Goal: Task Accomplishment & Management: Manage account settings

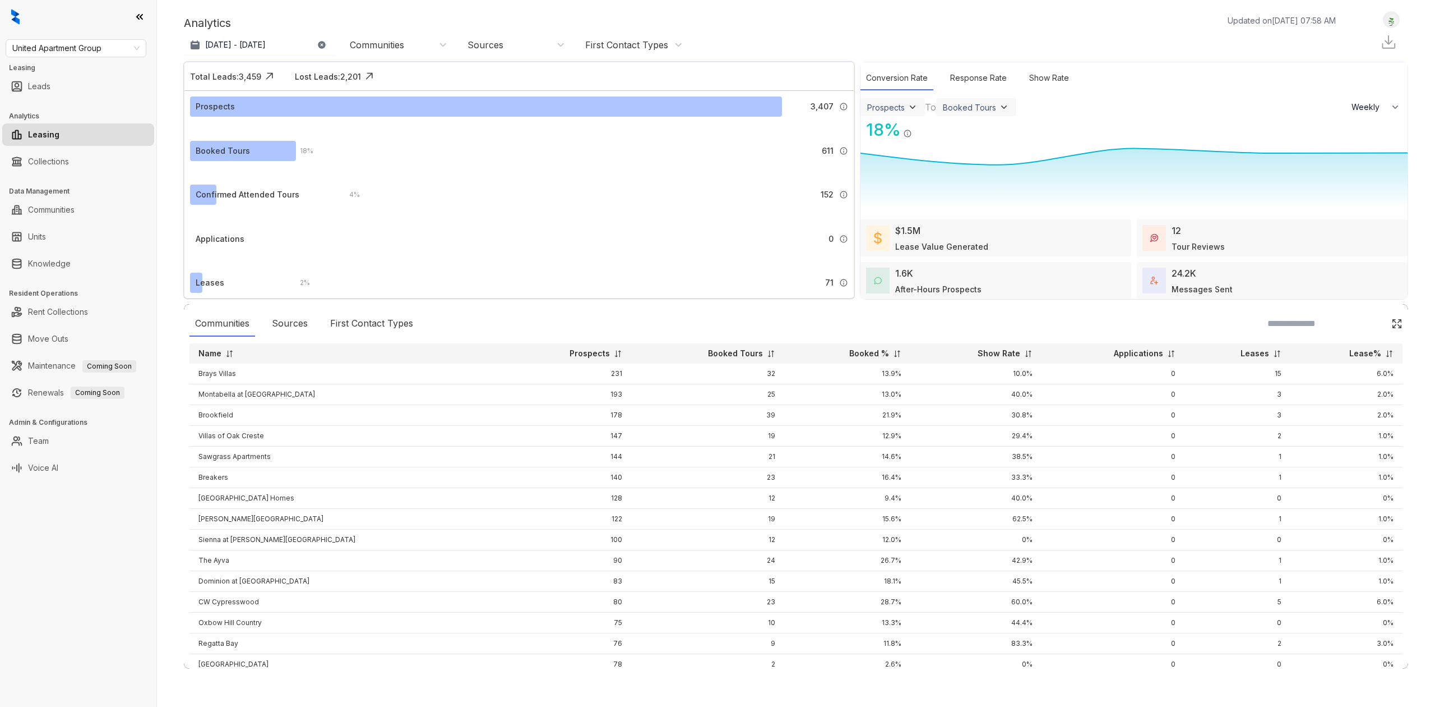
select select "******"
click at [49, 440] on link "Team" at bounding box center [38, 441] width 21 height 22
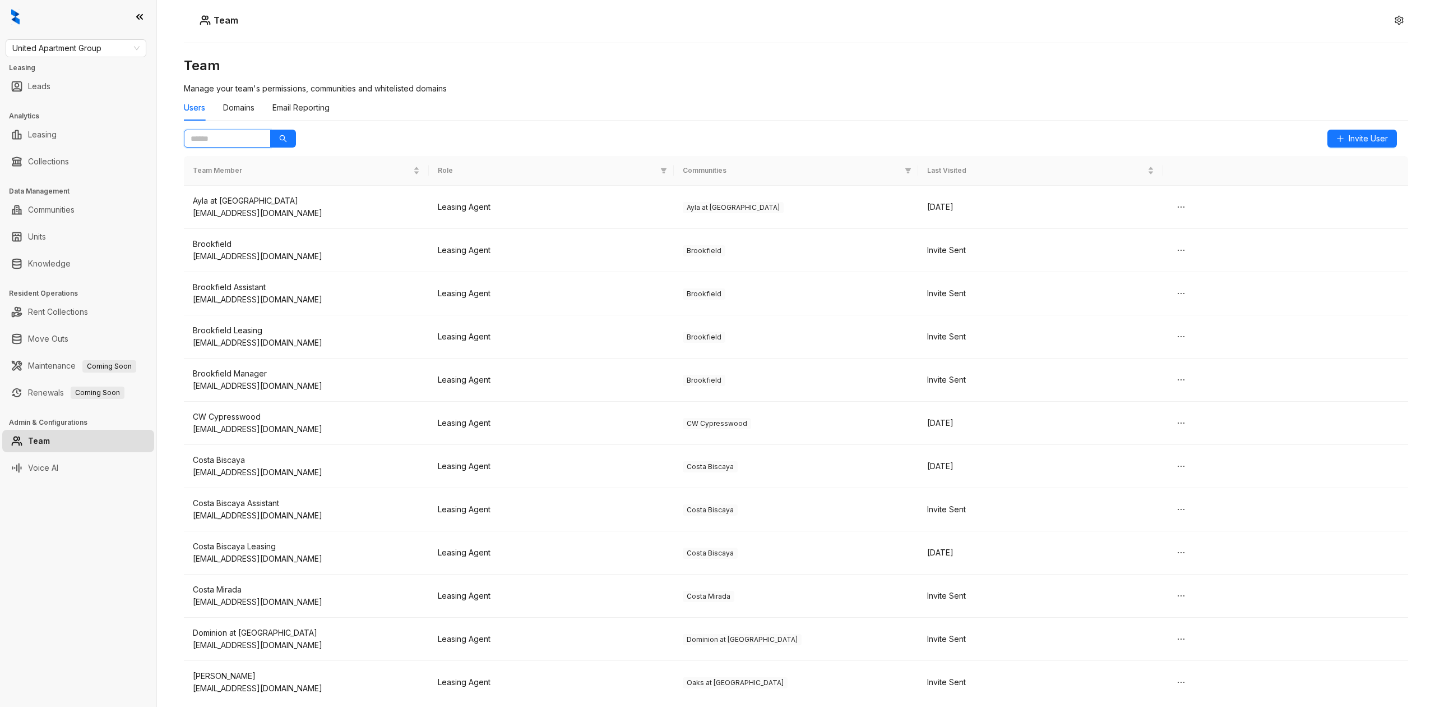
click at [236, 140] on input "text" at bounding box center [223, 138] width 64 height 12
type input "***"
click at [270, 130] on button "button" at bounding box center [283, 139] width 26 height 18
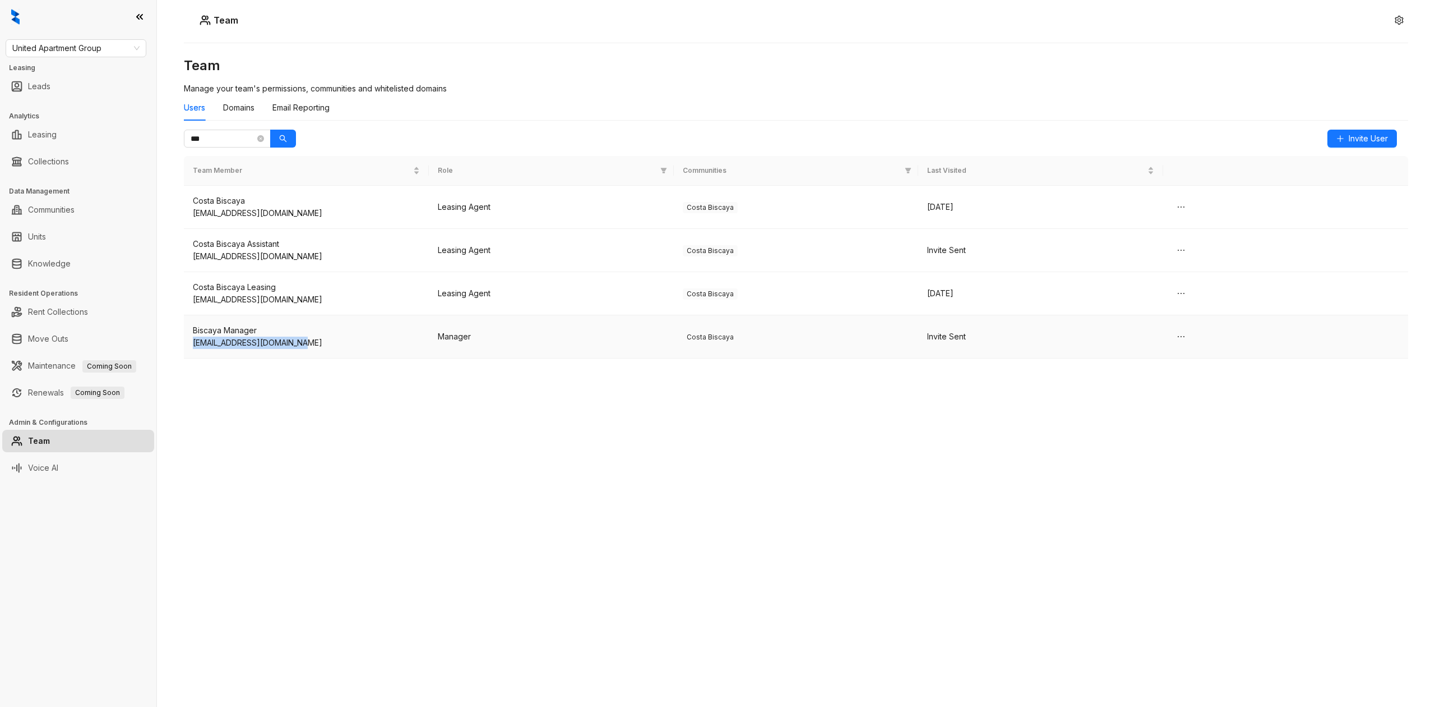
drag, startPoint x: 191, startPoint y: 346, endPoint x: 308, endPoint y: 343, distance: 117.8
click at [308, 343] on td "Biscaya Manager biscayamanager@uagnic.com" at bounding box center [306, 336] width 245 height 43
copy div "biscayamanager@uagnic.com"
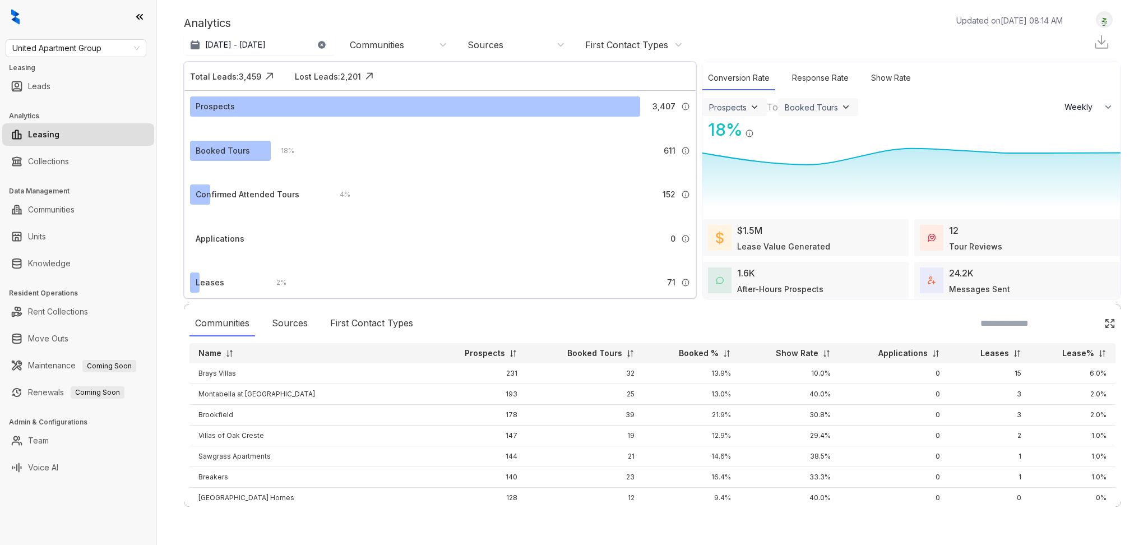
select select "******"
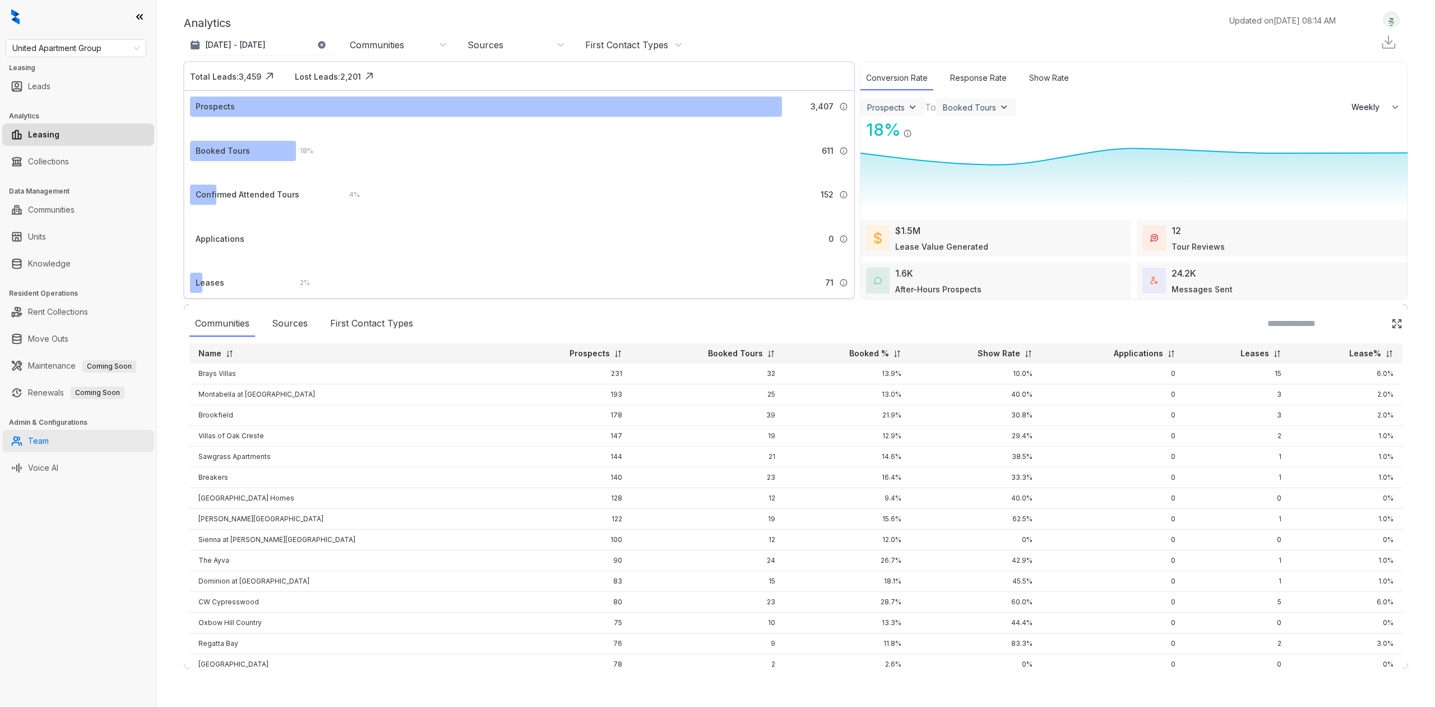
click at [49, 434] on link "Team" at bounding box center [38, 441] width 21 height 22
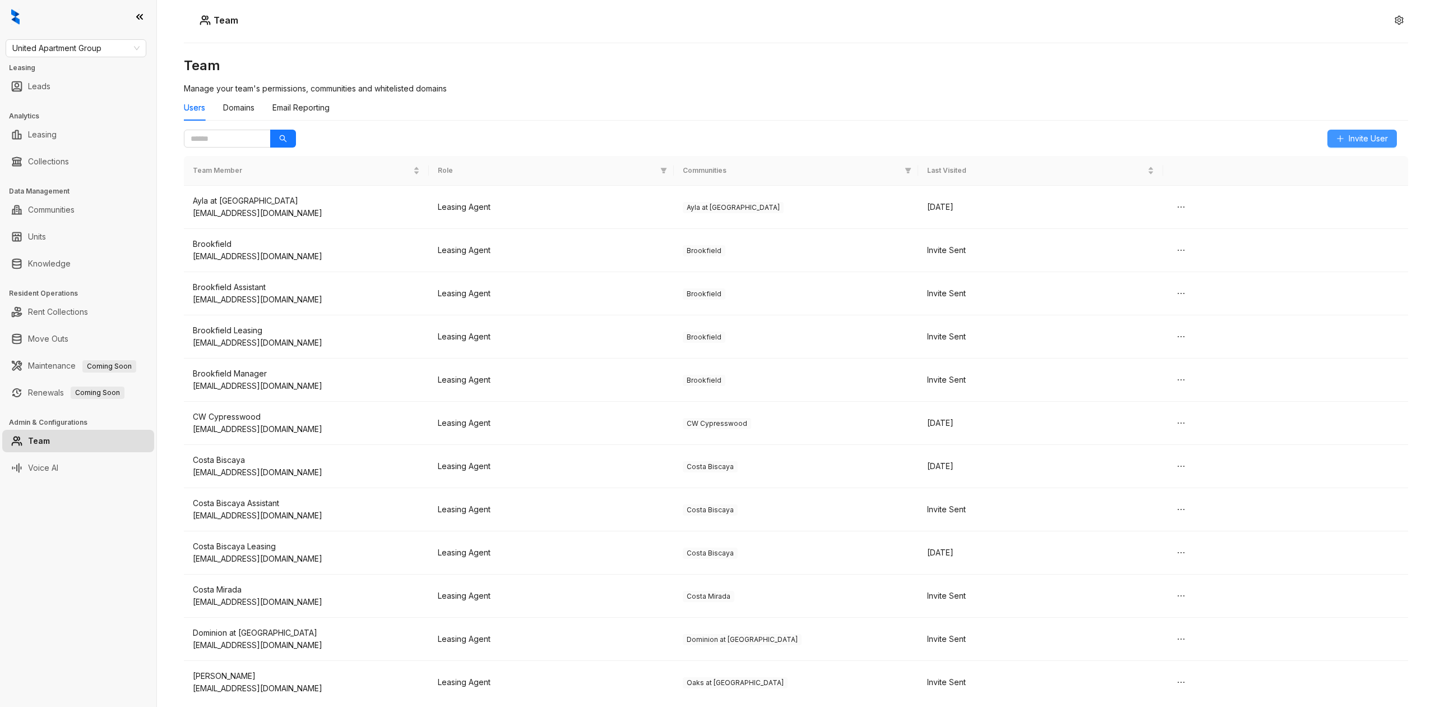
click at [1148, 140] on button "Invite User" at bounding box center [1363, 139] width 70 height 18
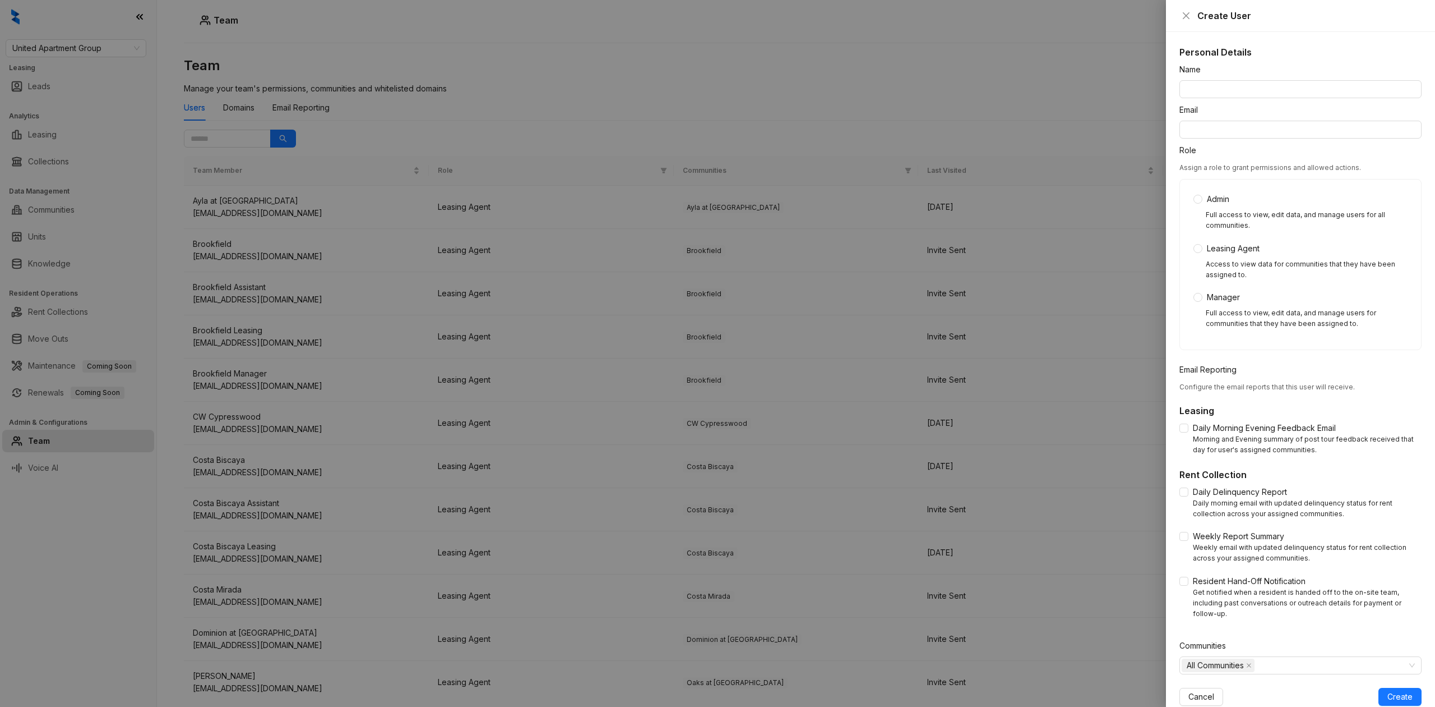
click at [1148, 104] on div "Email" at bounding box center [1301, 112] width 242 height 17
click at [1148, 93] on input "Name" at bounding box center [1301, 89] width 242 height 18
click at [1148, 133] on input "Email" at bounding box center [1301, 130] width 242 height 18
paste input "**********"
type input "**********"
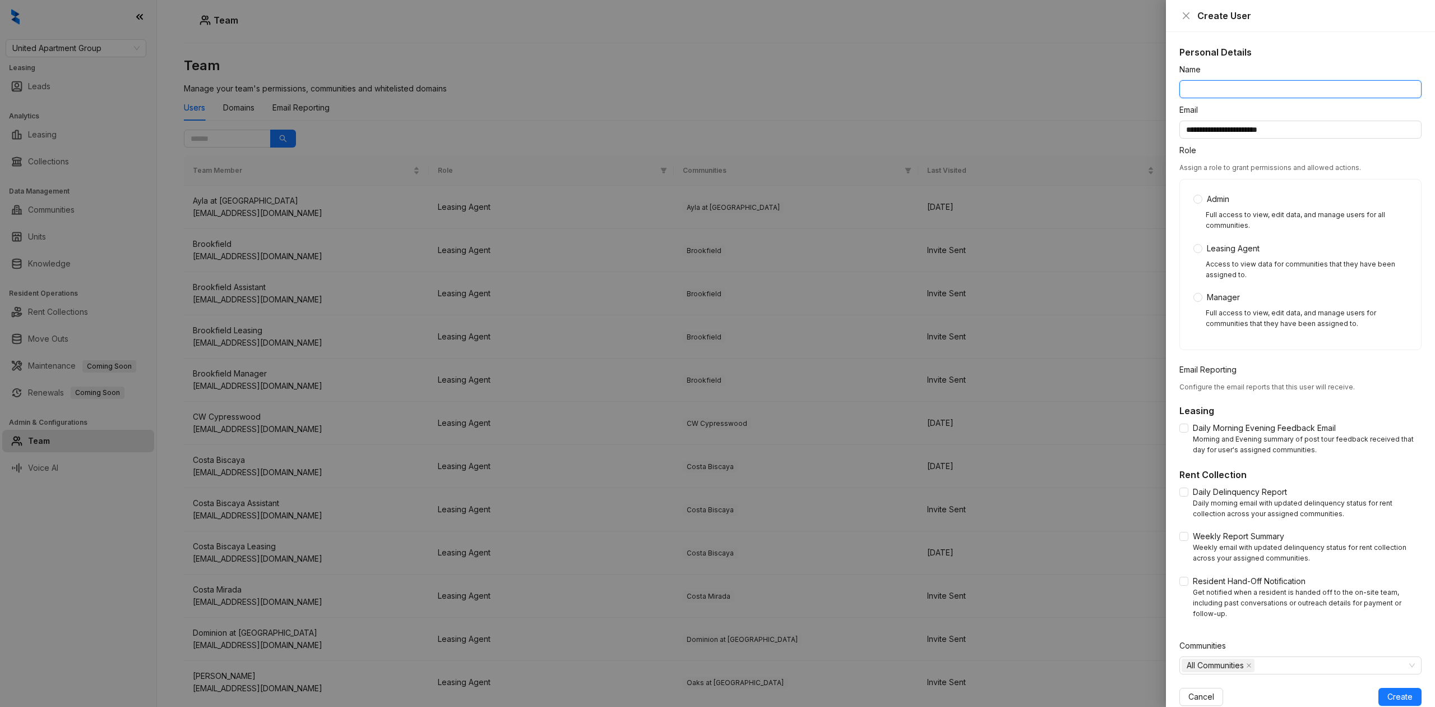
click at [1148, 96] on input "Name" at bounding box center [1301, 89] width 242 height 18
type input "**********"
click at [1148, 297] on span "Manager" at bounding box center [1224, 297] width 42 height 12
click at [1148, 429] on span "Daily Morning Evening Feedback Email" at bounding box center [1265, 428] width 152 height 12
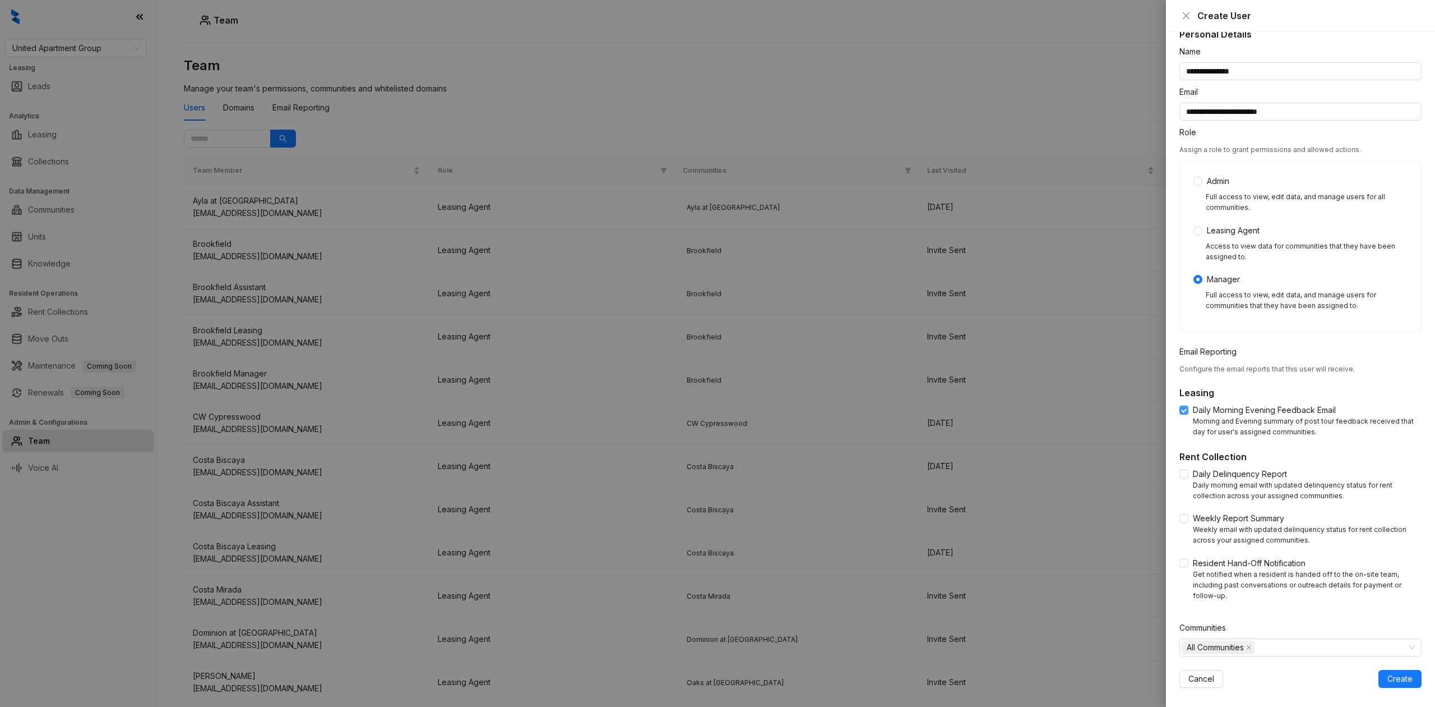
scroll to position [27, 0]
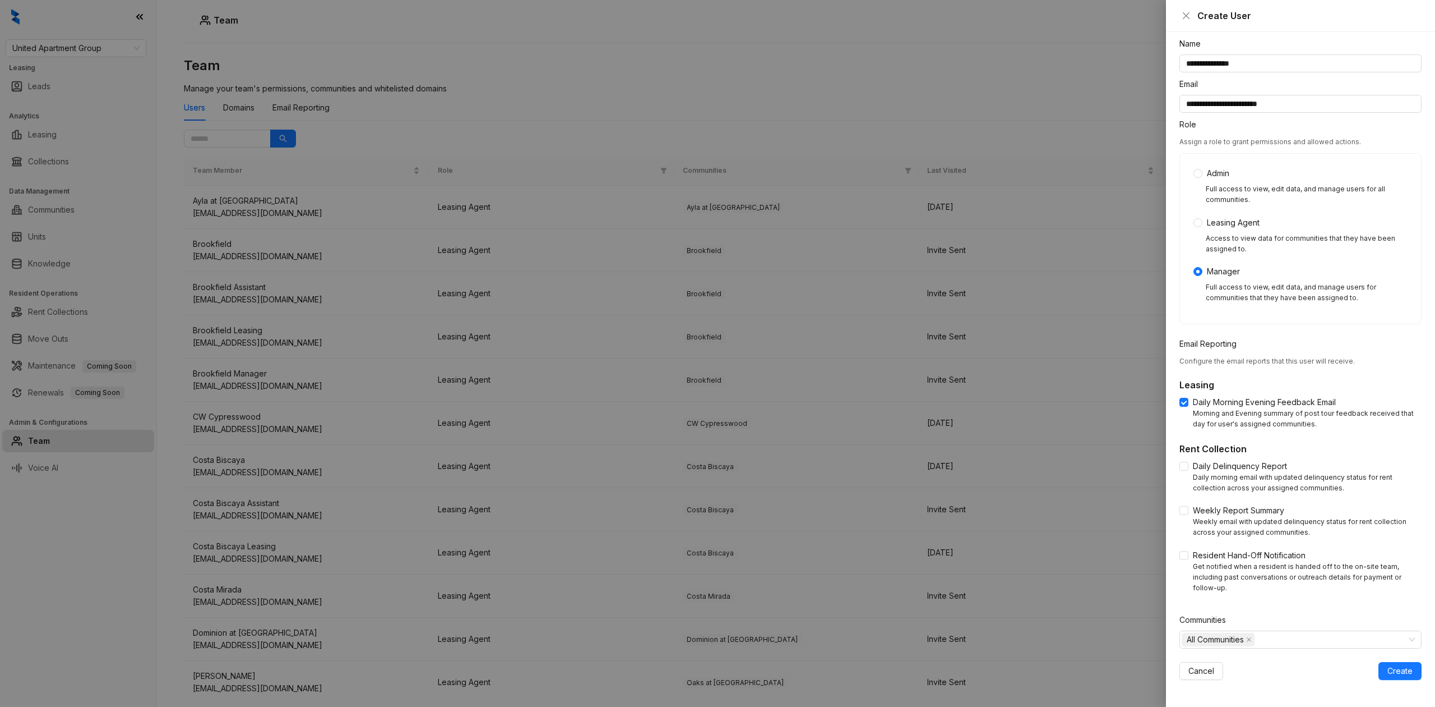
click at [1148, 458] on div "Rent Collection Daily Delinquency Report Daily morning email with updated delin…" at bounding box center [1301, 521] width 242 height 158
click at [1148, 464] on span "Daily Delinquency Report" at bounding box center [1240, 466] width 103 height 12
click at [1148, 505] on span "Weekly Report Summary" at bounding box center [1239, 510] width 100 height 12
click at [1148, 544] on span "Resident Hand-Off Notification" at bounding box center [1250, 555] width 122 height 12
click at [1148, 544] on div "All Communities" at bounding box center [1295, 639] width 226 height 16
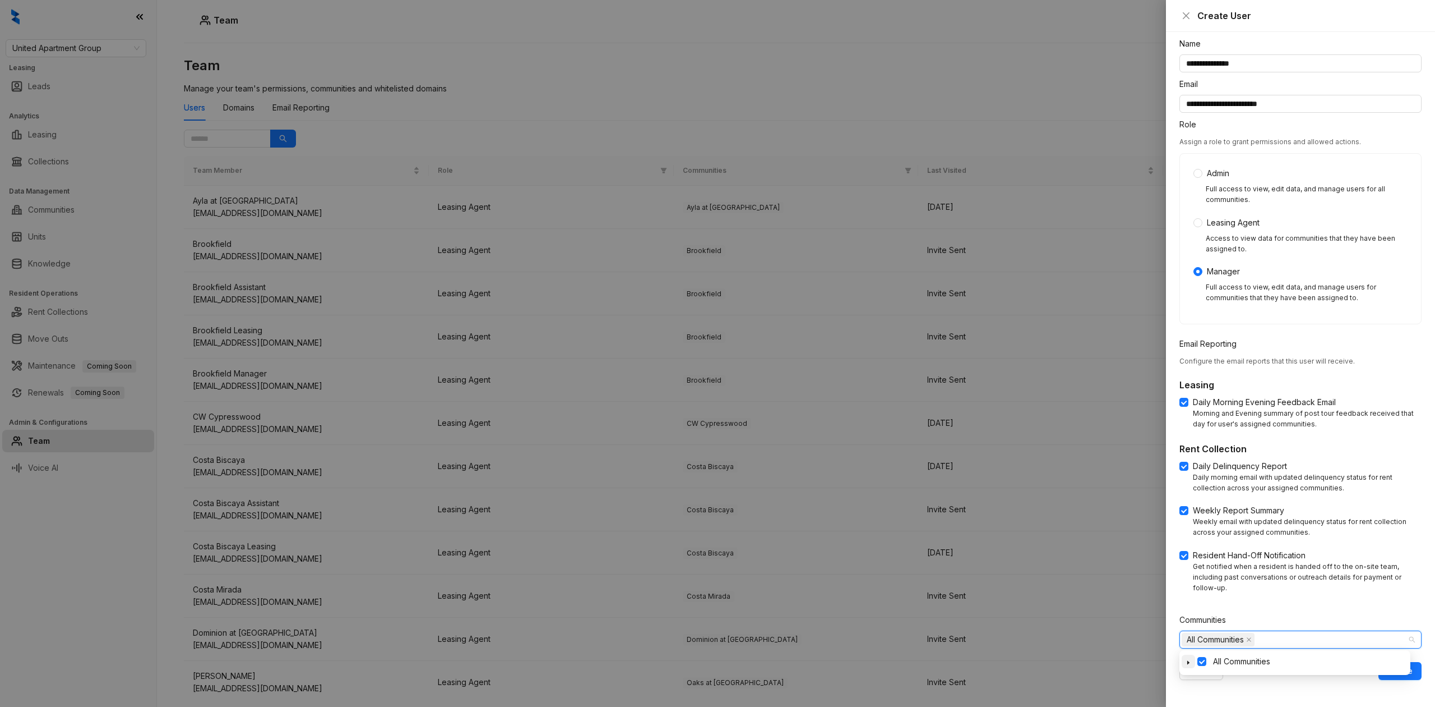
click at [1148, 544] on icon "caret-down" at bounding box center [1189, 662] width 6 height 6
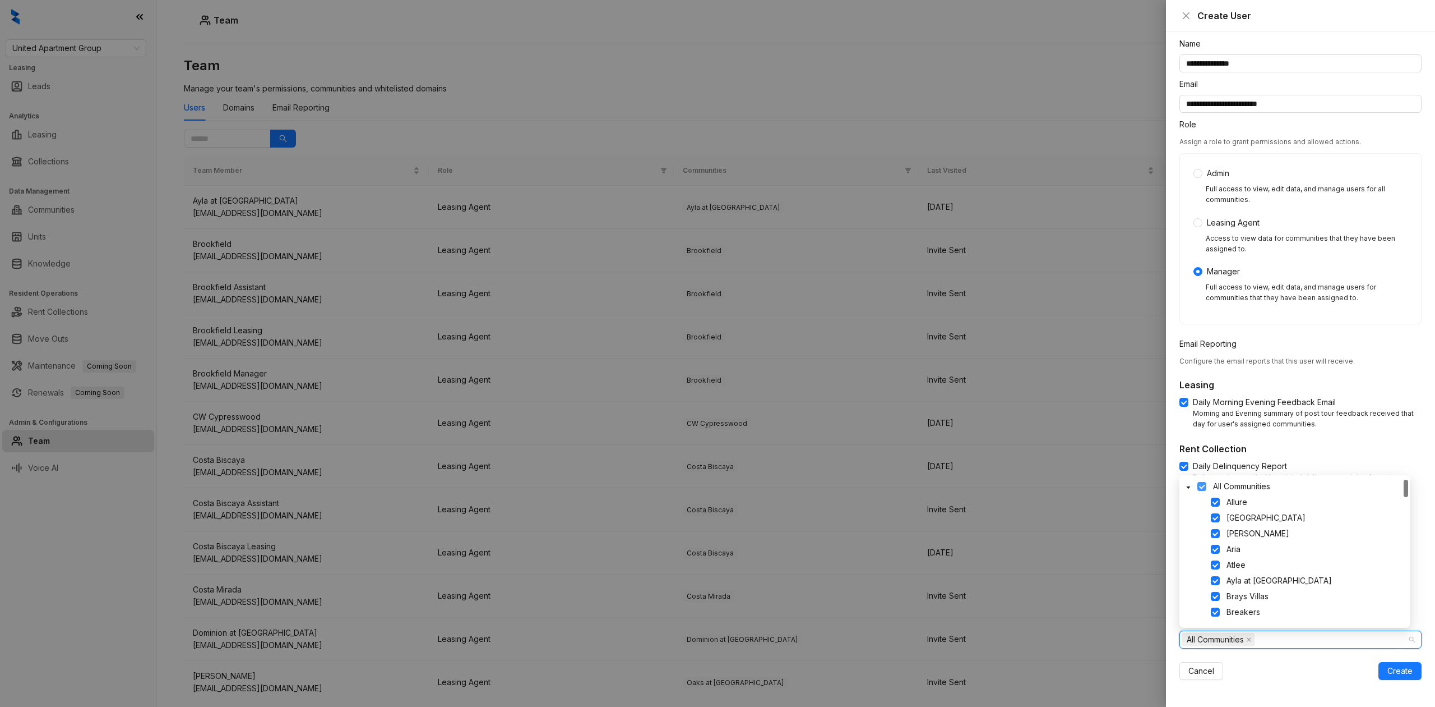
click at [1148, 483] on span at bounding box center [1202, 486] width 9 height 9
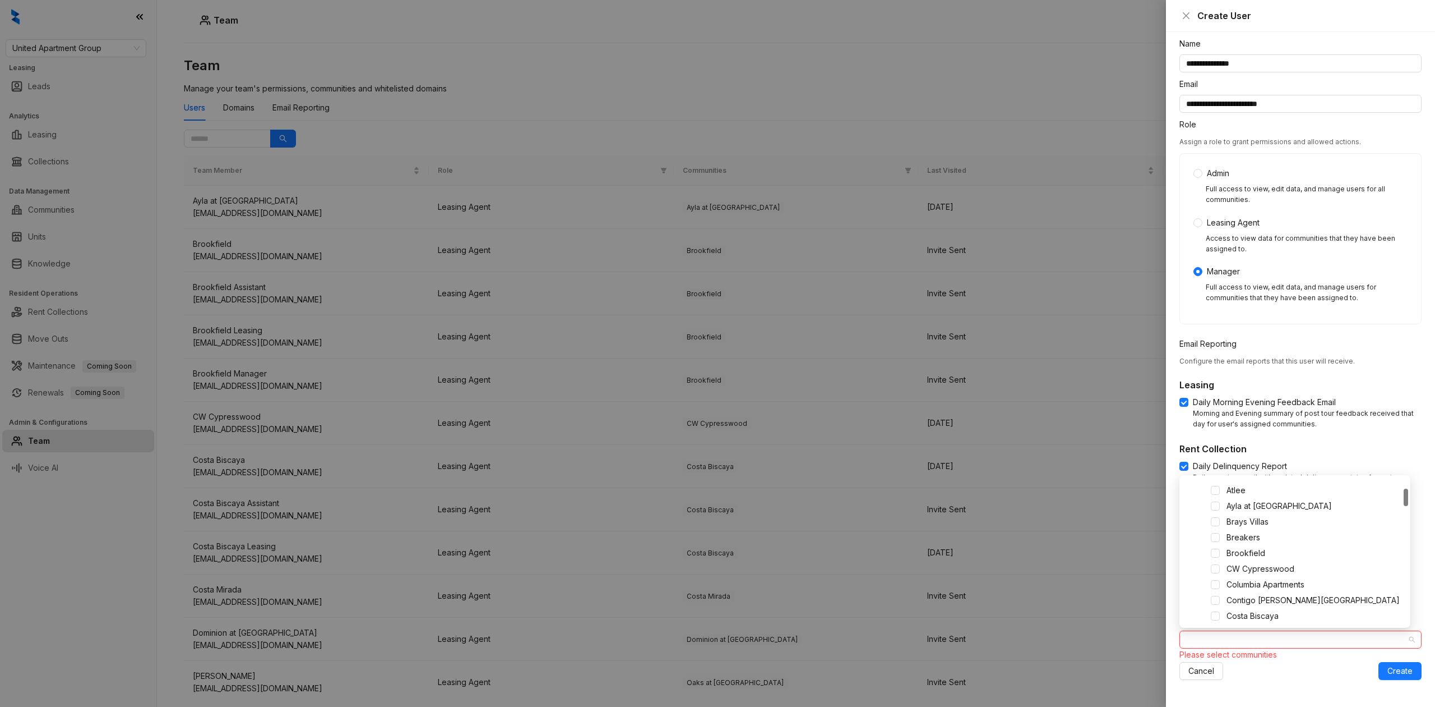
click at [1148, 544] on div "Costa Biscaya" at bounding box center [1295, 615] width 227 height 13
click at [1148, 544] on span at bounding box center [1215, 615] width 9 height 9
click at [1148, 544] on span "Create" at bounding box center [1400, 670] width 25 height 12
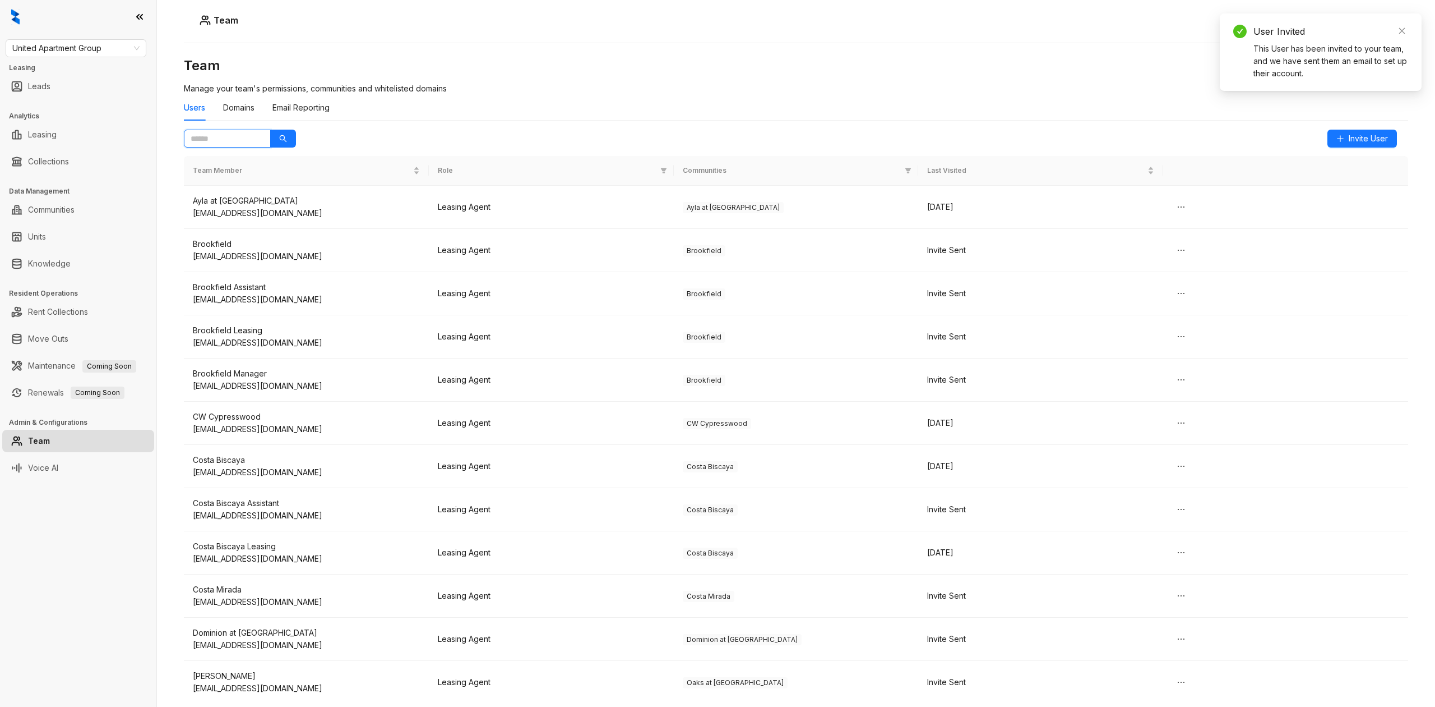
click at [247, 136] on input "text" at bounding box center [223, 138] width 64 height 12
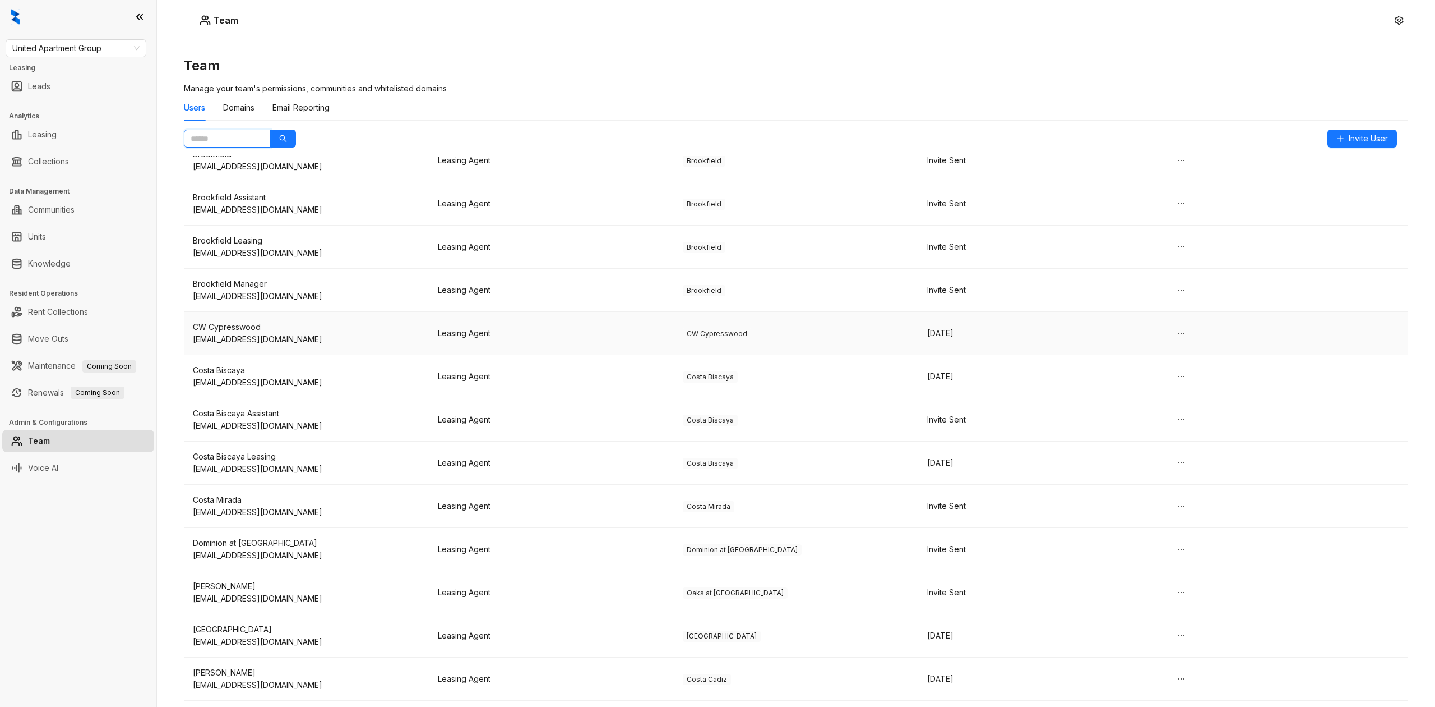
scroll to position [149, 0]
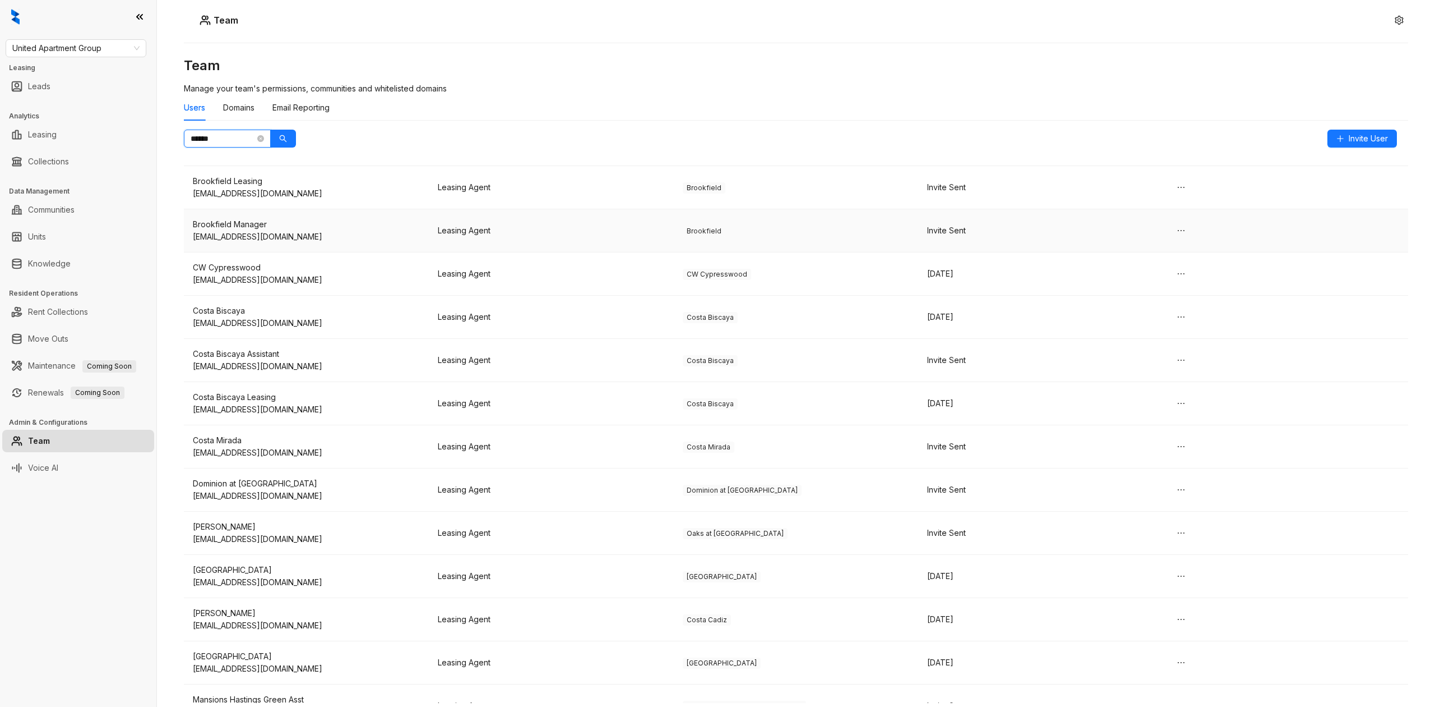
type input "******"
click at [270, 130] on button "button" at bounding box center [283, 139] width 26 height 18
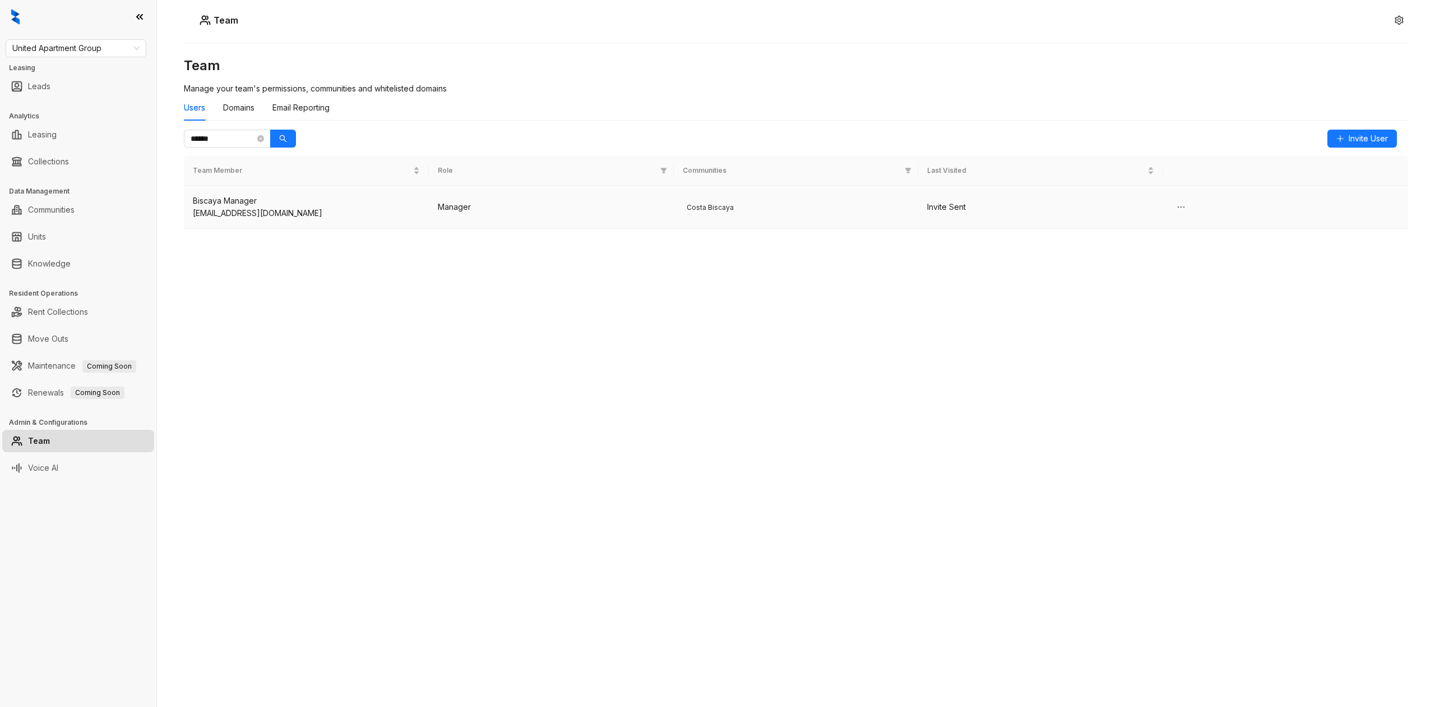
click at [243, 227] on td "Biscaya Manager biscayamanager@uagnic.com" at bounding box center [306, 207] width 245 height 43
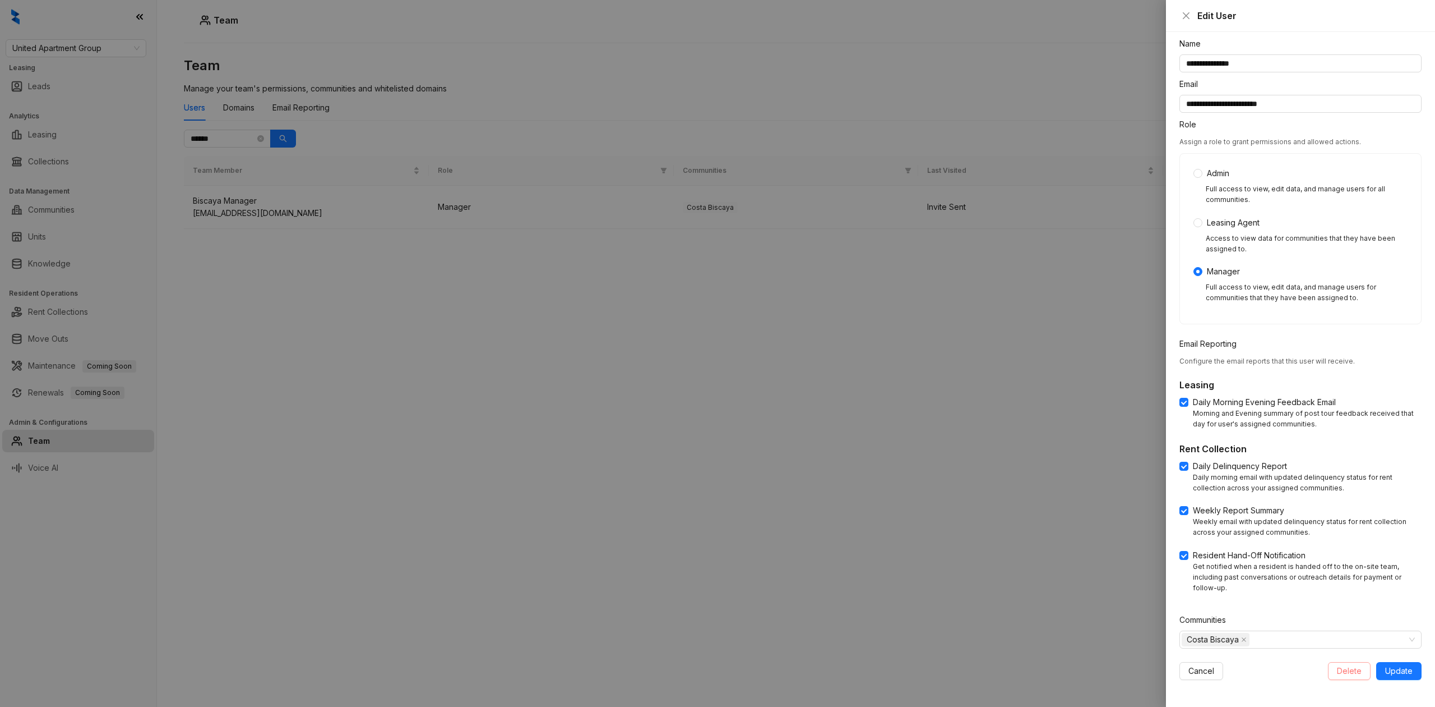
click at [1148, 544] on span "Delete" at bounding box center [1349, 670] width 25 height 12
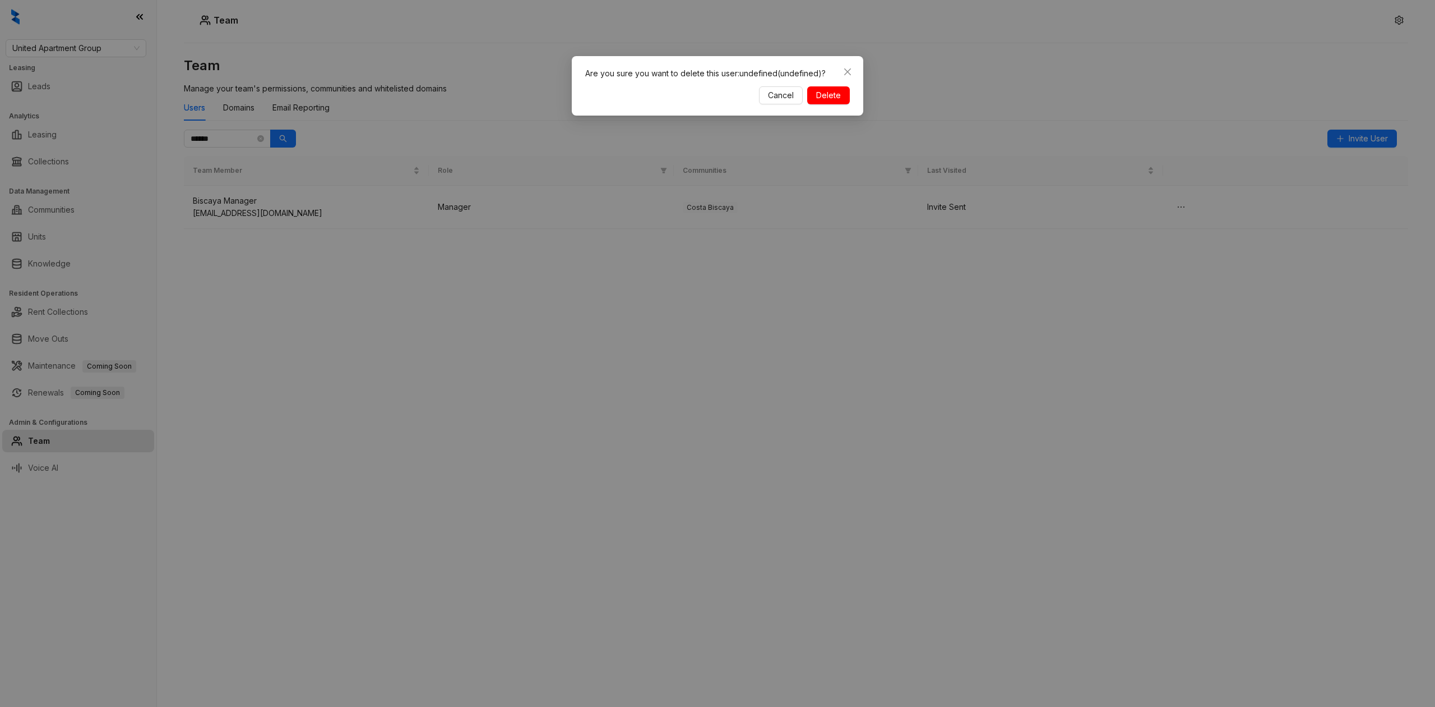
click at [839, 98] on span "Delete" at bounding box center [828, 95] width 25 height 12
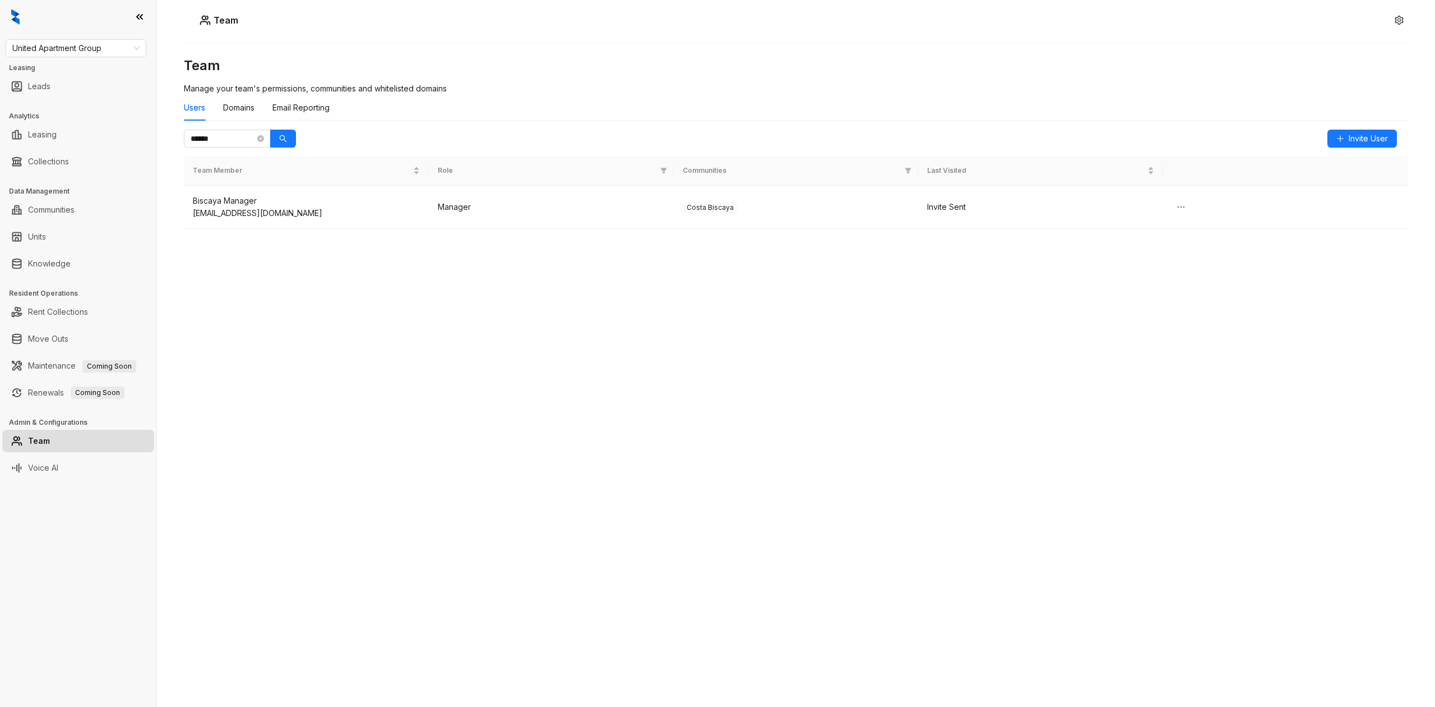
click at [977, 544] on div "Team Team Manage your team's permissions, communities and whitelisted domains U…" at bounding box center [796, 353] width 1278 height 707
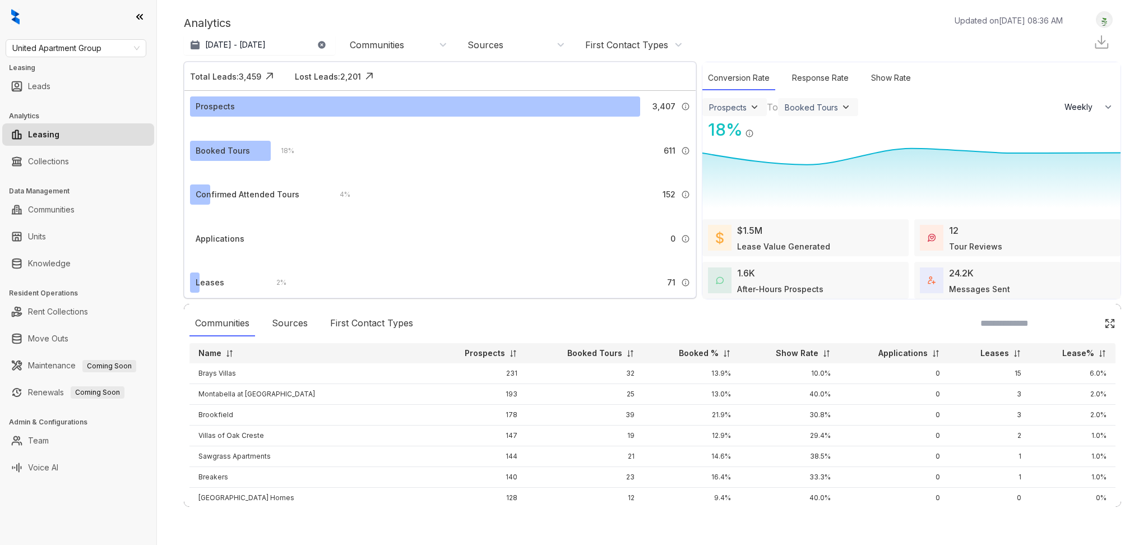
select select "******"
click at [105, 54] on span "United Apartment Group" at bounding box center [75, 48] width 127 height 17
click at [70, 52] on span "United Apartment Group" at bounding box center [75, 48] width 127 height 17
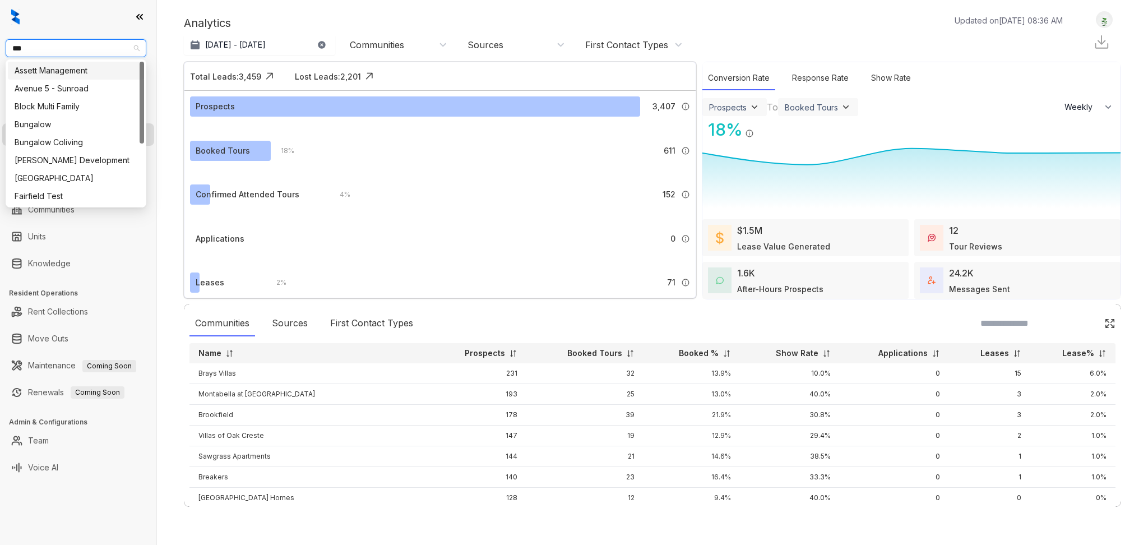
type input "****"
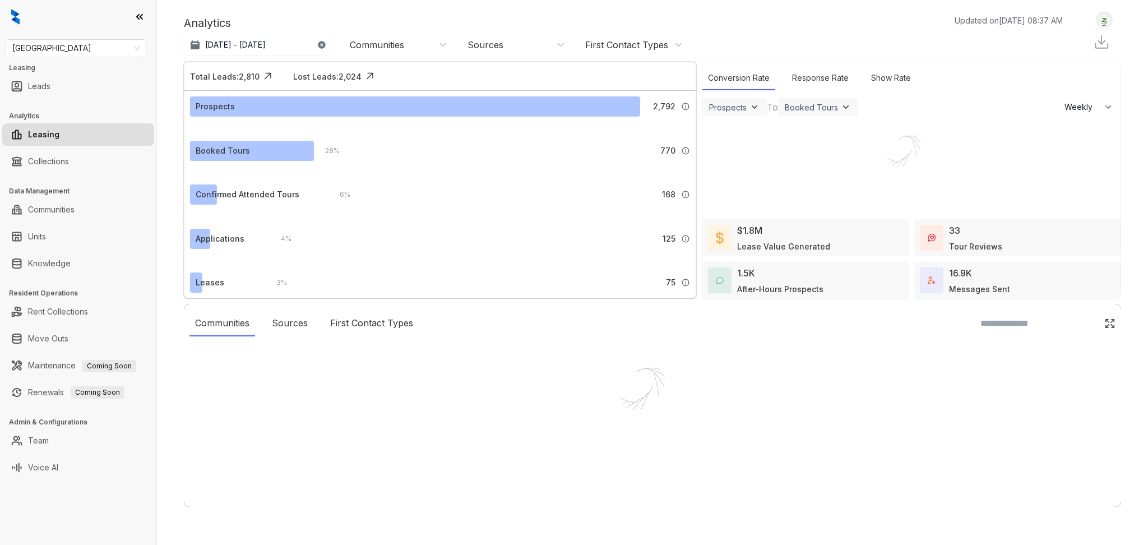
select select "******"
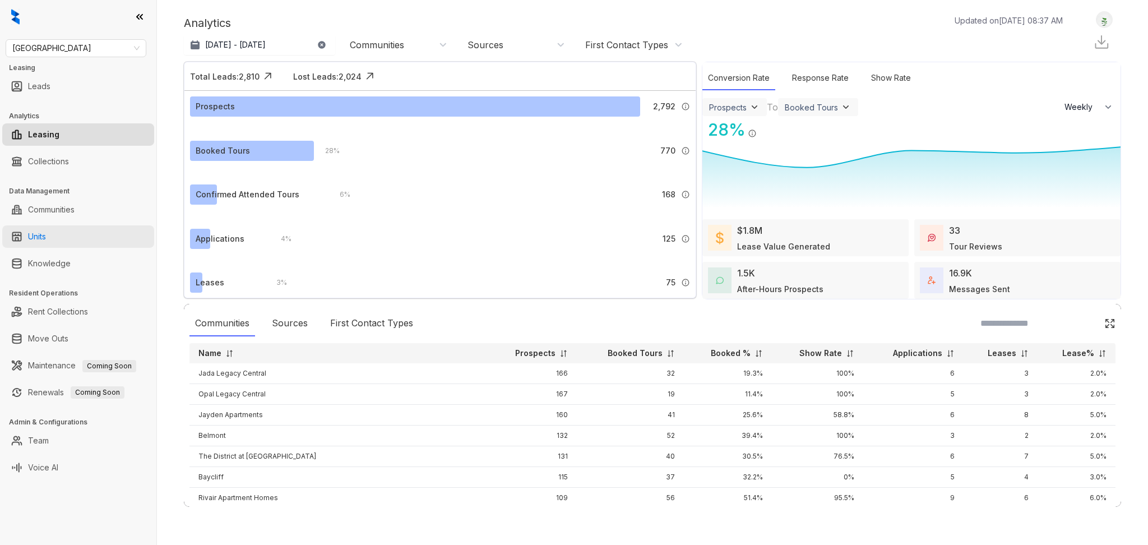
drag, startPoint x: 0, startPoint y: 0, endPoint x: 66, endPoint y: 235, distance: 243.9
click at [46, 235] on link "Units" at bounding box center [37, 236] width 18 height 22
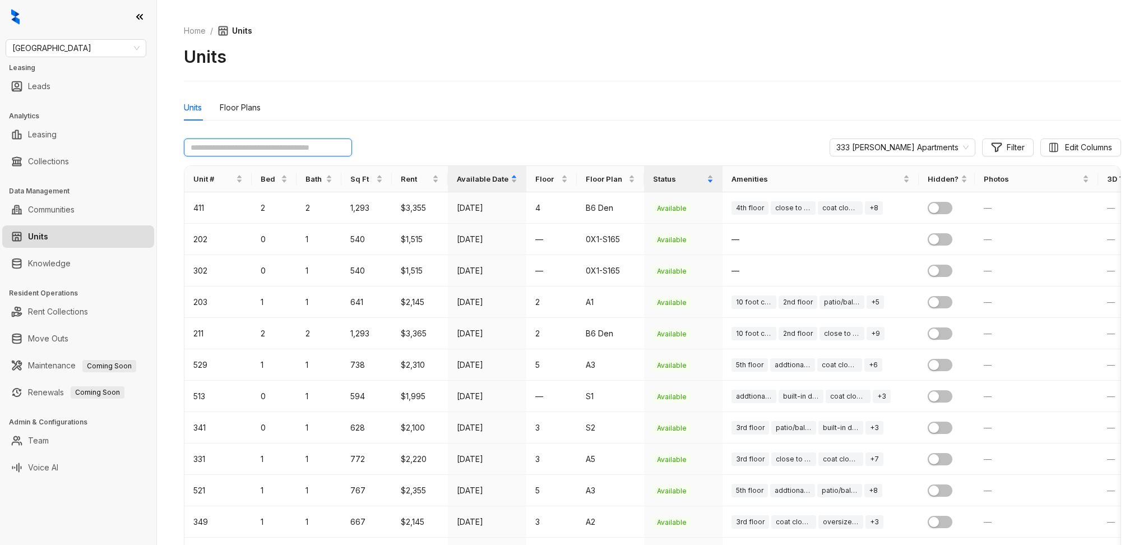
click at [213, 144] on input "text" at bounding box center [268, 147] width 168 height 18
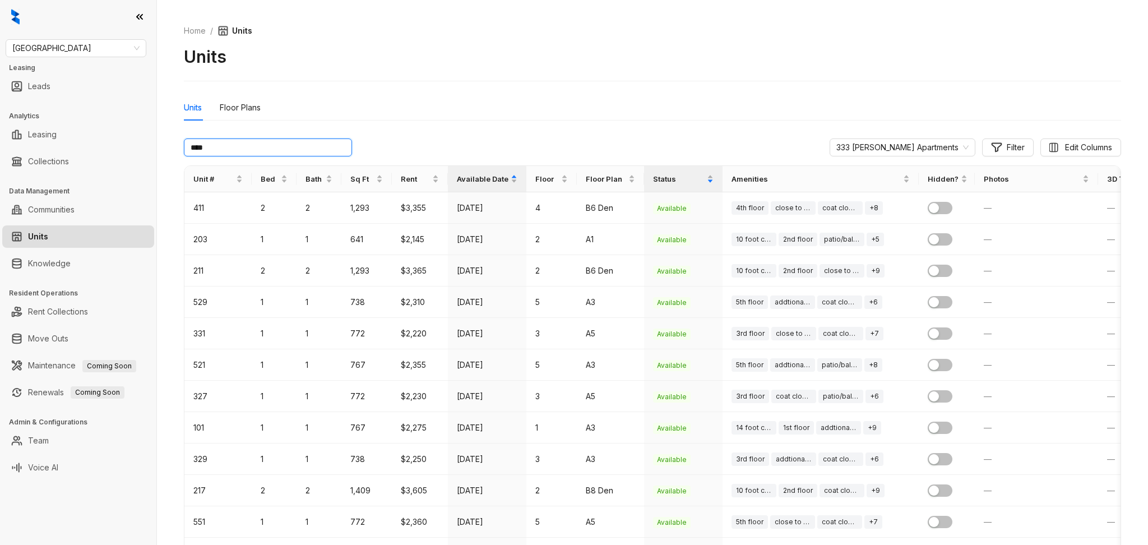
type input "*****"
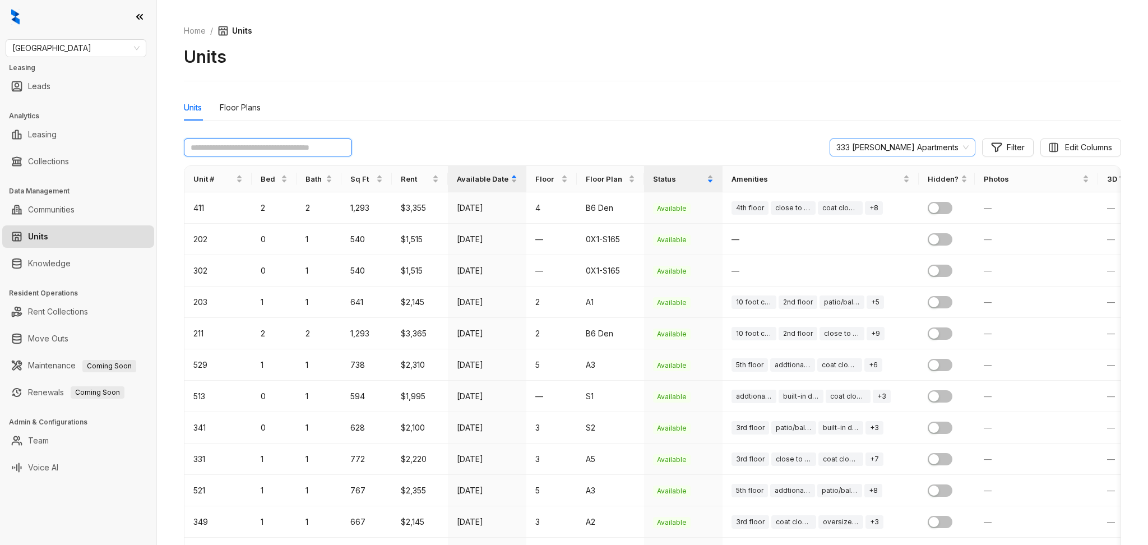
click at [918, 147] on span "333 Ellington Apartments" at bounding box center [903, 147] width 132 height 17
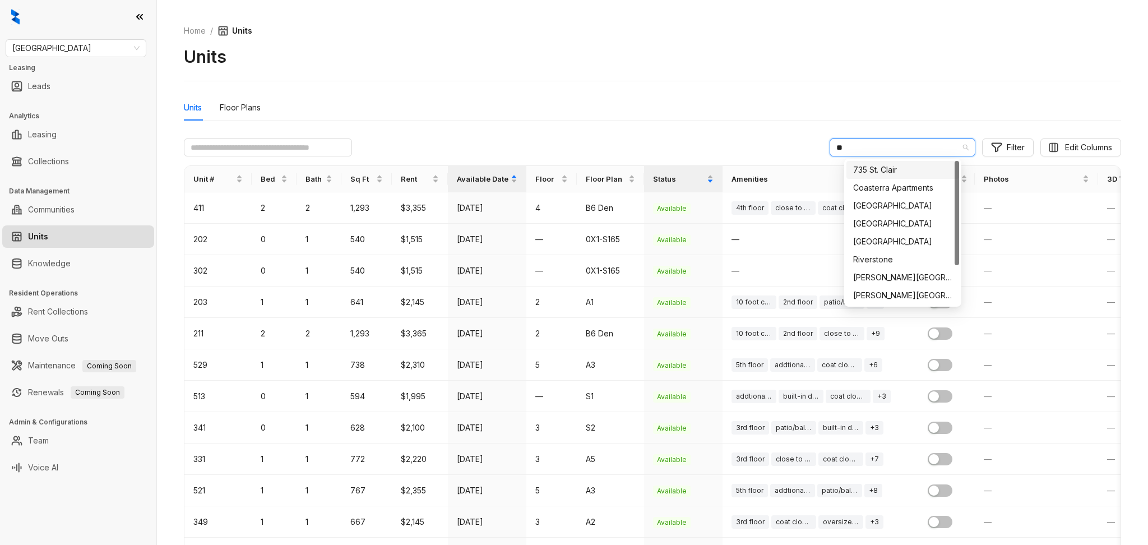
type input "***"
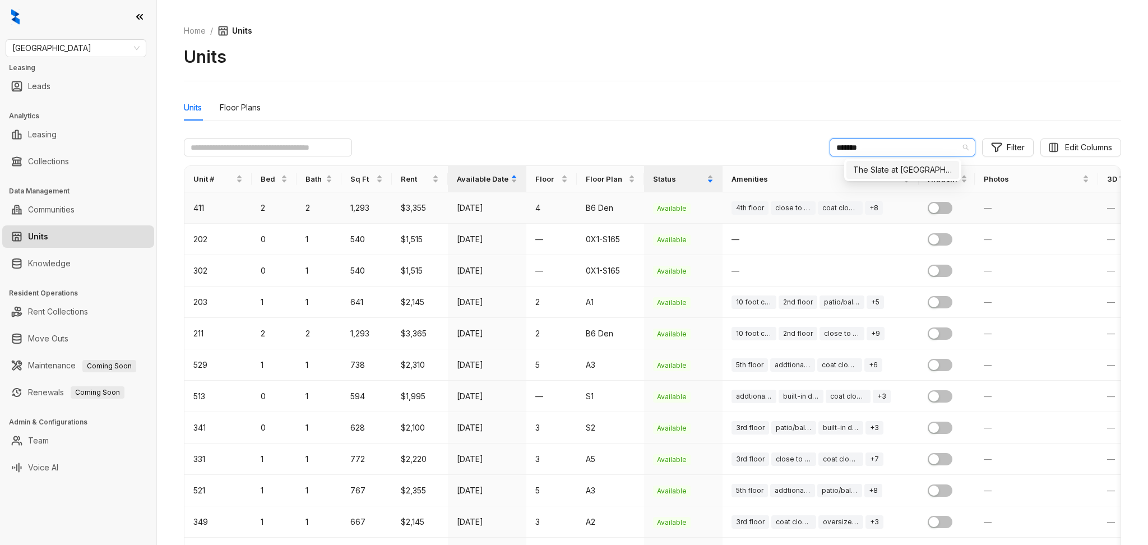
type input "********"
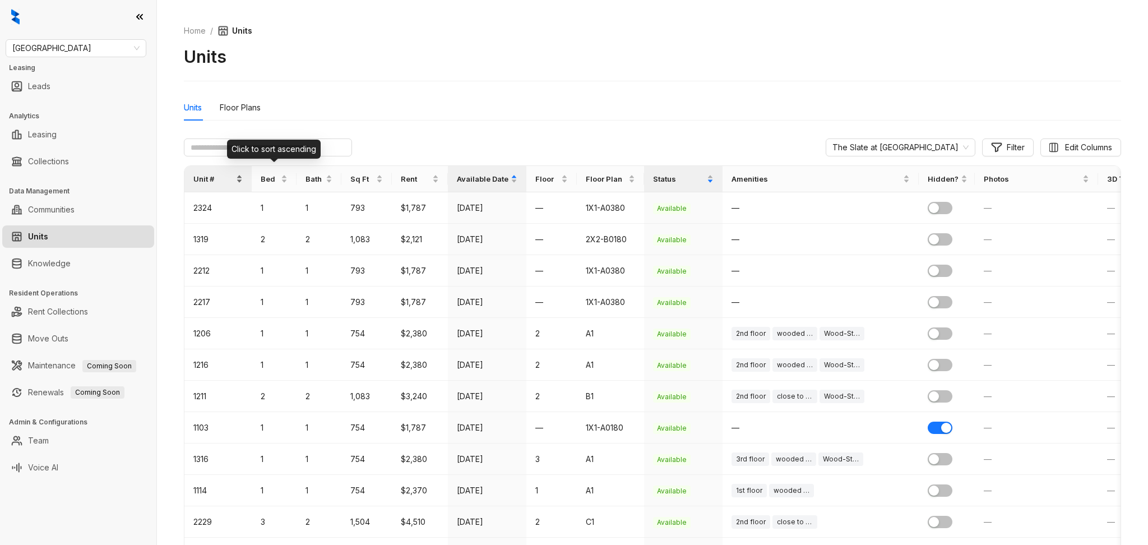
click at [207, 176] on span "Unit #" at bounding box center [213, 178] width 40 height 11
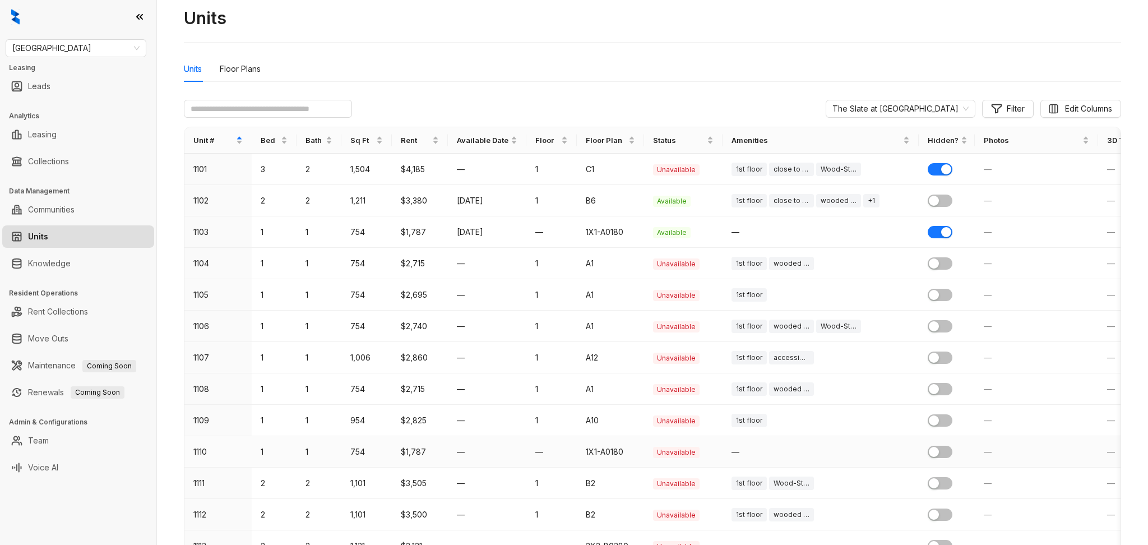
scroll to position [75, 0]
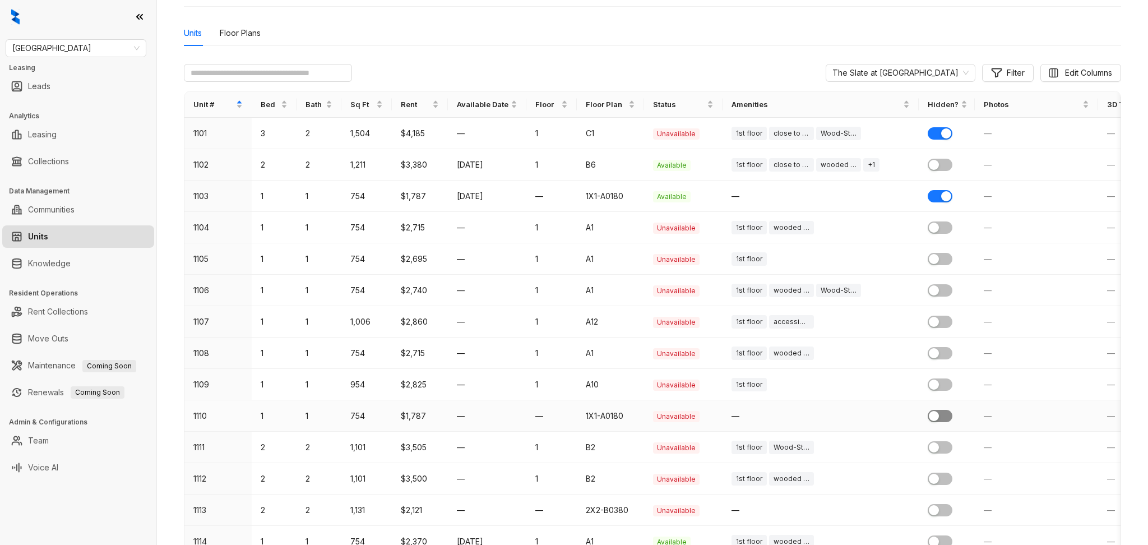
click at [943, 414] on span "button" at bounding box center [940, 416] width 25 height 12
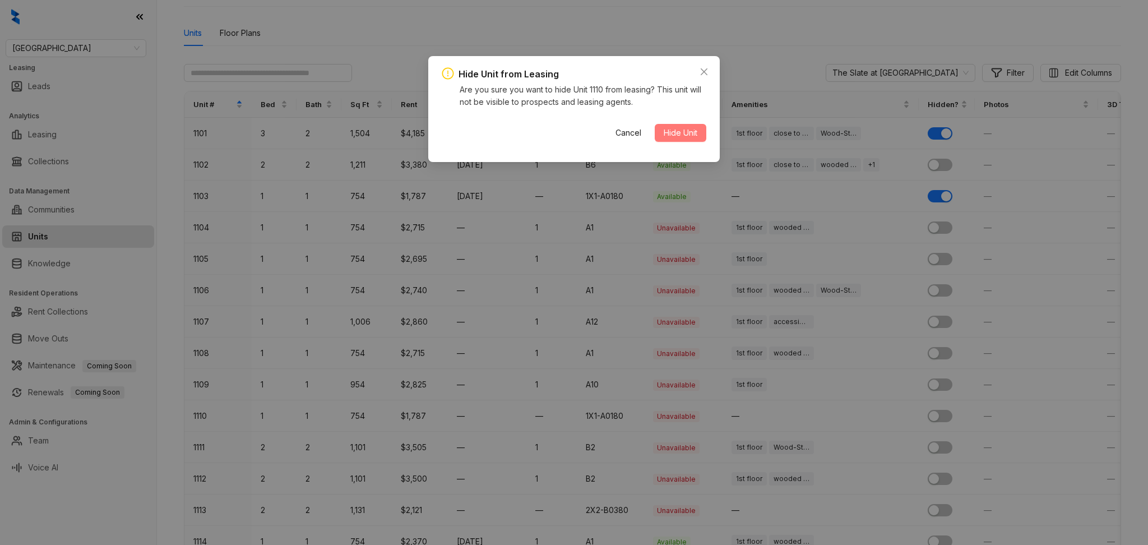
click at [692, 137] on span "Hide Unit" at bounding box center [681, 133] width 34 height 12
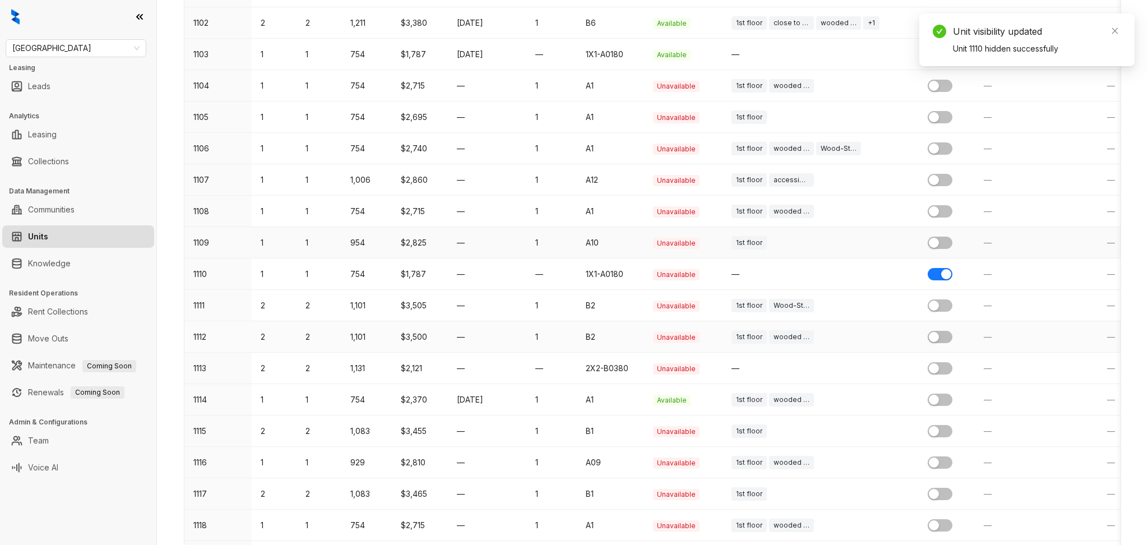
scroll to position [224, 0]
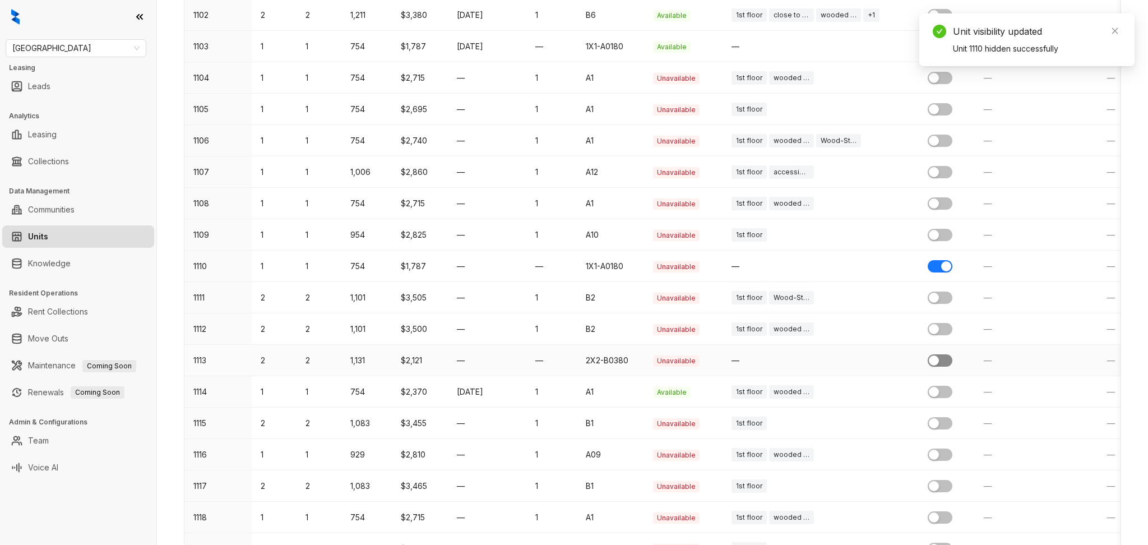
click at [939, 362] on div "button" at bounding box center [934, 360] width 10 height 10
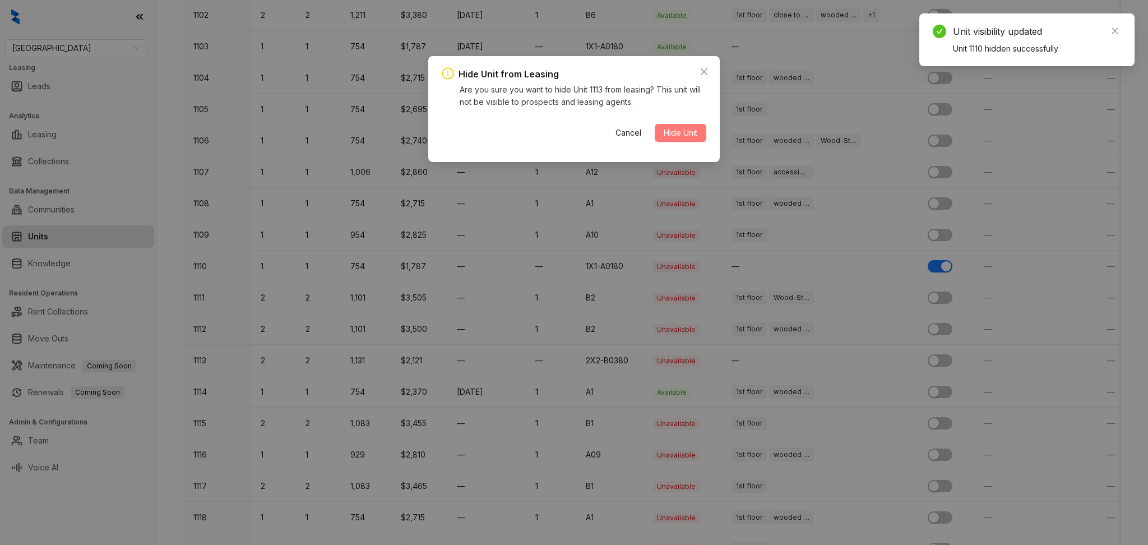
click at [680, 133] on span "Hide Unit" at bounding box center [681, 133] width 34 height 12
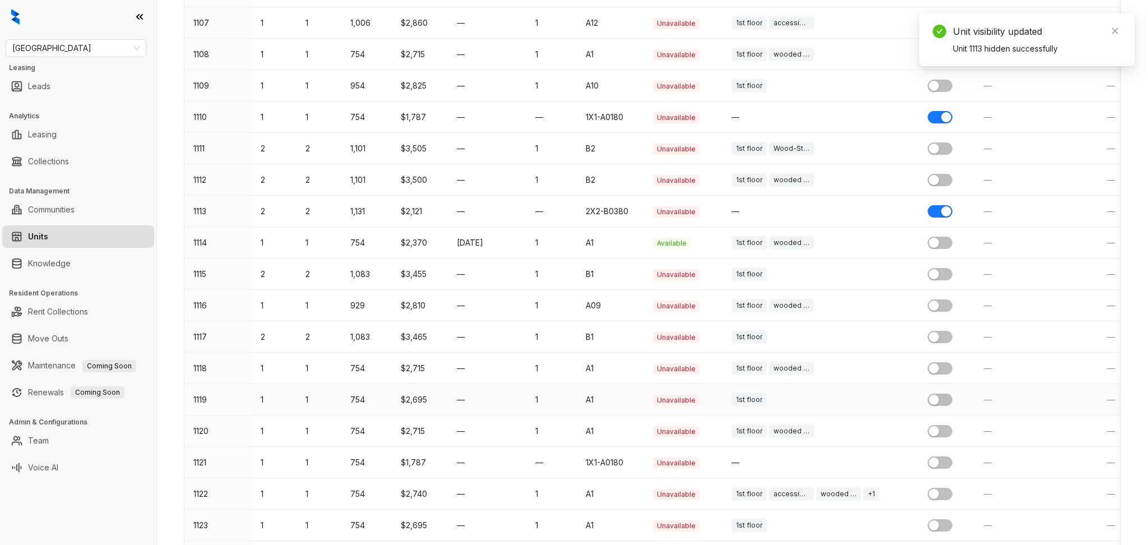
scroll to position [449, 0]
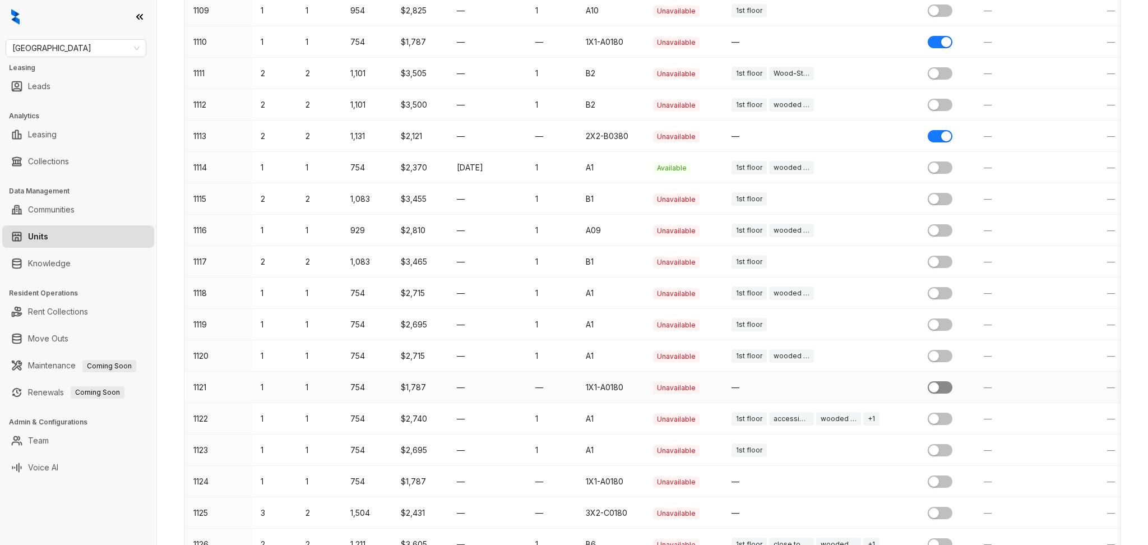
click at [948, 389] on span "button" at bounding box center [940, 387] width 25 height 12
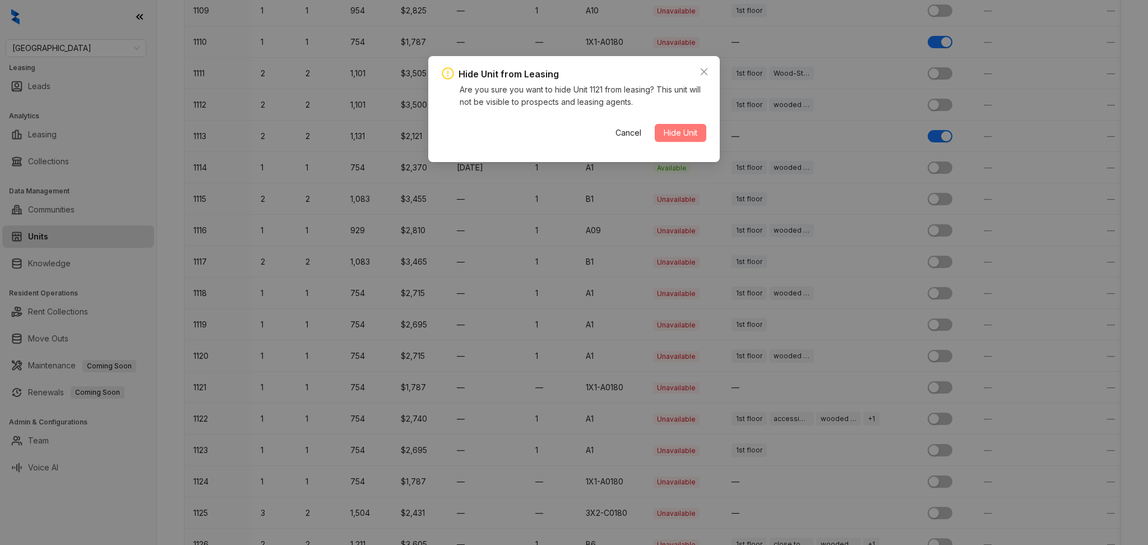
click at [696, 136] on span "Hide Unit" at bounding box center [681, 133] width 34 height 12
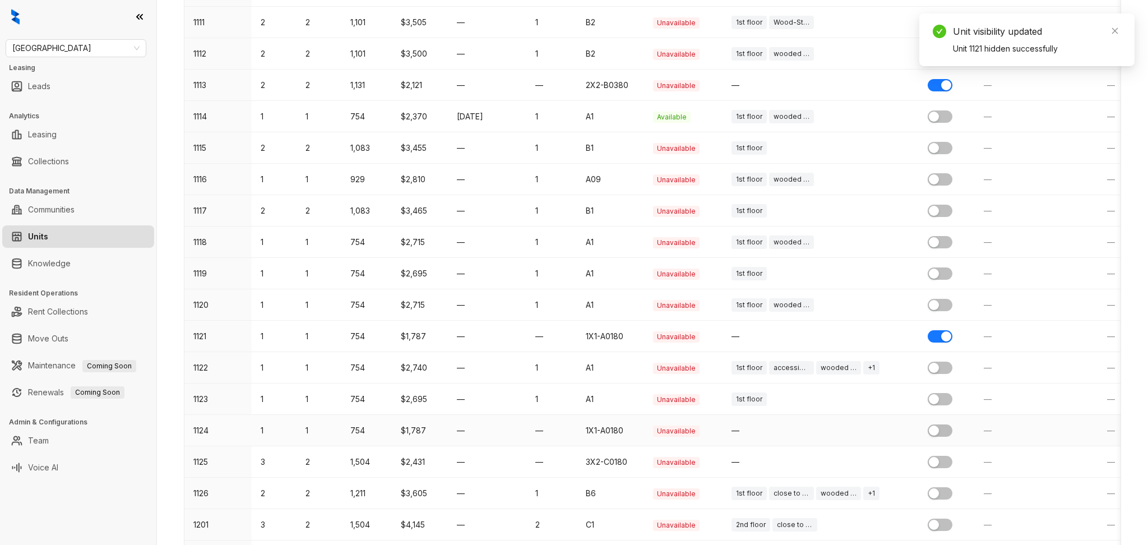
scroll to position [598, 0]
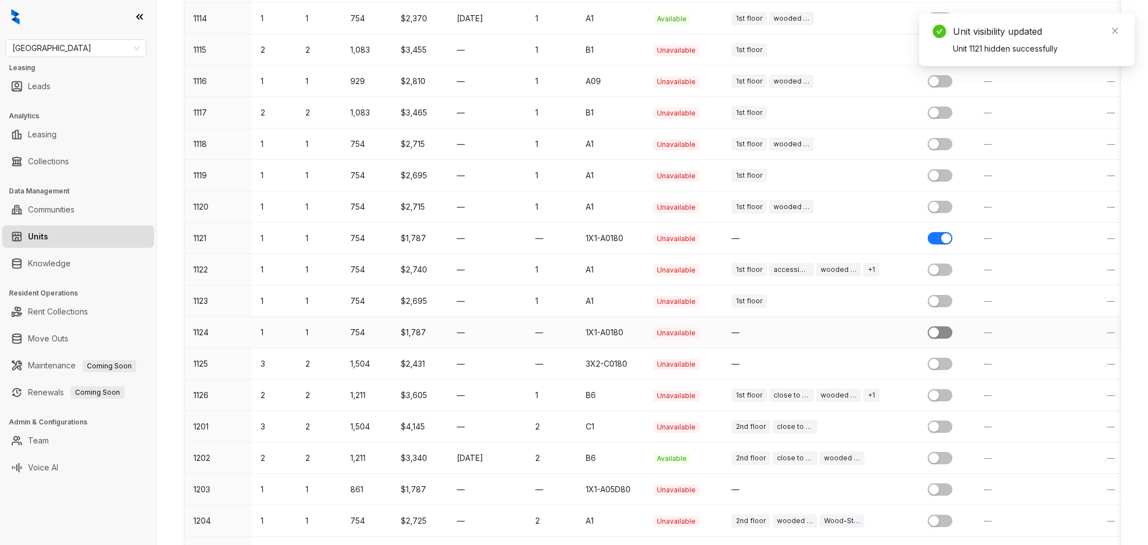
click at [944, 334] on span "button" at bounding box center [940, 332] width 25 height 12
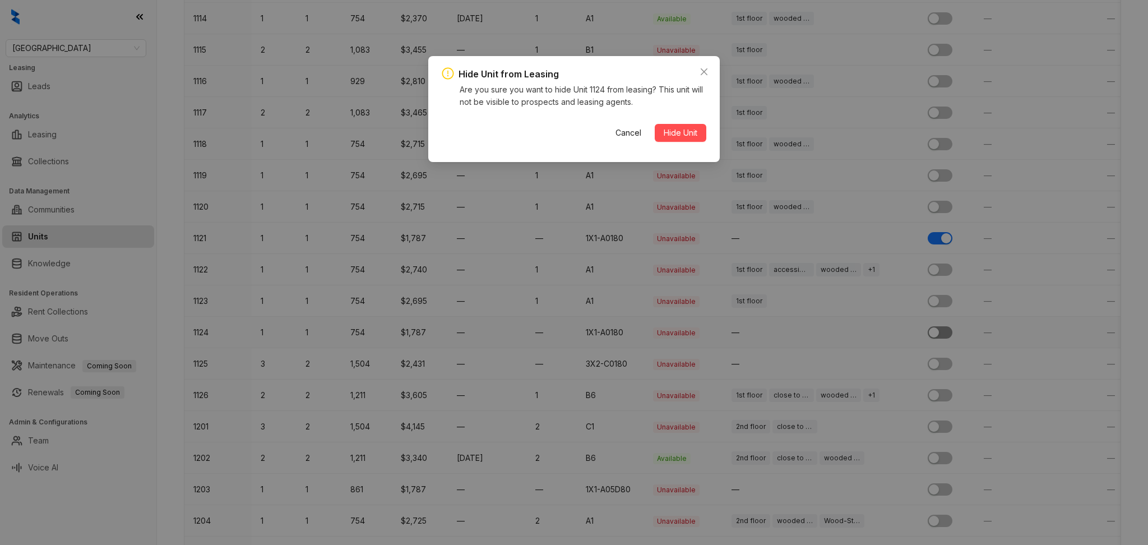
click at [655, 124] on button "Hide Unit" at bounding box center [681, 133] width 52 height 18
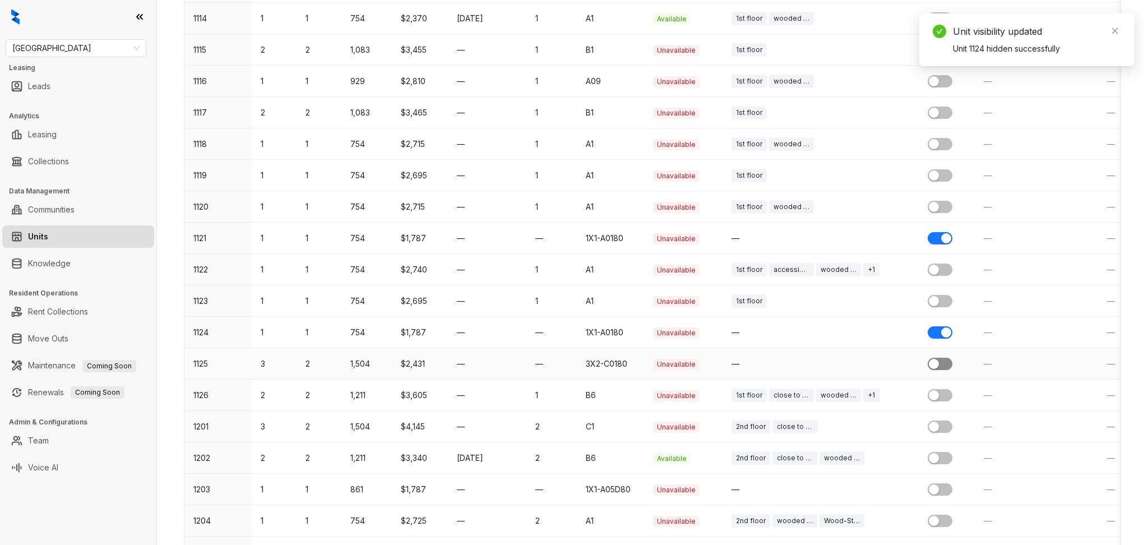
click at [944, 366] on span "button" at bounding box center [940, 364] width 25 height 12
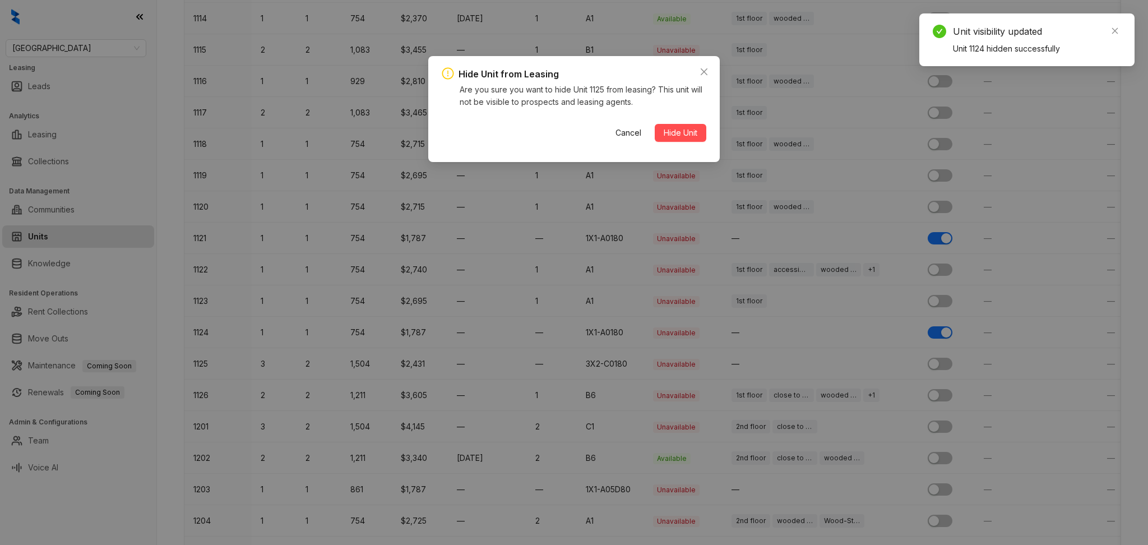
click at [655, 124] on button "Hide Unit" at bounding box center [681, 133] width 52 height 18
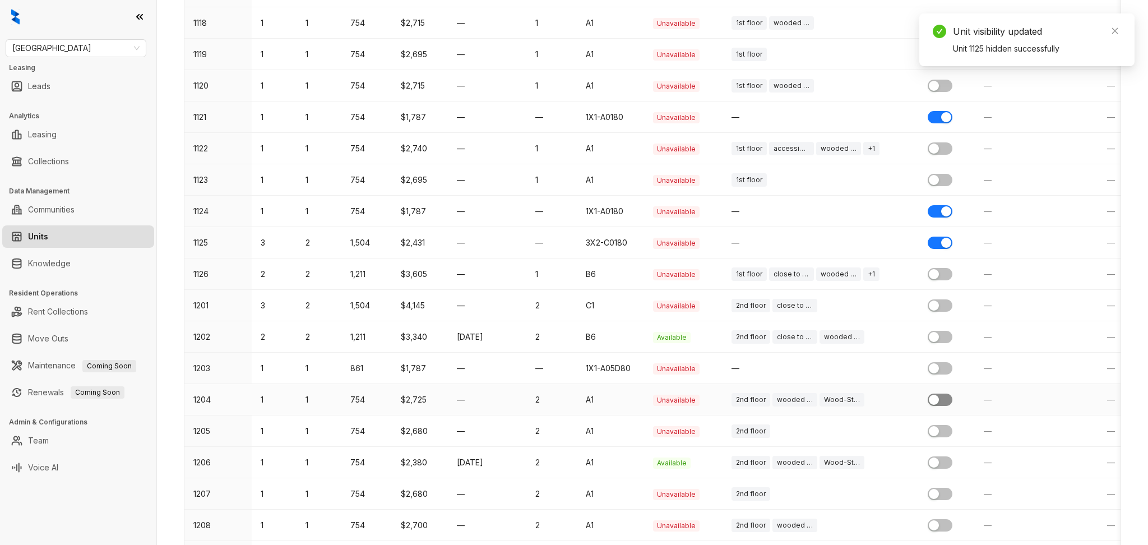
scroll to position [747, 0]
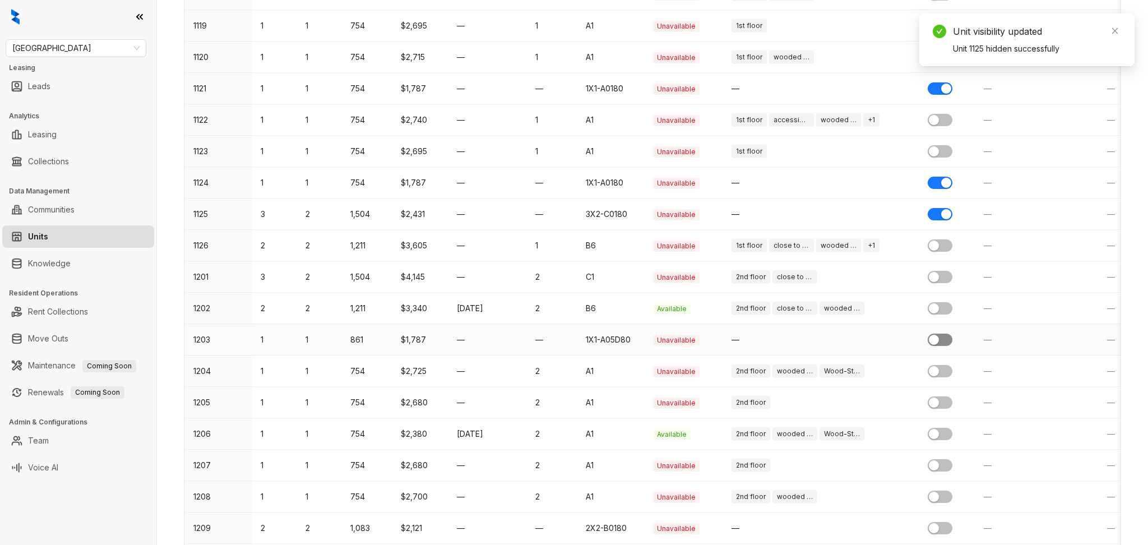
click at [940, 343] on button "button" at bounding box center [940, 340] width 25 height 12
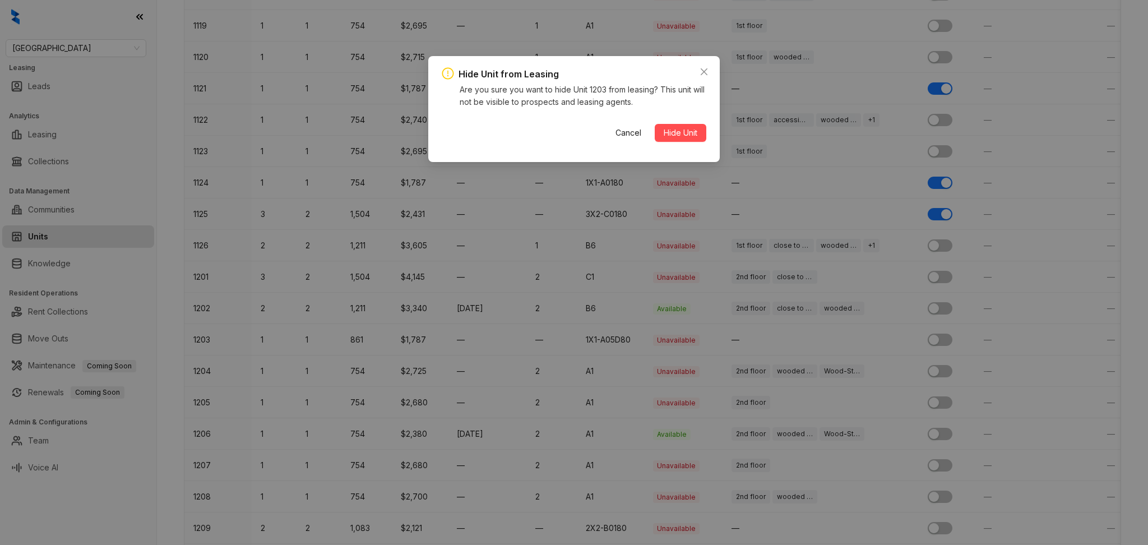
click at [655, 124] on button "Hide Unit" at bounding box center [681, 133] width 52 height 18
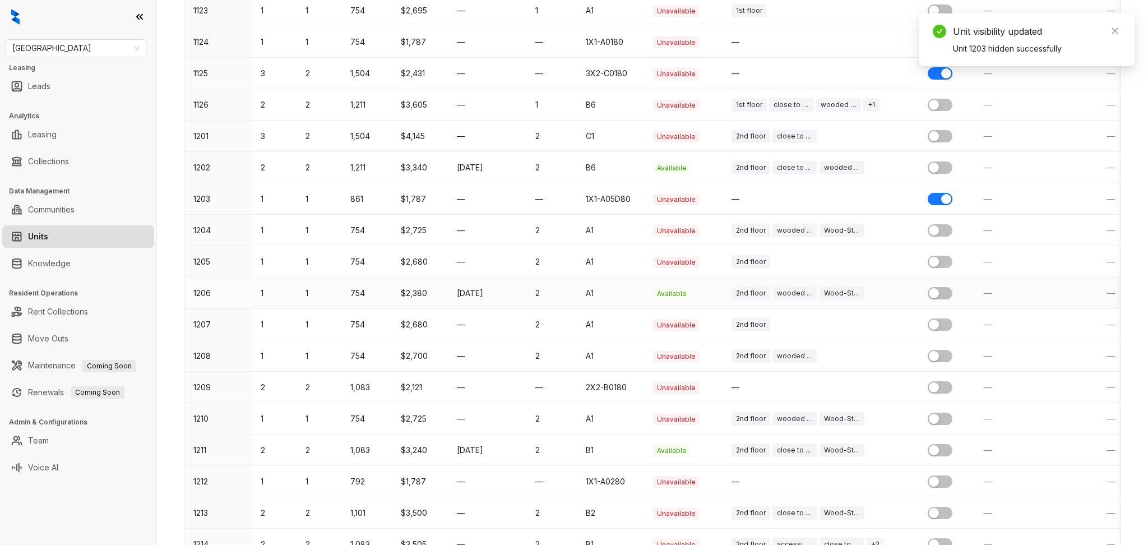
scroll to position [897, 0]
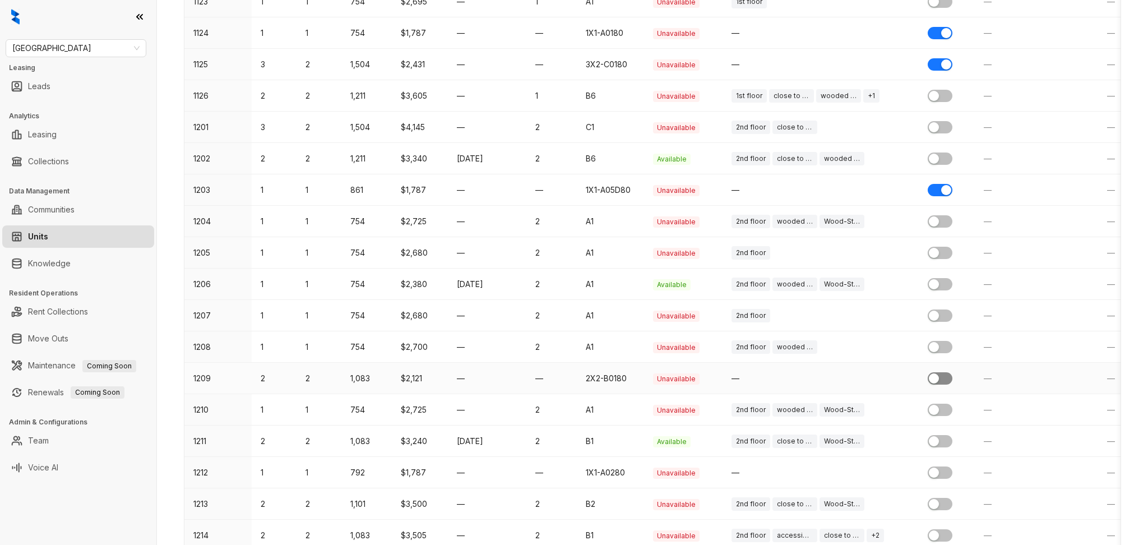
click at [932, 377] on div "button" at bounding box center [934, 378] width 10 height 10
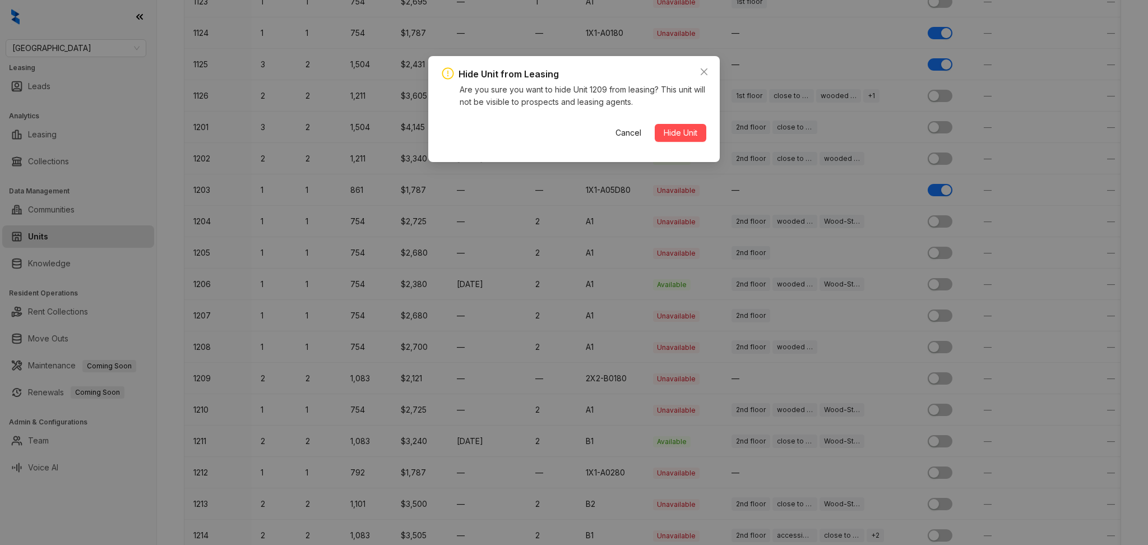
click at [655, 124] on button "Hide Unit" at bounding box center [681, 133] width 52 height 18
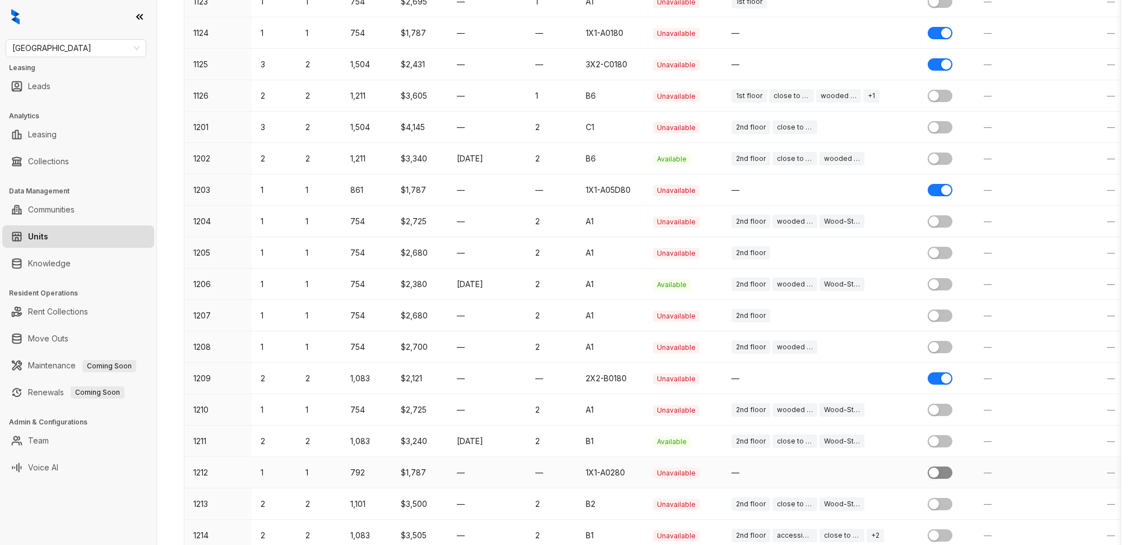
click at [937, 470] on div "button" at bounding box center [934, 473] width 10 height 10
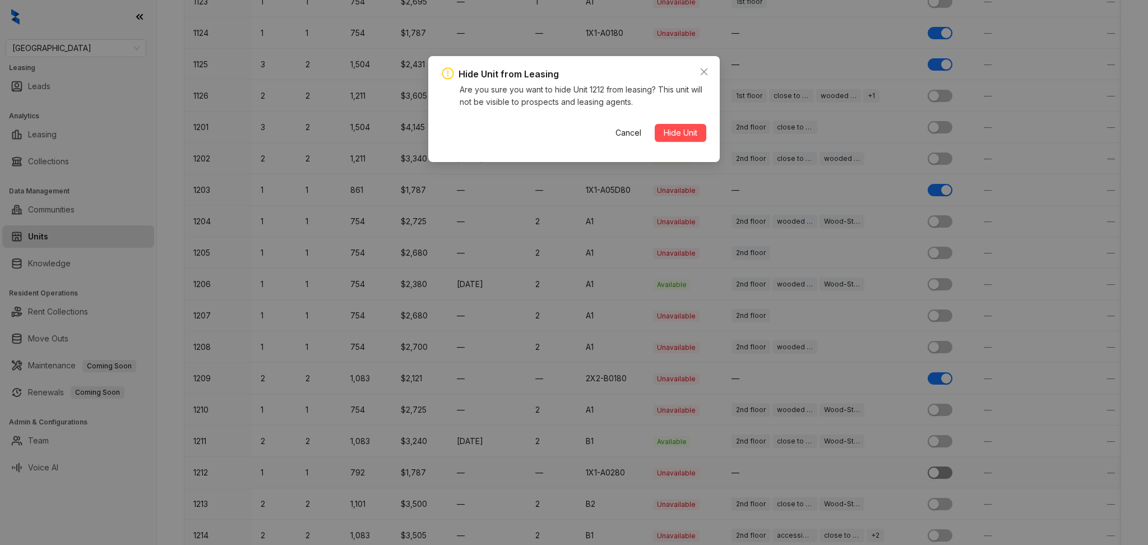
click at [655, 124] on button "Hide Unit" at bounding box center [681, 133] width 52 height 18
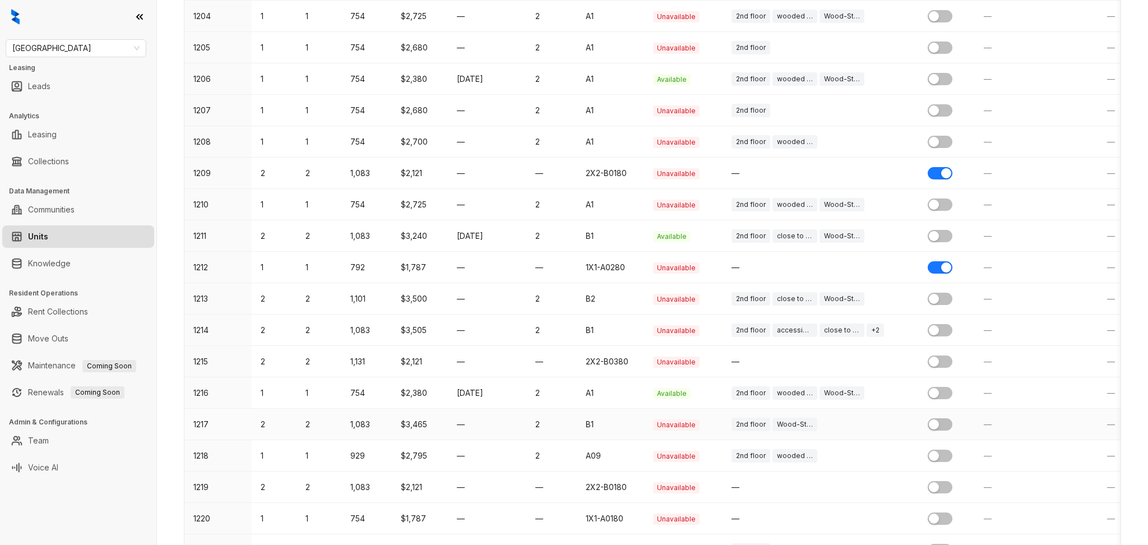
scroll to position [1121, 0]
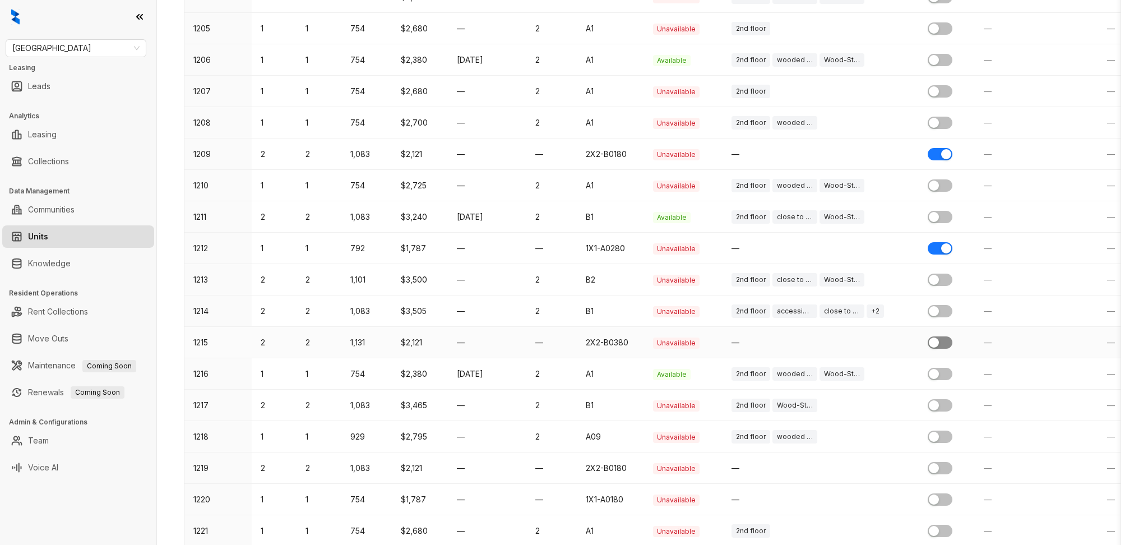
click at [944, 340] on span "button" at bounding box center [940, 342] width 25 height 12
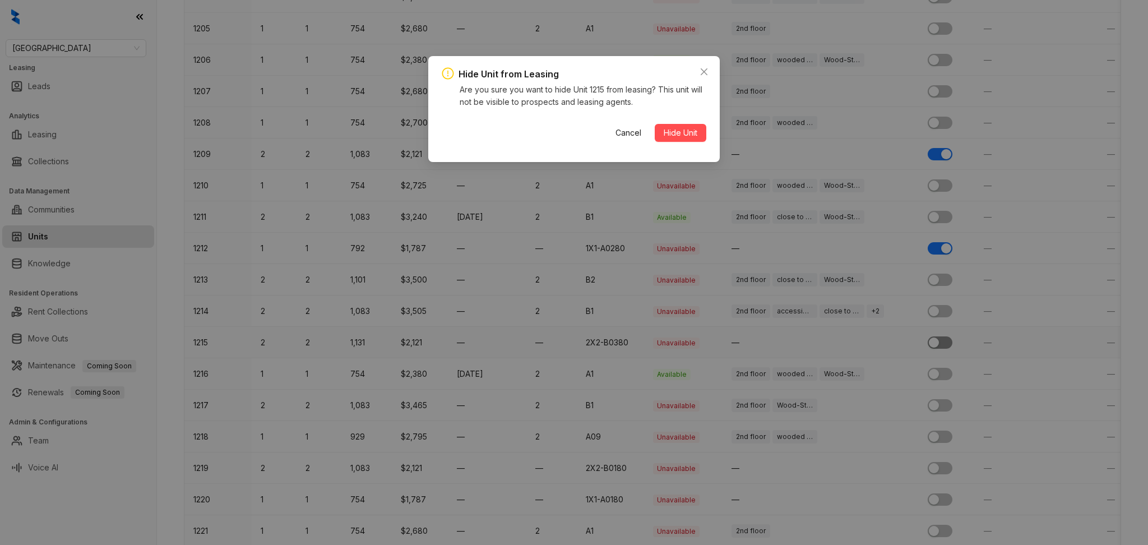
click at [655, 124] on button "Hide Unit" at bounding box center [681, 133] width 52 height 18
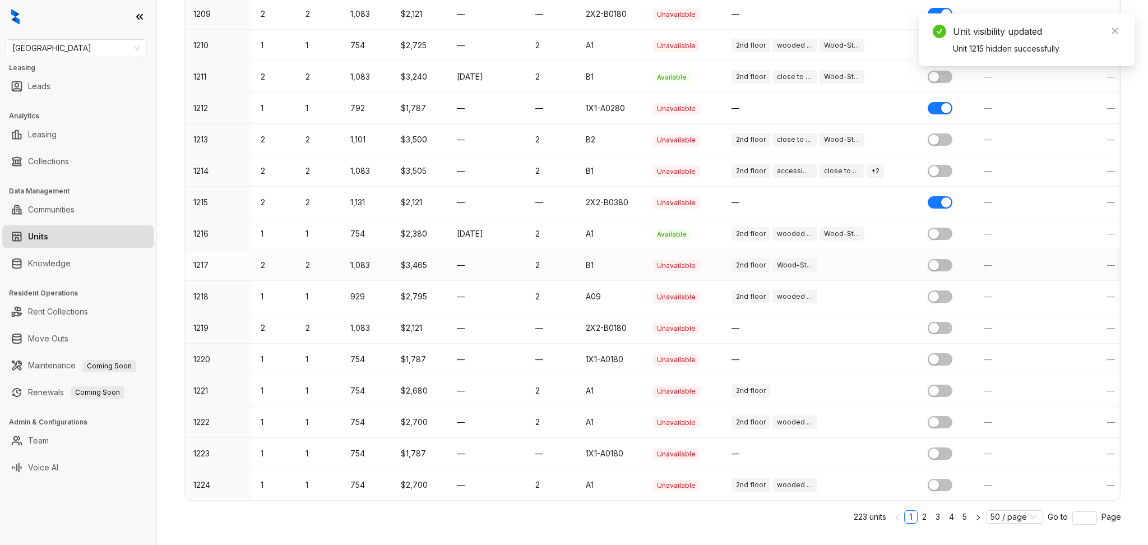
scroll to position [1271, 0]
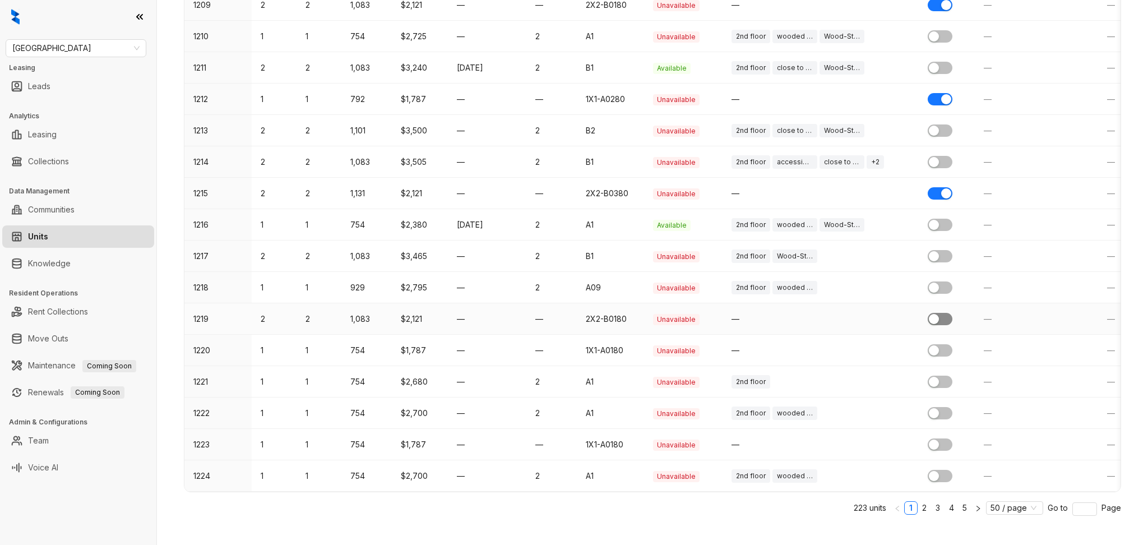
click at [938, 324] on span "button" at bounding box center [940, 319] width 25 height 12
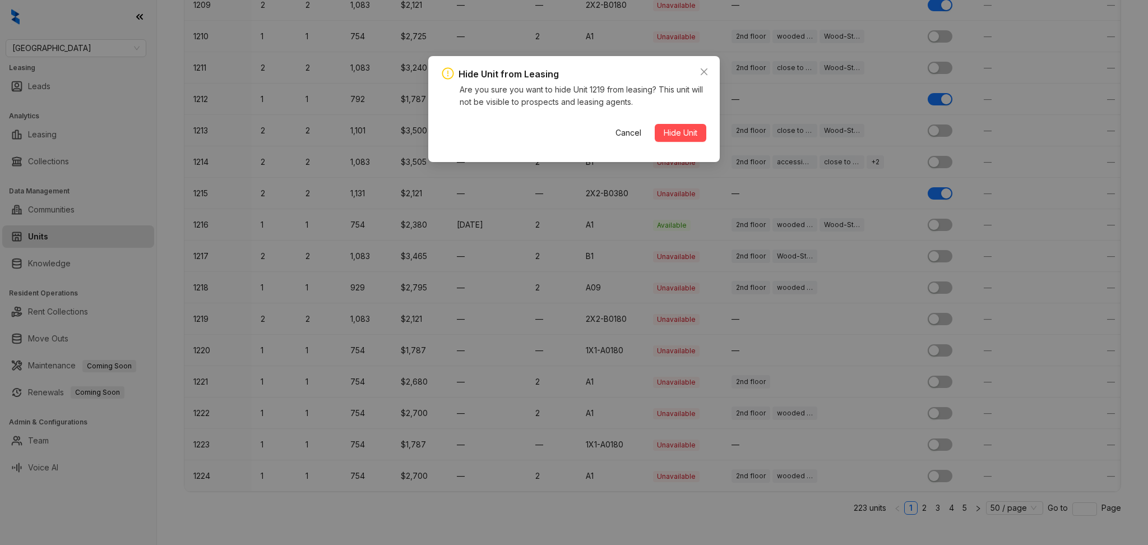
click at [655, 124] on button "Hide Unit" at bounding box center [681, 133] width 52 height 18
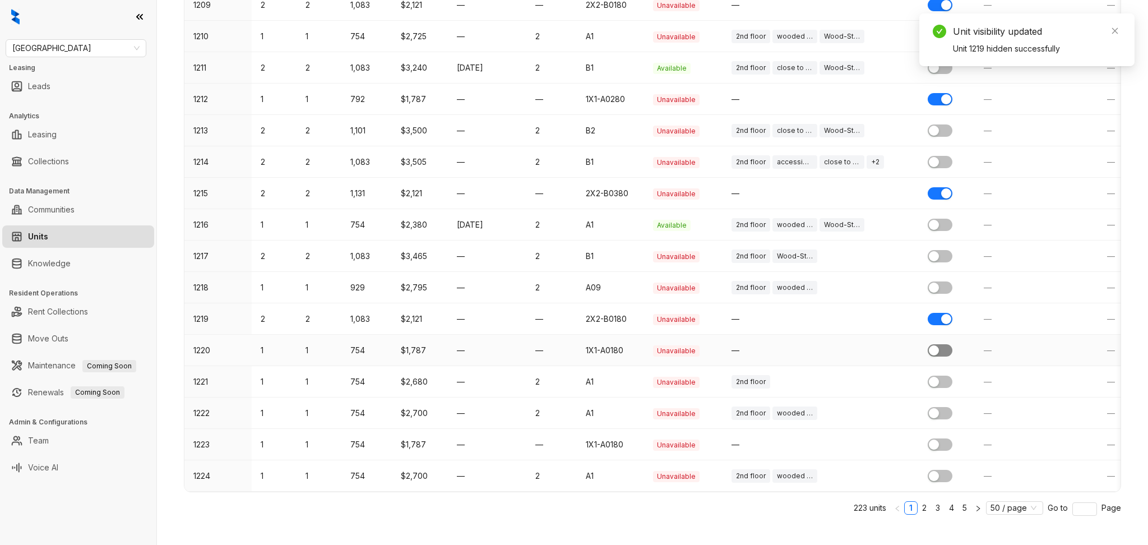
click at [936, 345] on div "button" at bounding box center [934, 350] width 10 height 10
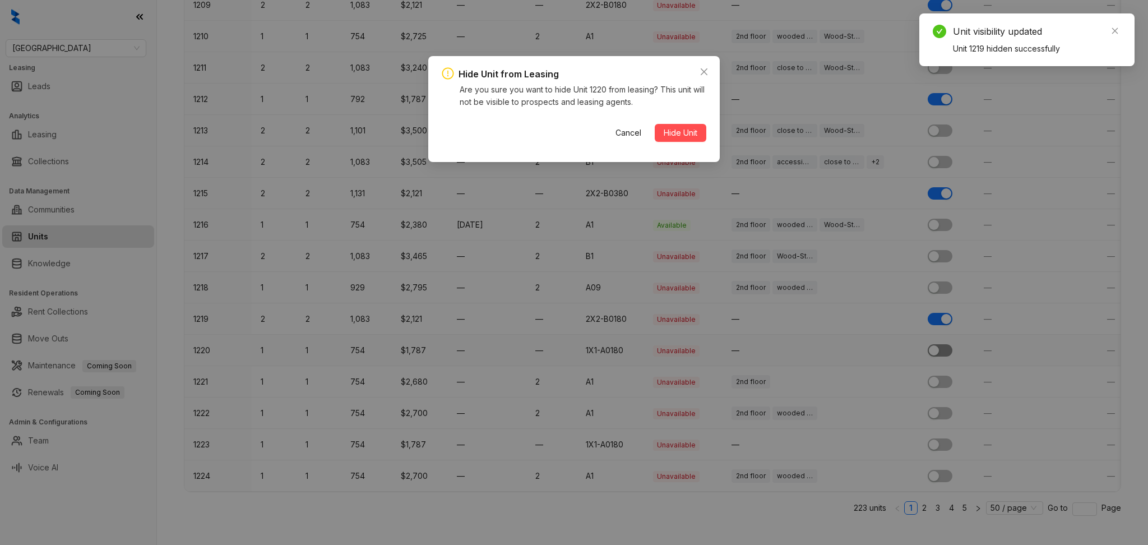
click at [655, 124] on button "Hide Unit" at bounding box center [681, 133] width 52 height 18
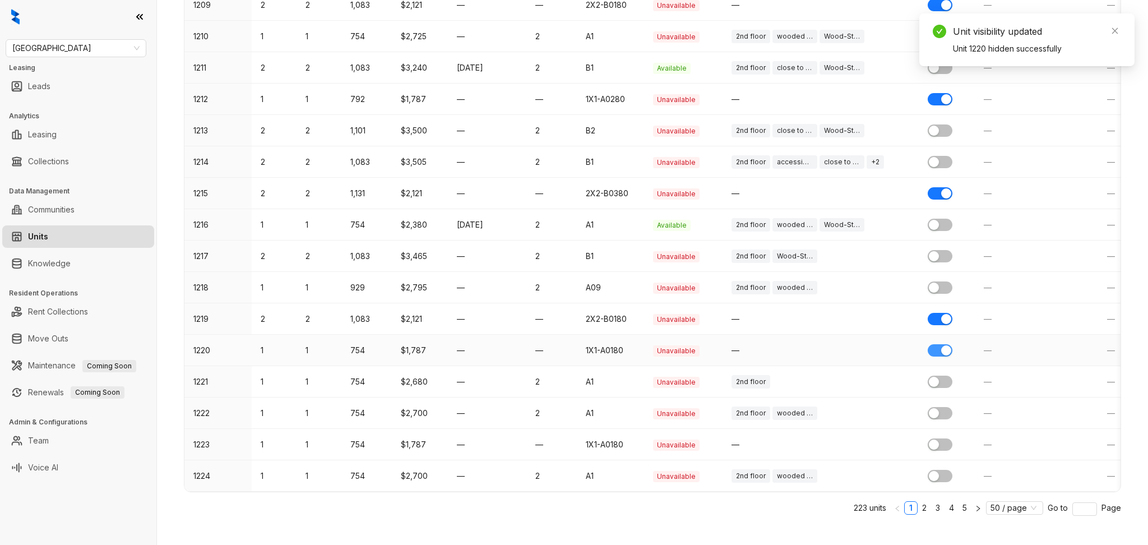
scroll to position [1294, 0]
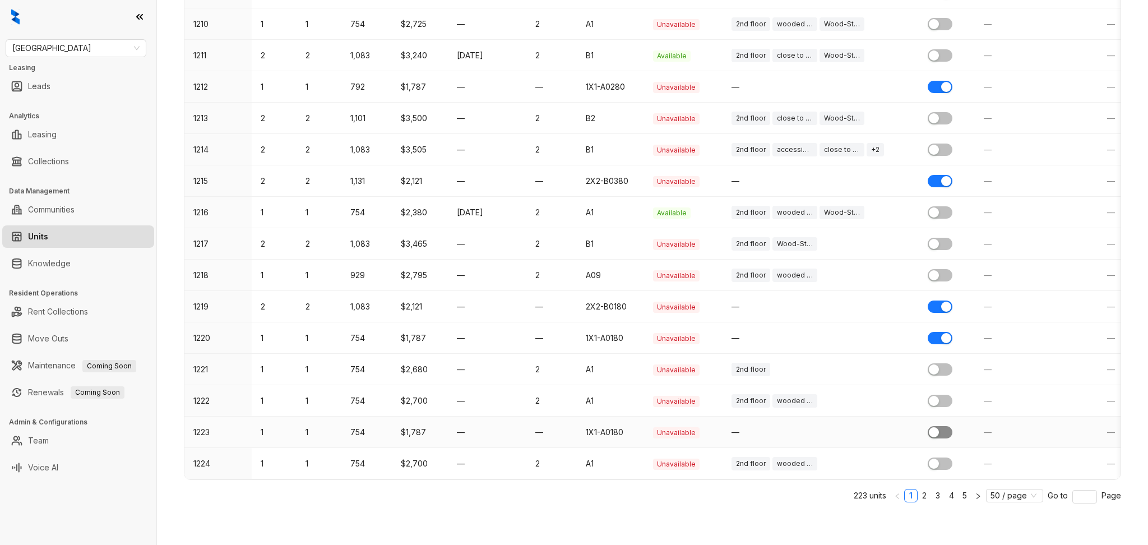
click at [931, 427] on div "button" at bounding box center [934, 432] width 10 height 10
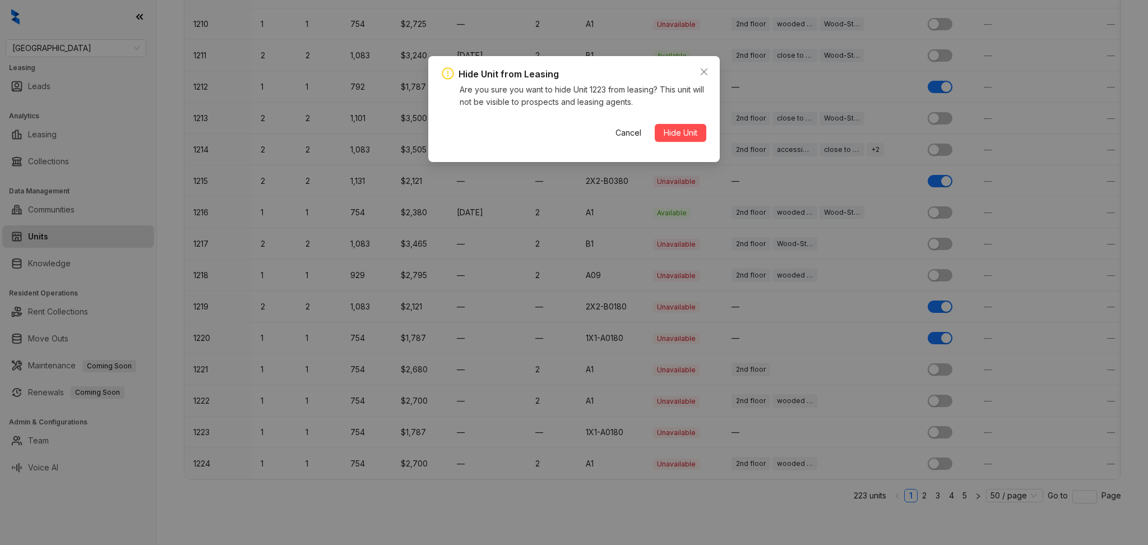
click at [655, 124] on button "Hide Unit" at bounding box center [681, 133] width 52 height 18
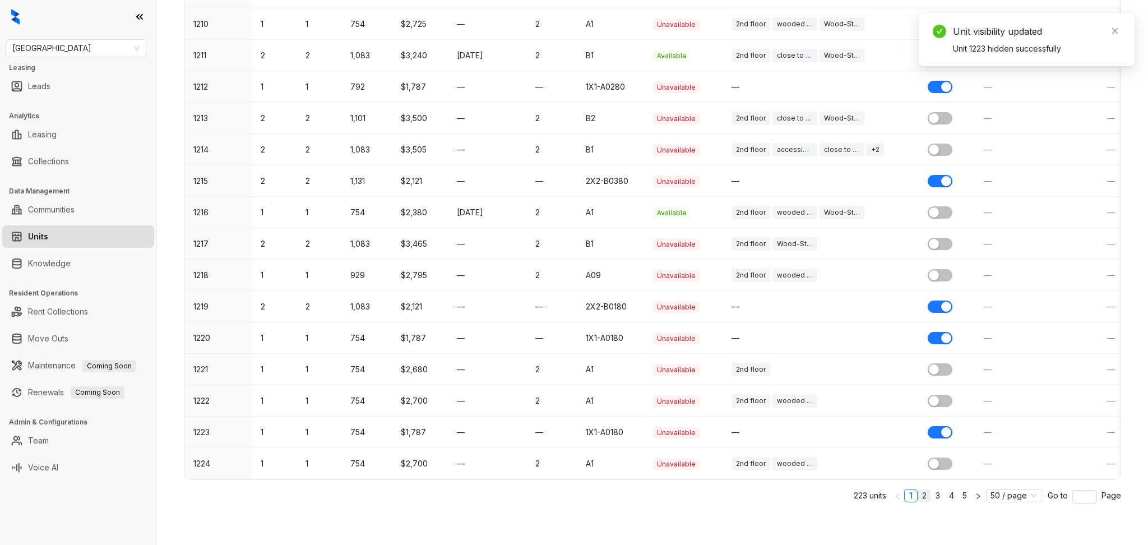
click at [918, 498] on link "2" at bounding box center [924, 496] width 12 height 12
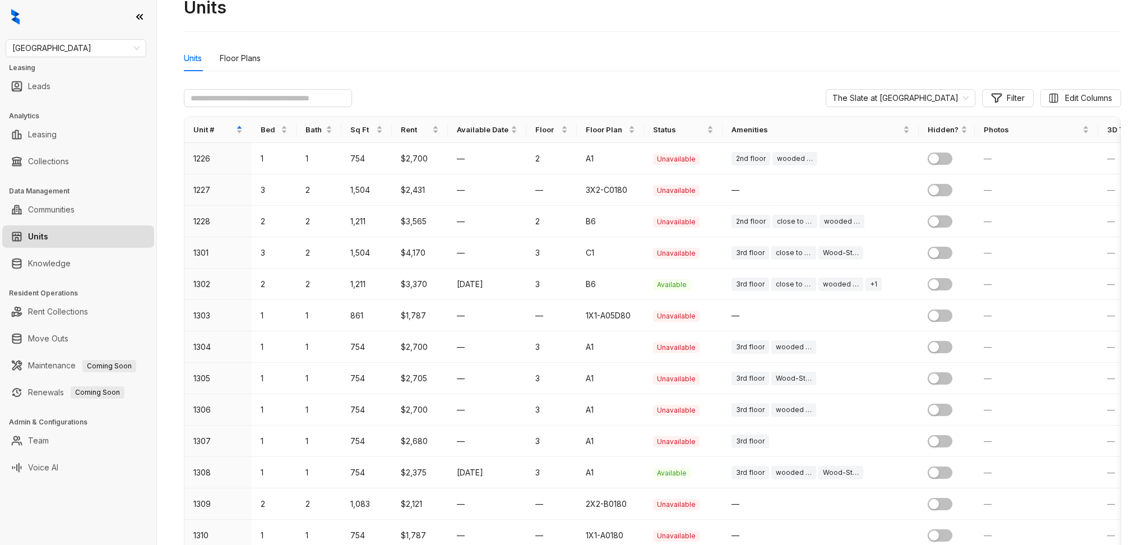
scroll to position [0, 0]
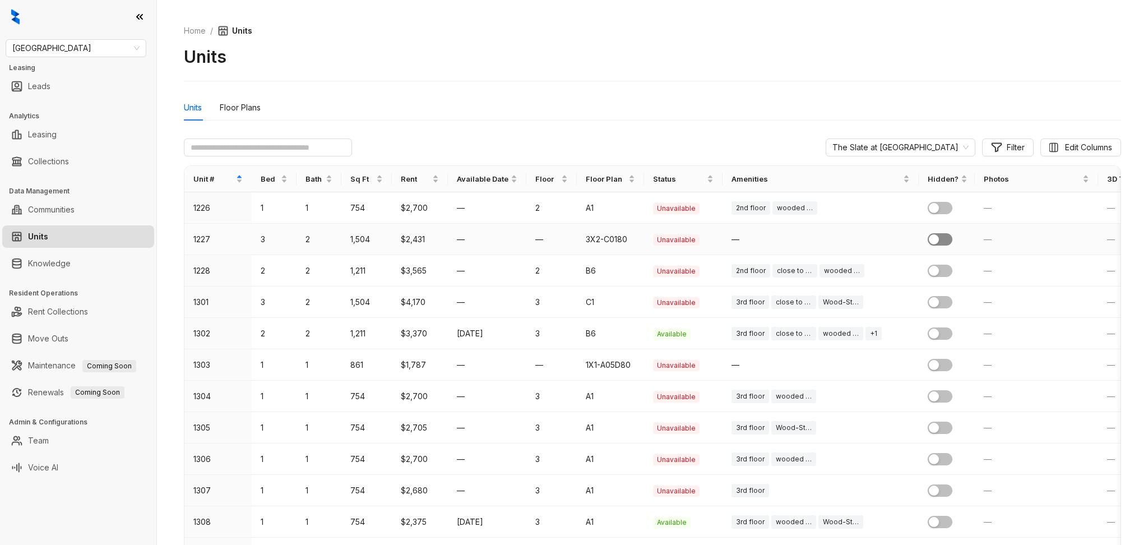
click at [934, 238] on div "button" at bounding box center [934, 239] width 10 height 10
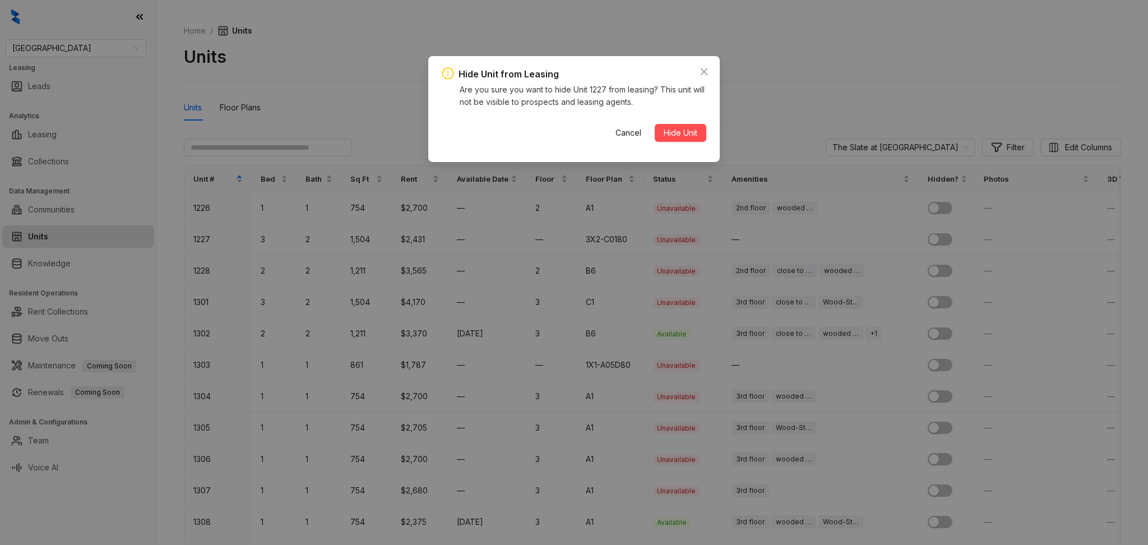
click at [655, 124] on button "Hide Unit" at bounding box center [681, 133] width 52 height 18
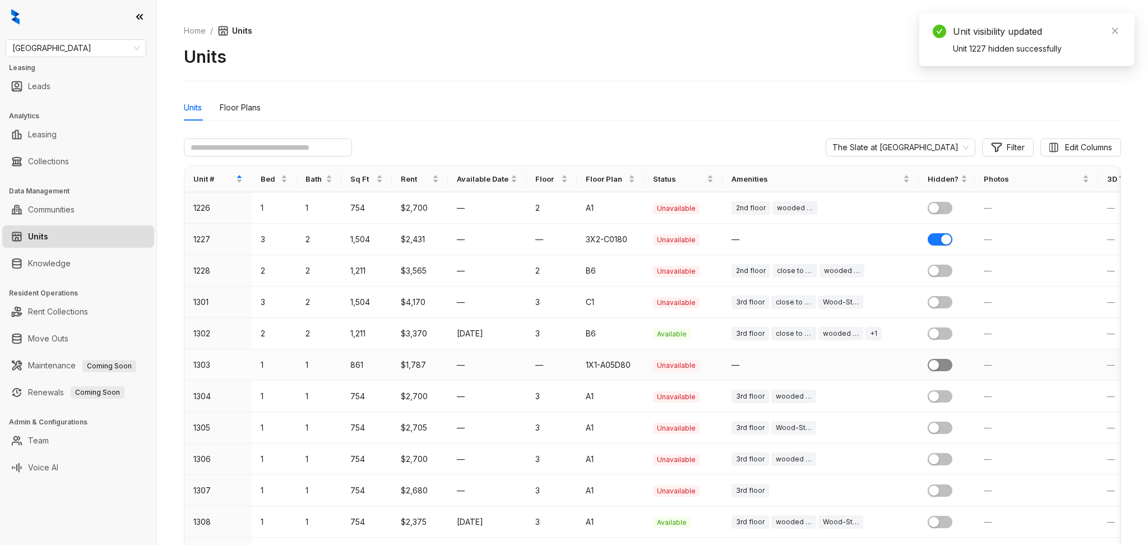
click at [939, 361] on div "button" at bounding box center [934, 365] width 10 height 10
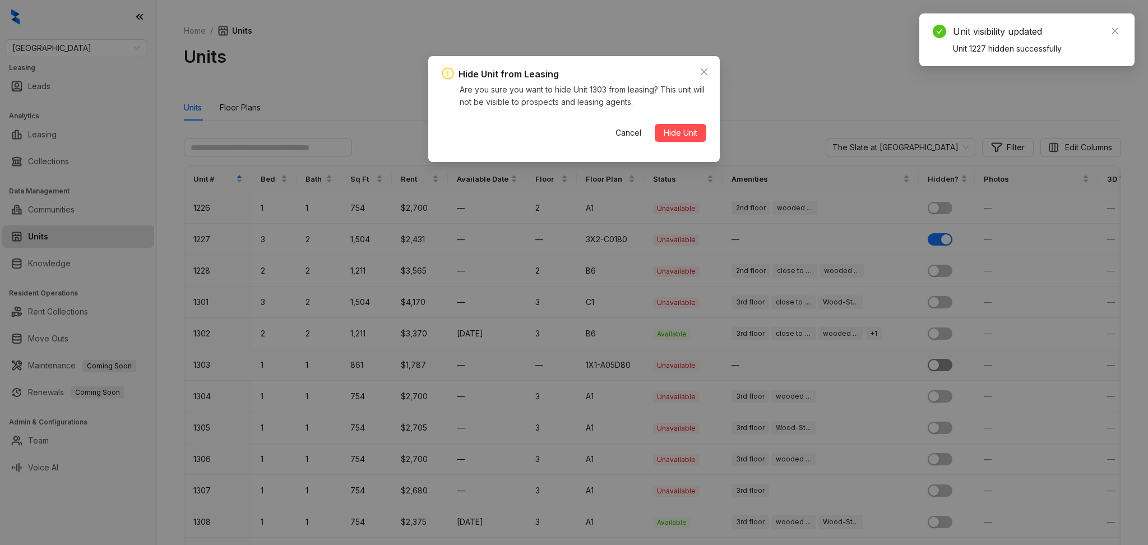
click at [655, 124] on button "Hide Unit" at bounding box center [681, 133] width 52 height 18
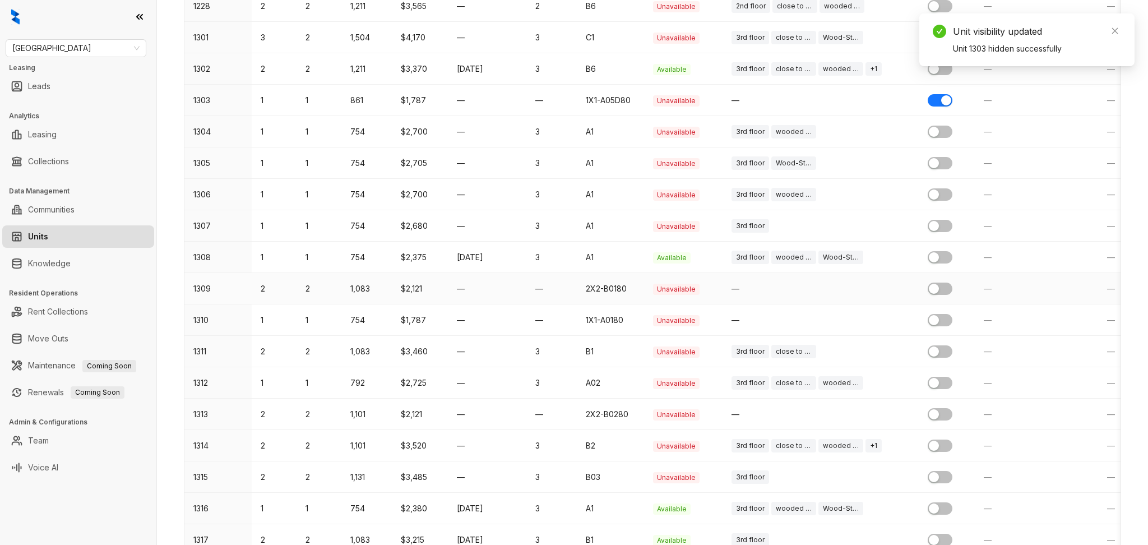
scroll to position [299, 0]
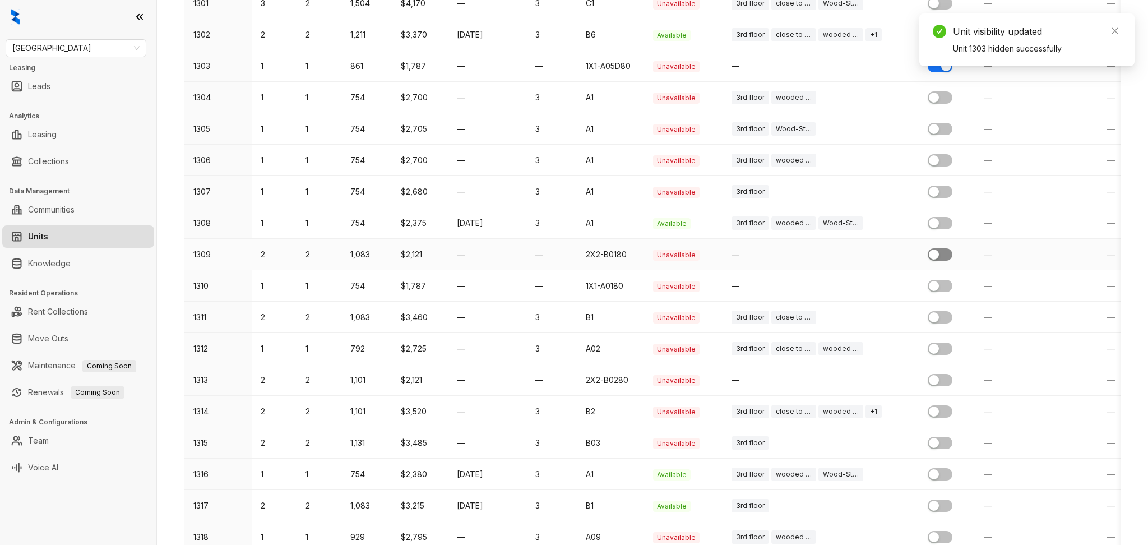
click at [942, 255] on span "button" at bounding box center [940, 254] width 25 height 12
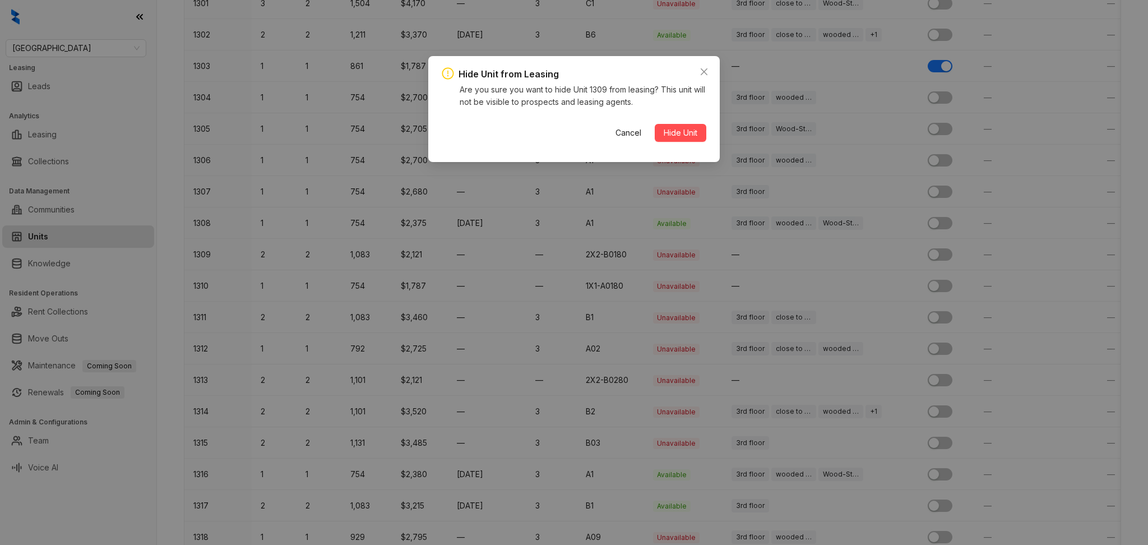
click at [655, 124] on button "Hide Unit" at bounding box center [681, 133] width 52 height 18
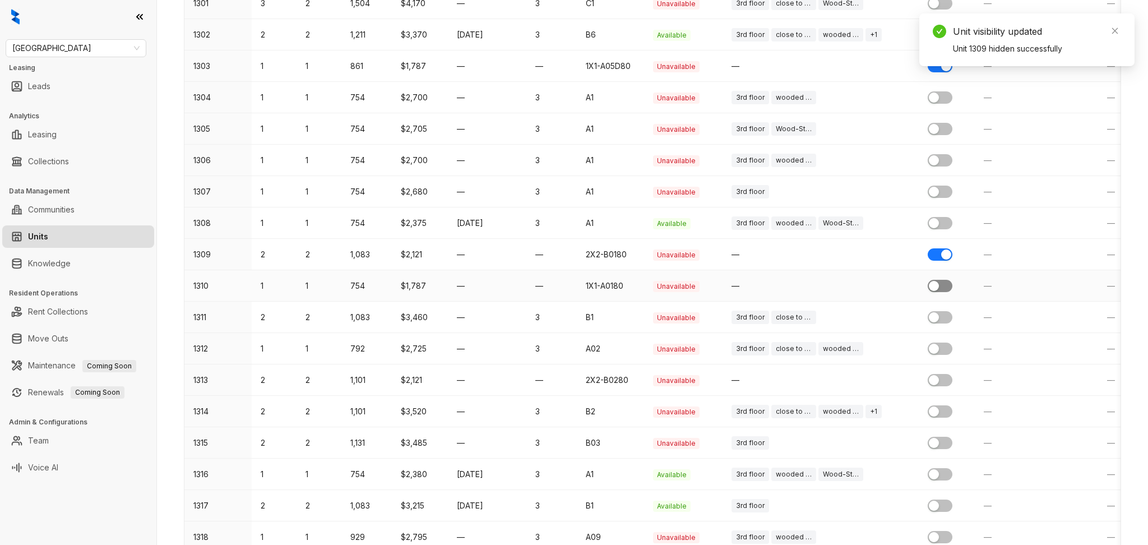
click at [944, 285] on span "button" at bounding box center [940, 286] width 25 height 12
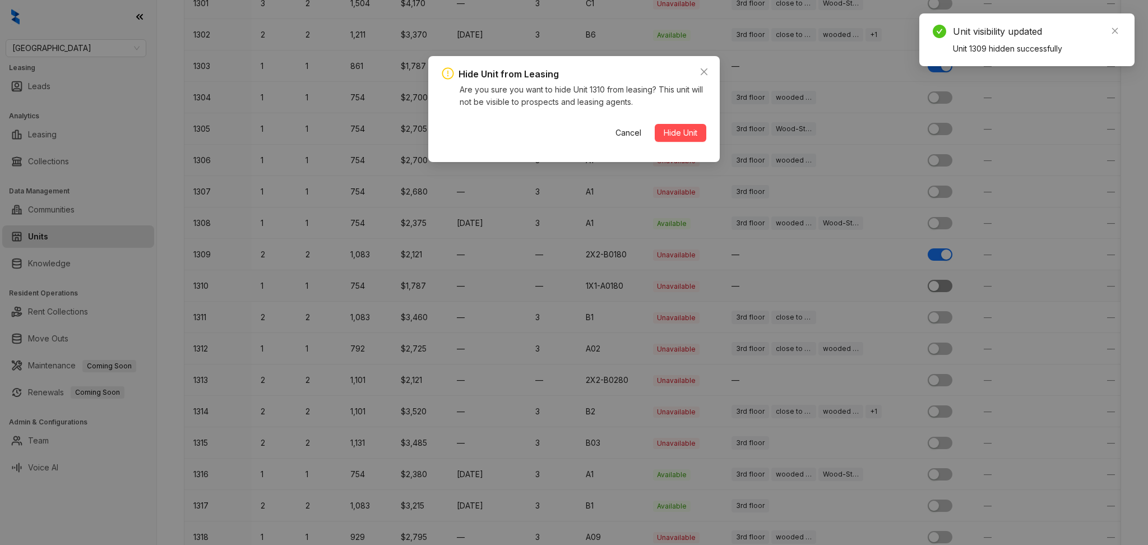
click at [655, 124] on button "Hide Unit" at bounding box center [681, 133] width 52 height 18
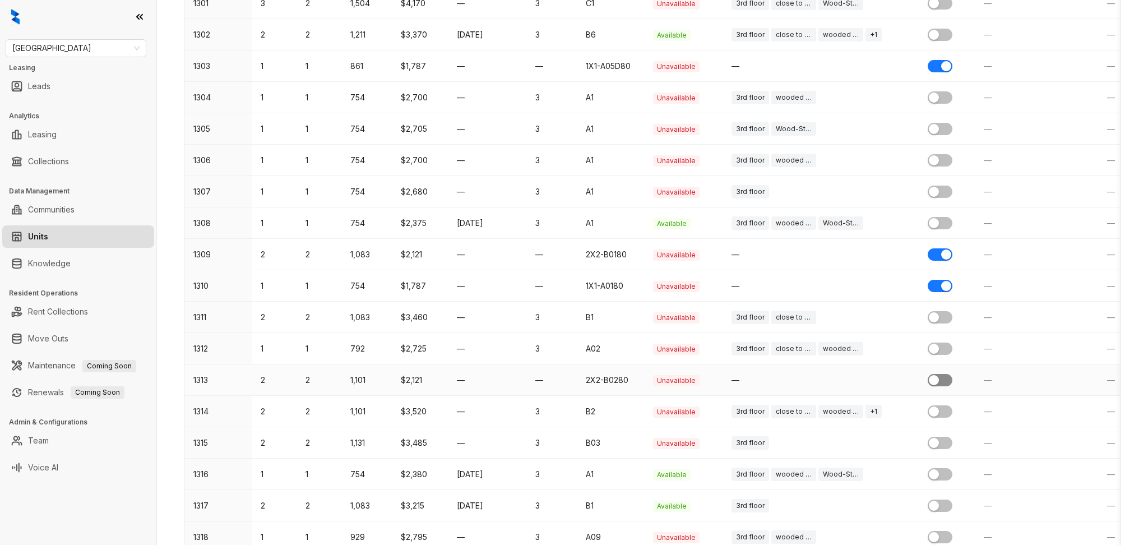
click at [939, 378] on button "button" at bounding box center [940, 380] width 25 height 12
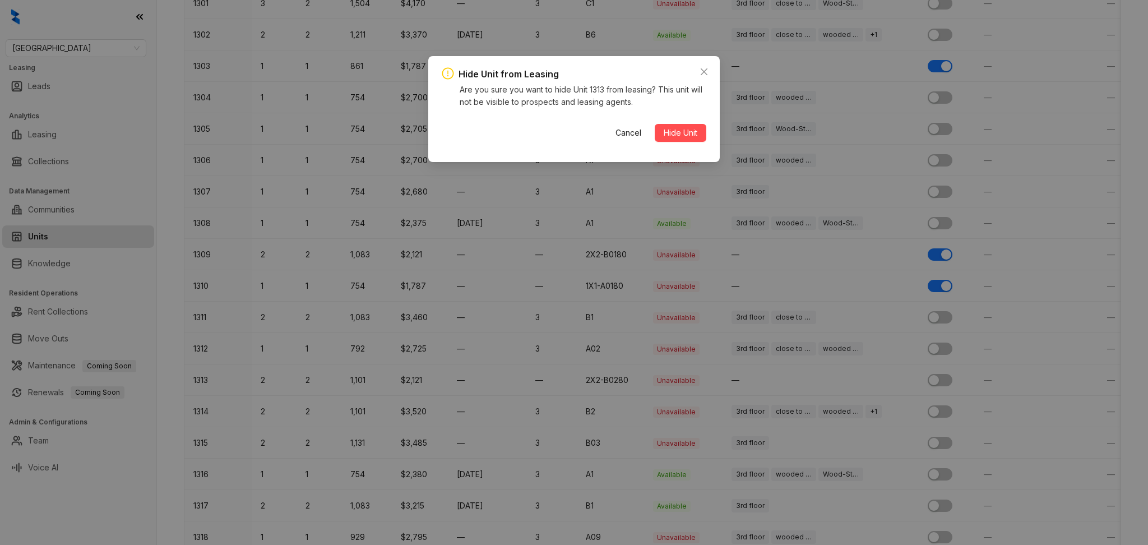
click at [655, 124] on button "Hide Unit" at bounding box center [681, 133] width 52 height 18
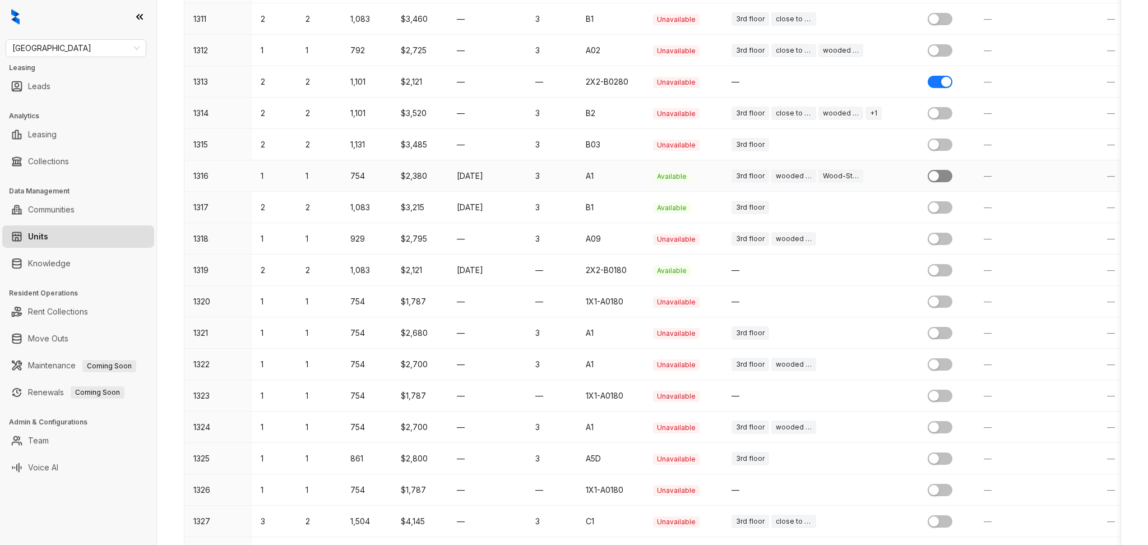
scroll to position [598, 0]
click at [941, 271] on button "button" at bounding box center [940, 270] width 25 height 12
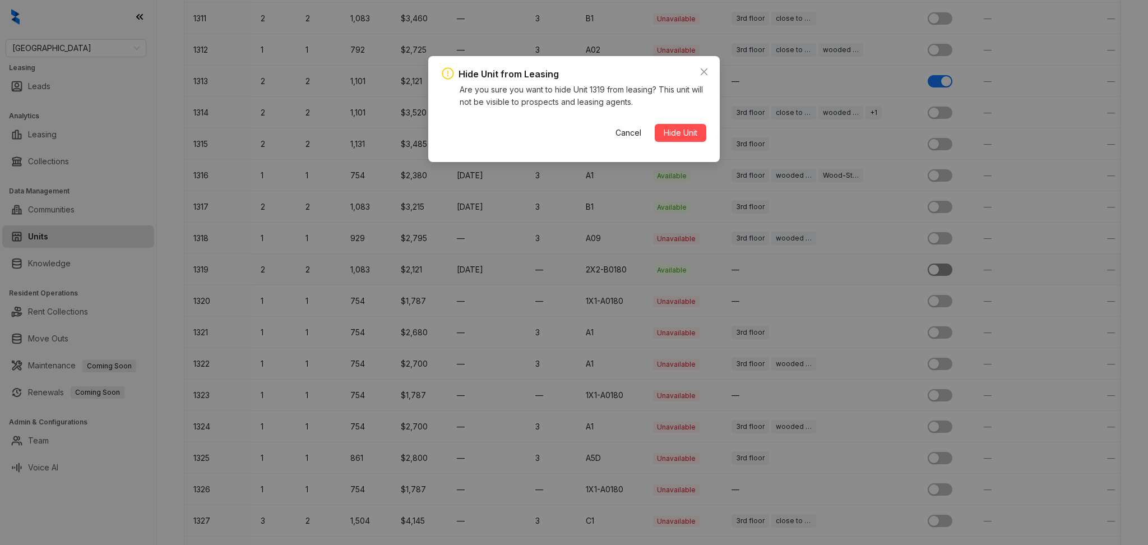
click at [655, 124] on button "Hide Unit" at bounding box center [681, 133] width 52 height 18
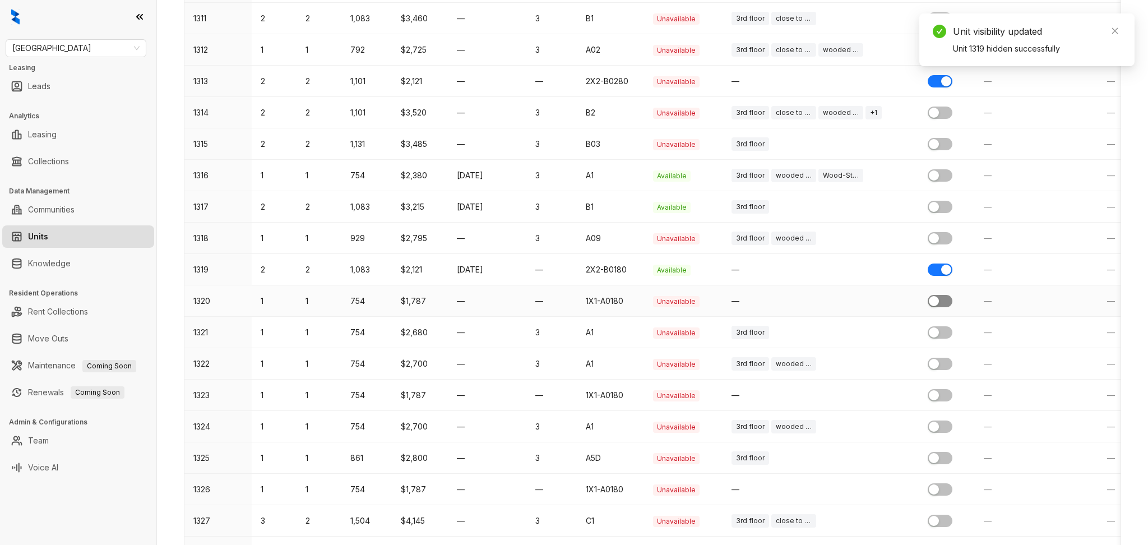
click at [940, 303] on button "button" at bounding box center [940, 301] width 25 height 12
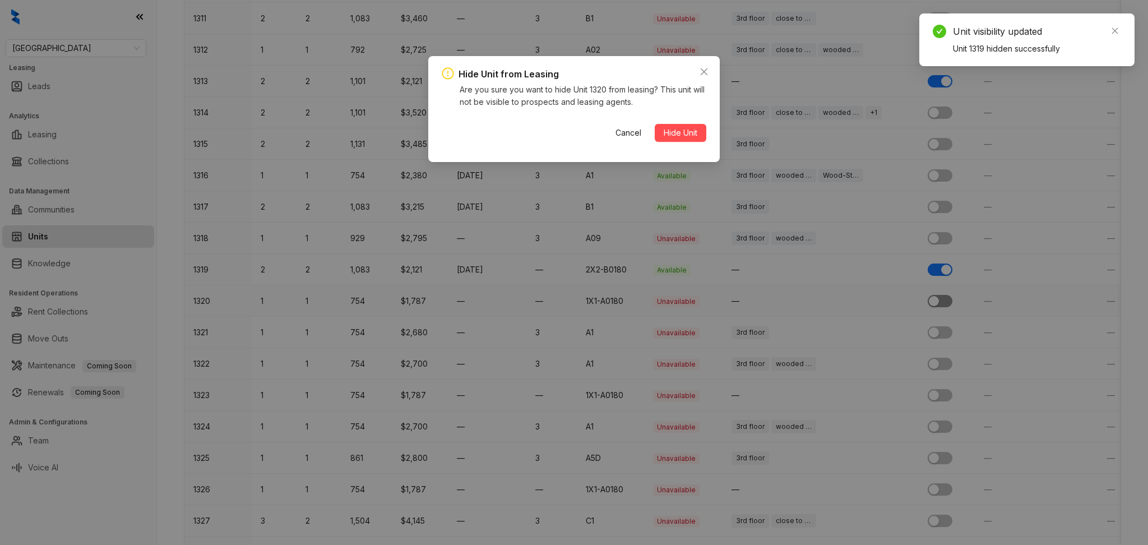
click at [655, 124] on button "Hide Unit" at bounding box center [681, 133] width 52 height 18
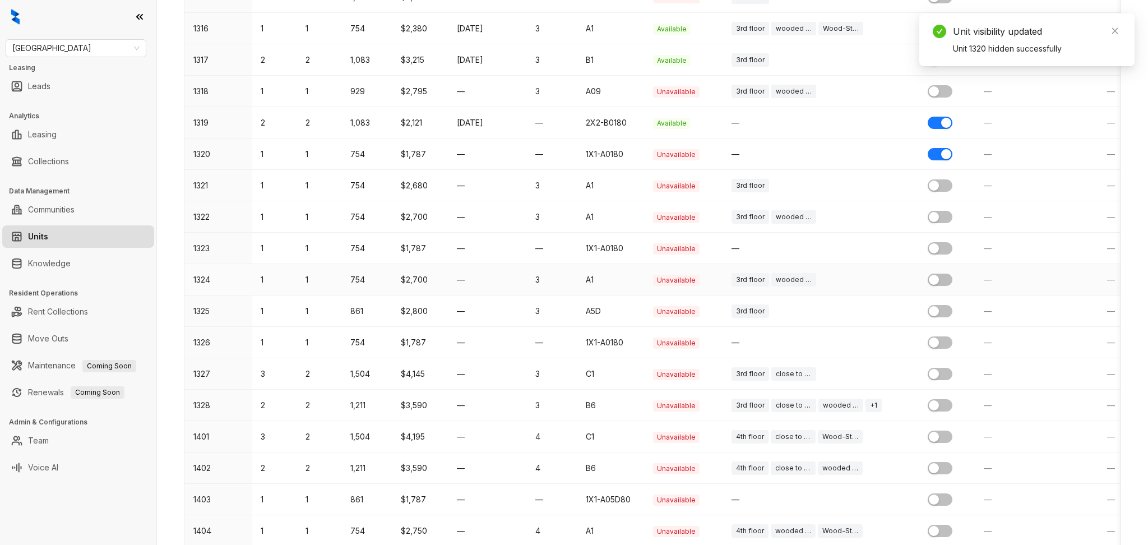
scroll to position [747, 0]
click at [939, 248] on button "button" at bounding box center [940, 245] width 25 height 12
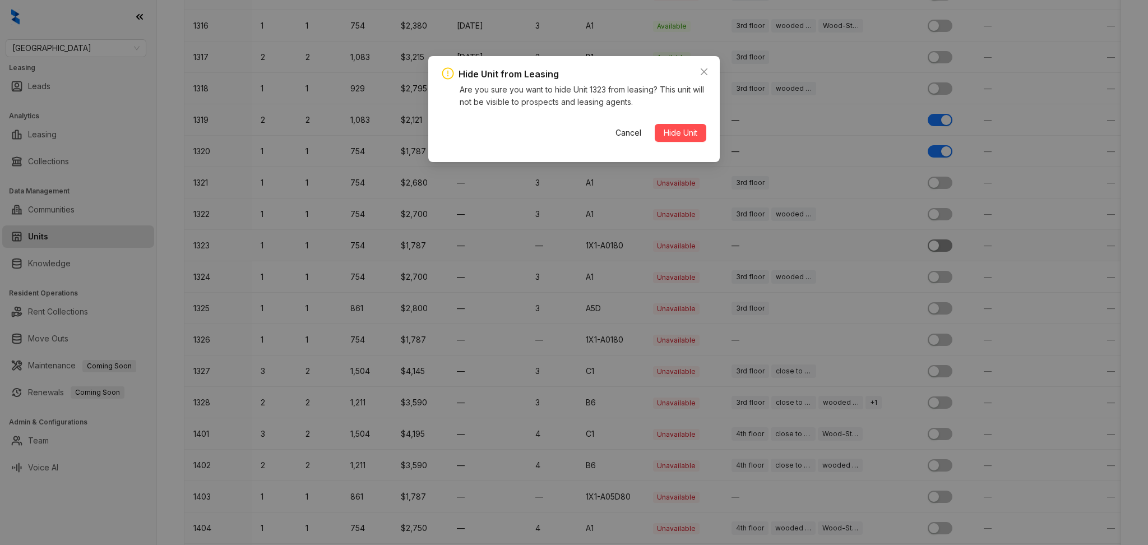
click at [655, 124] on button "Hide Unit" at bounding box center [681, 133] width 52 height 18
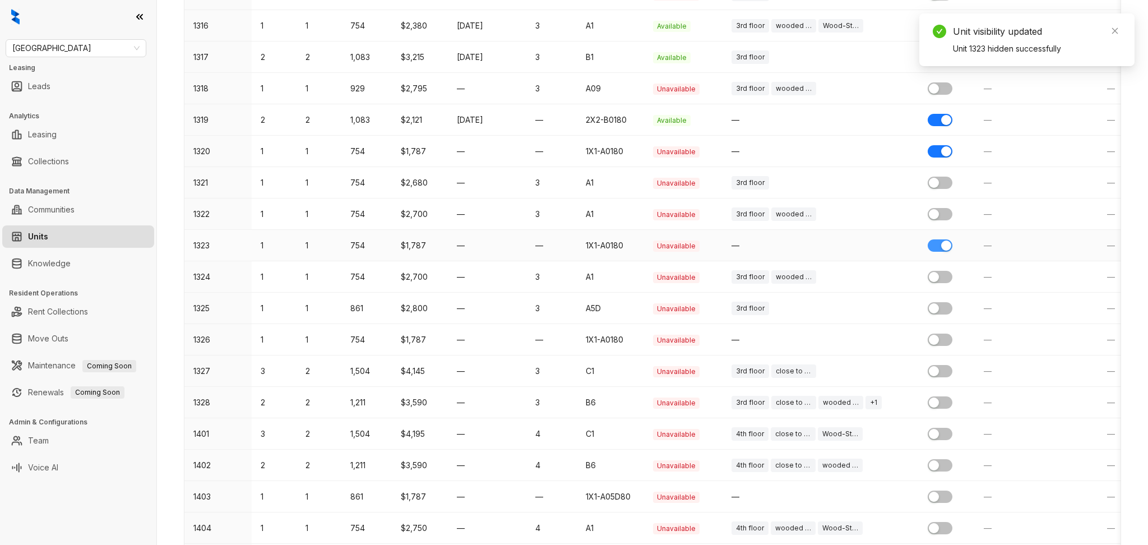
scroll to position [822, 0]
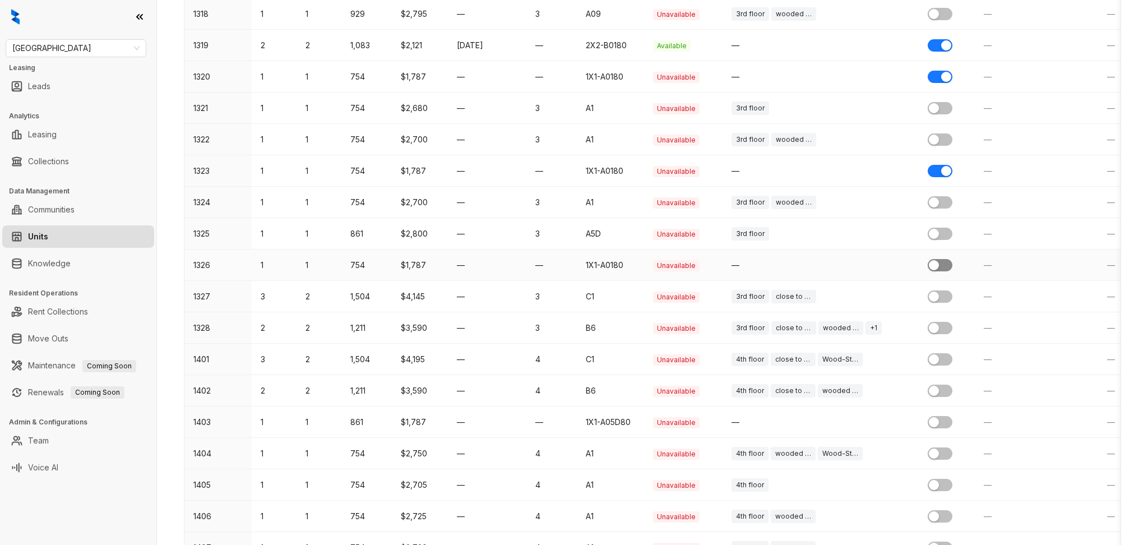
click at [944, 269] on span "button" at bounding box center [940, 265] width 25 height 12
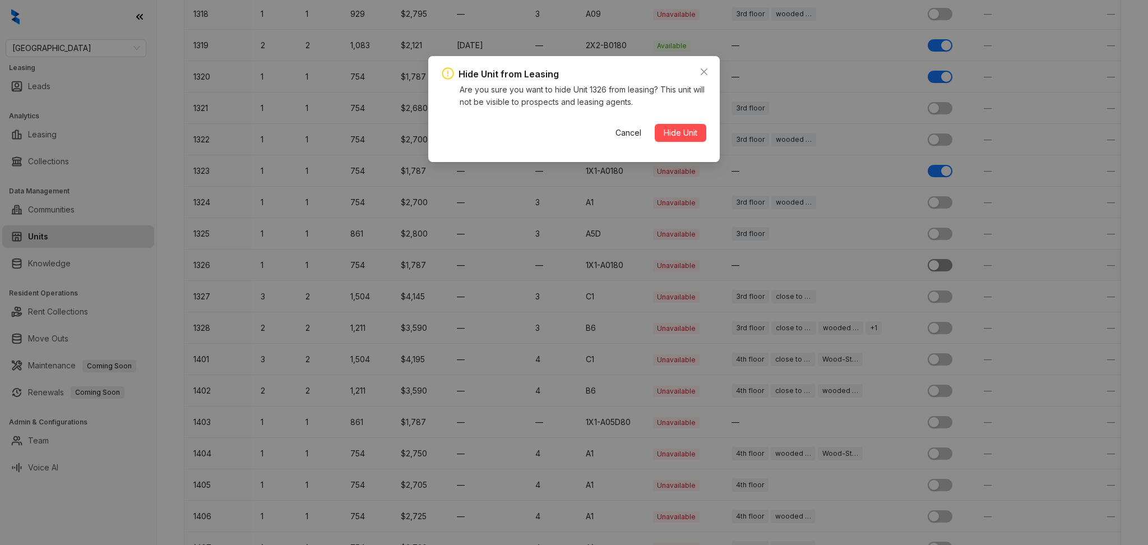
click at [655, 124] on button "Hide Unit" at bounding box center [681, 133] width 52 height 18
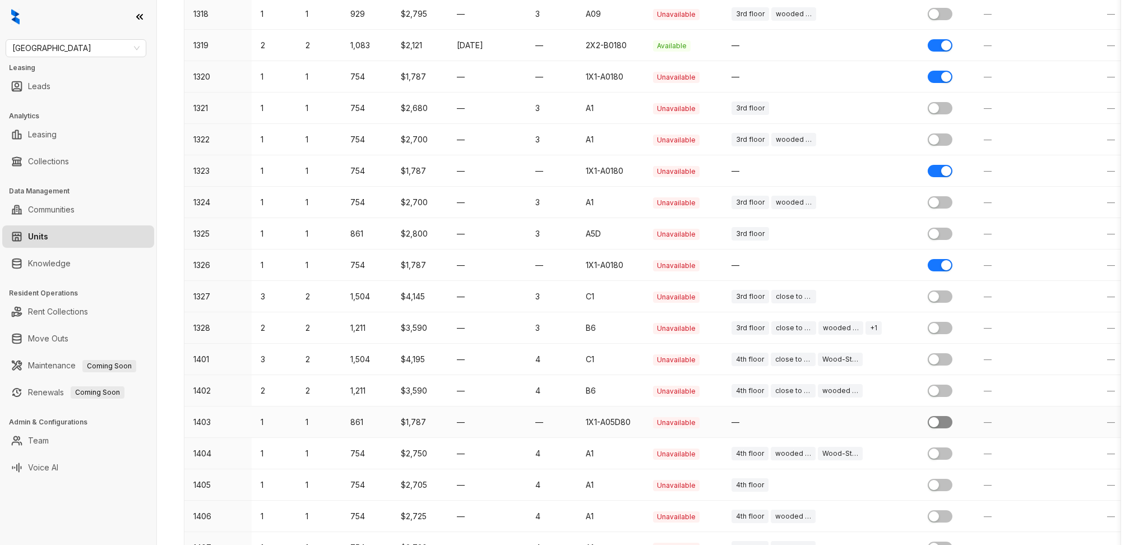
click at [940, 422] on button "button" at bounding box center [940, 422] width 25 height 12
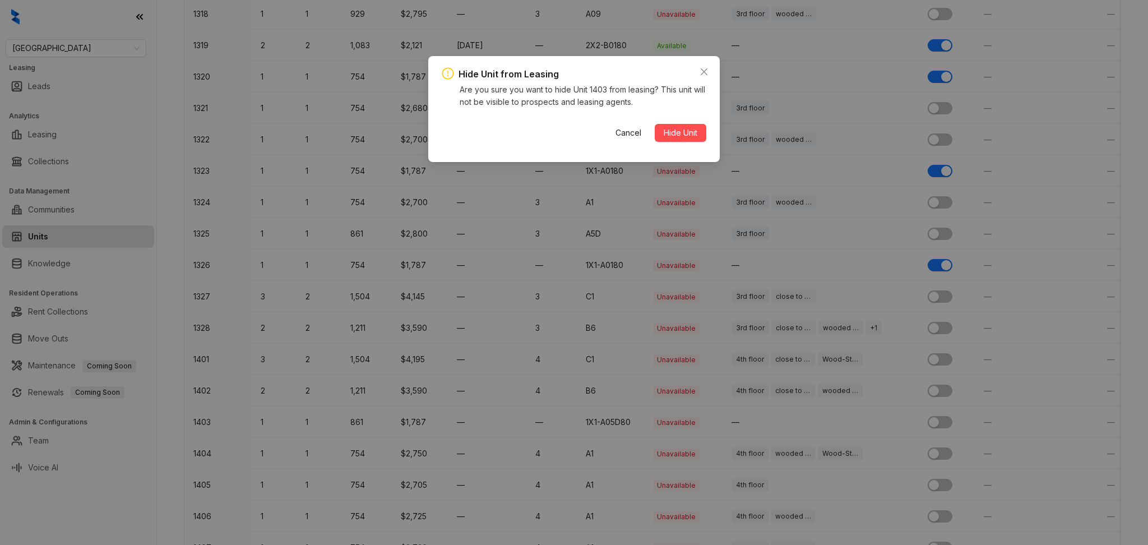
click at [655, 124] on button "Hide Unit" at bounding box center [681, 133] width 52 height 18
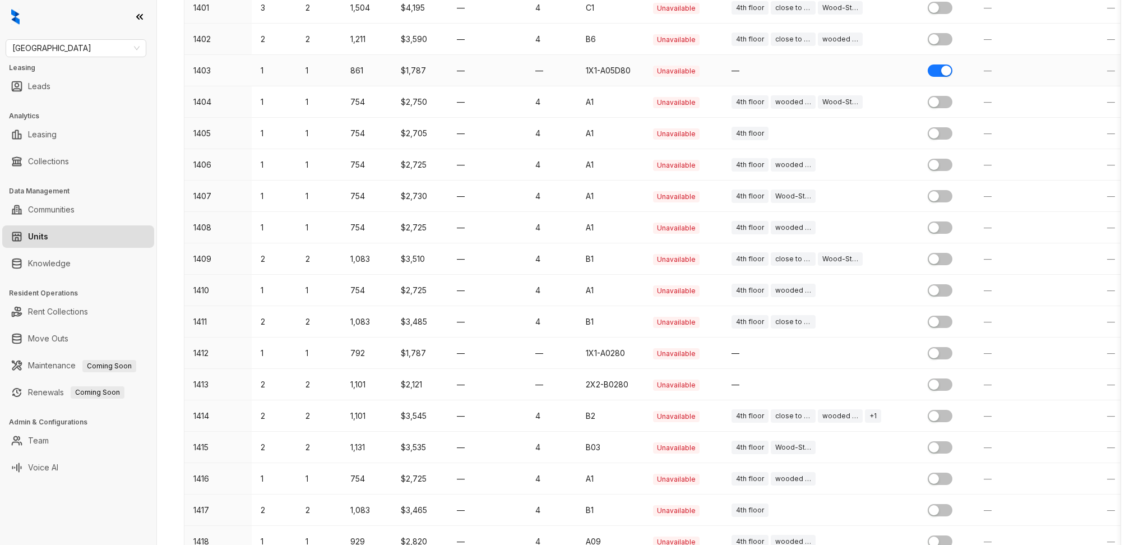
scroll to position [1196, 0]
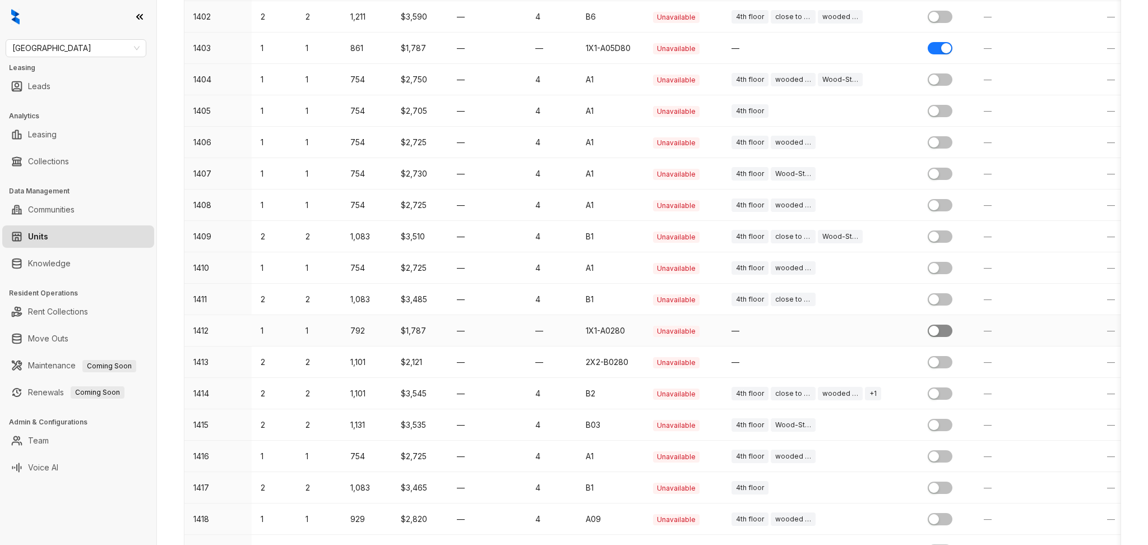
click at [943, 333] on button "button" at bounding box center [940, 331] width 25 height 12
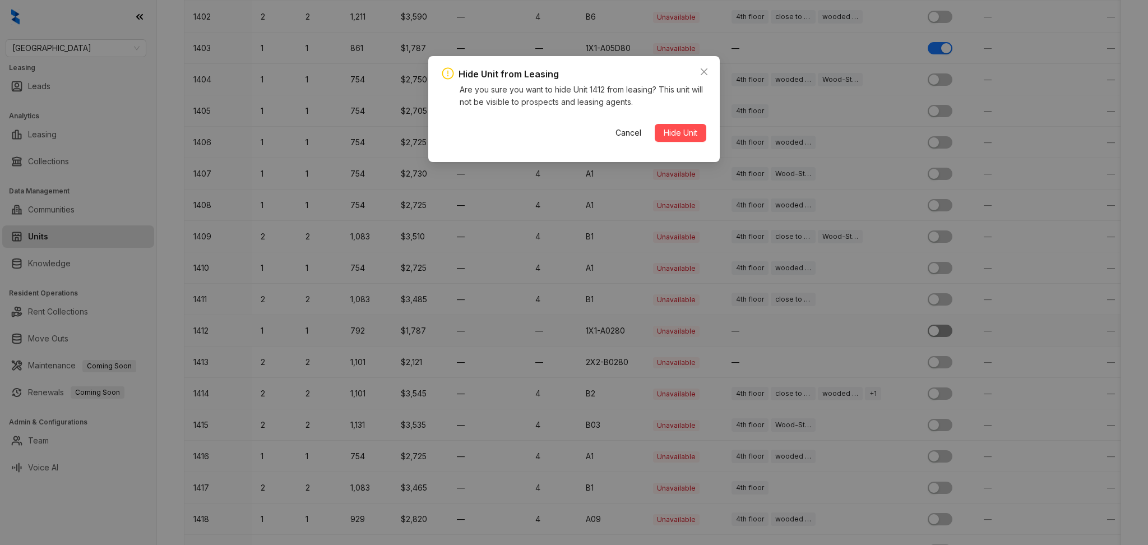
click at [655, 124] on button "Hide Unit" at bounding box center [681, 133] width 52 height 18
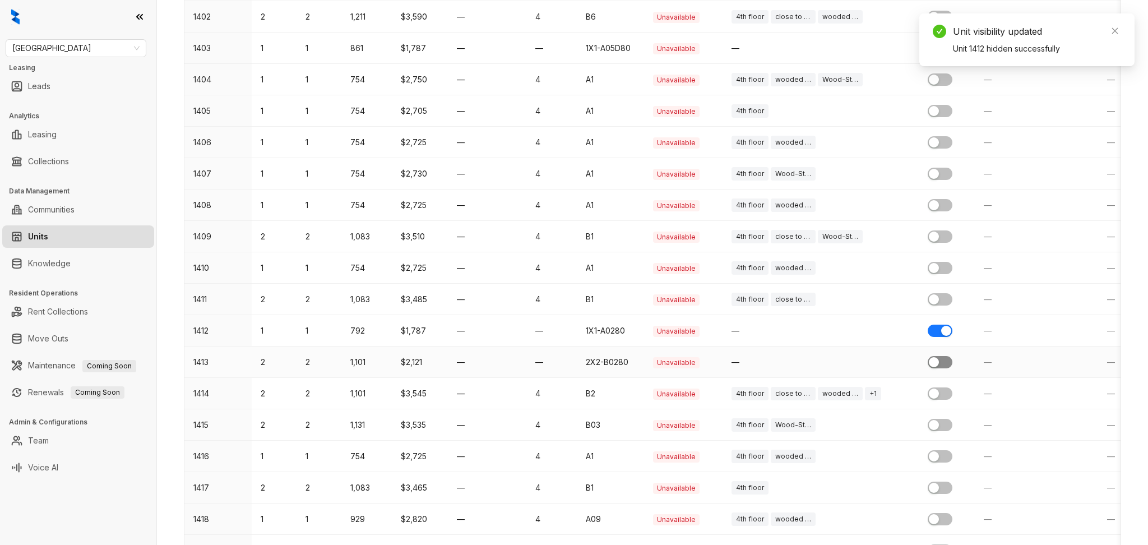
click at [943, 361] on span "button" at bounding box center [940, 362] width 25 height 12
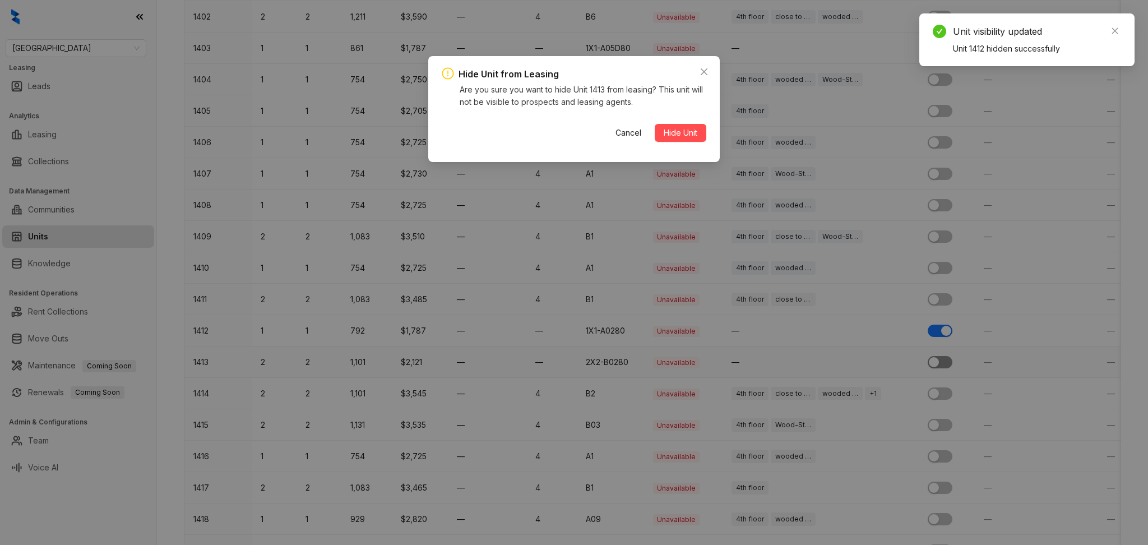
click at [655, 124] on button "Hide Unit" at bounding box center [681, 133] width 52 height 18
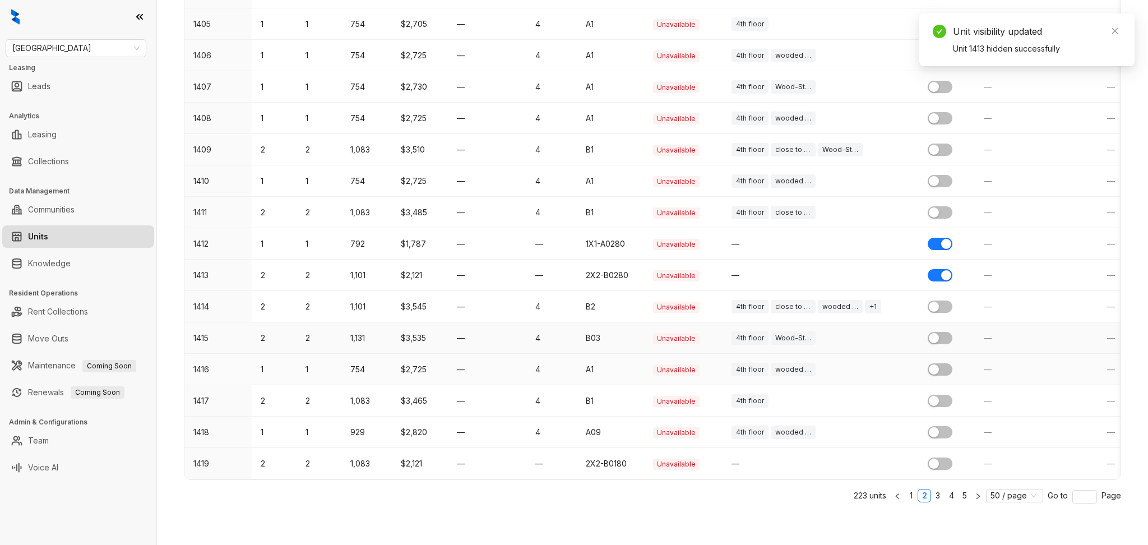
scroll to position [1294, 0]
click at [941, 458] on button "button" at bounding box center [940, 464] width 25 height 12
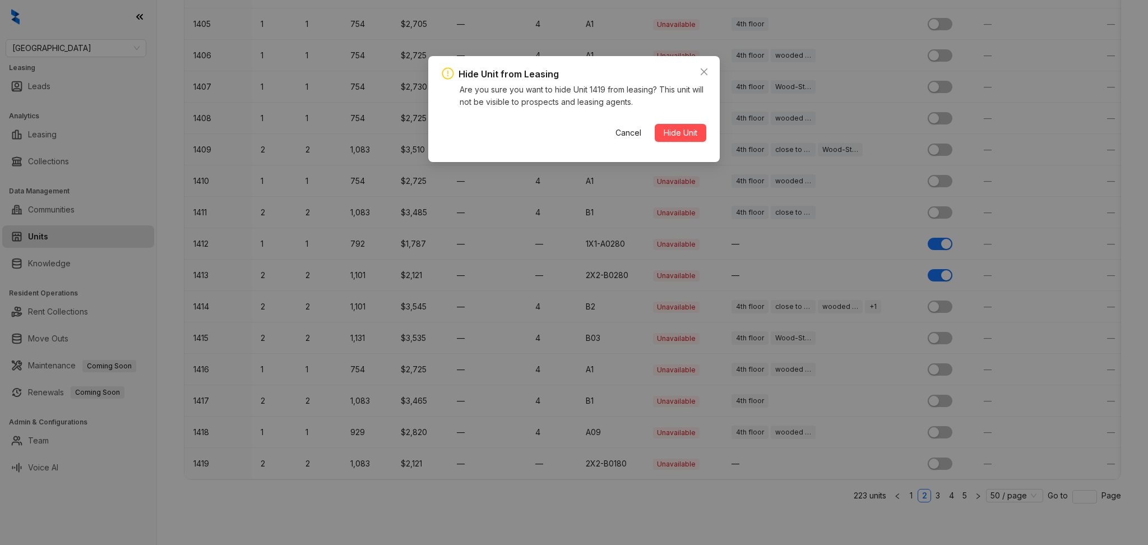
click at [655, 124] on button "Hide Unit" at bounding box center [681, 133] width 52 height 18
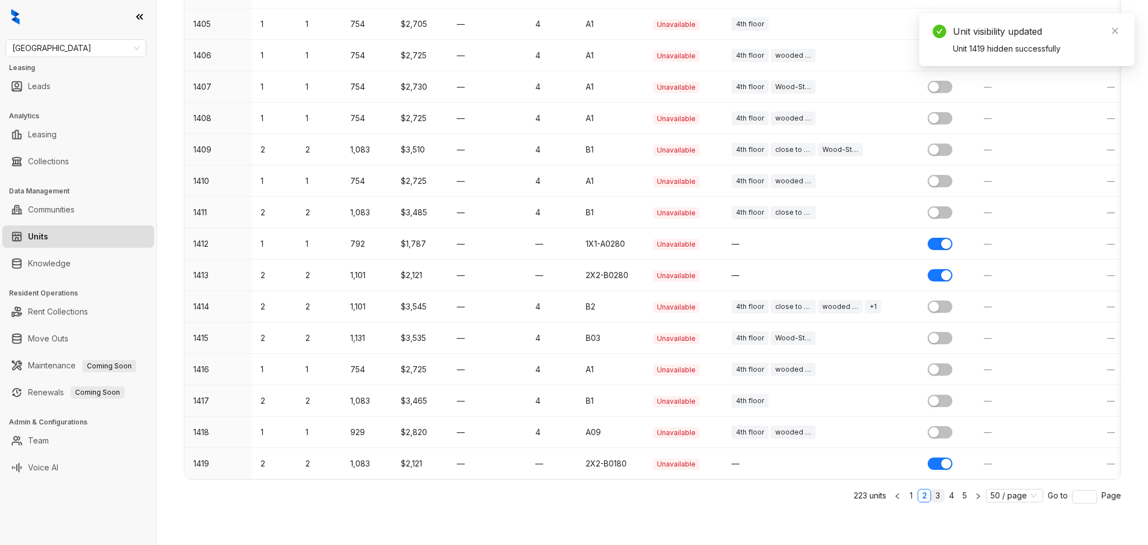
click at [934, 493] on link "3" at bounding box center [938, 496] width 12 height 12
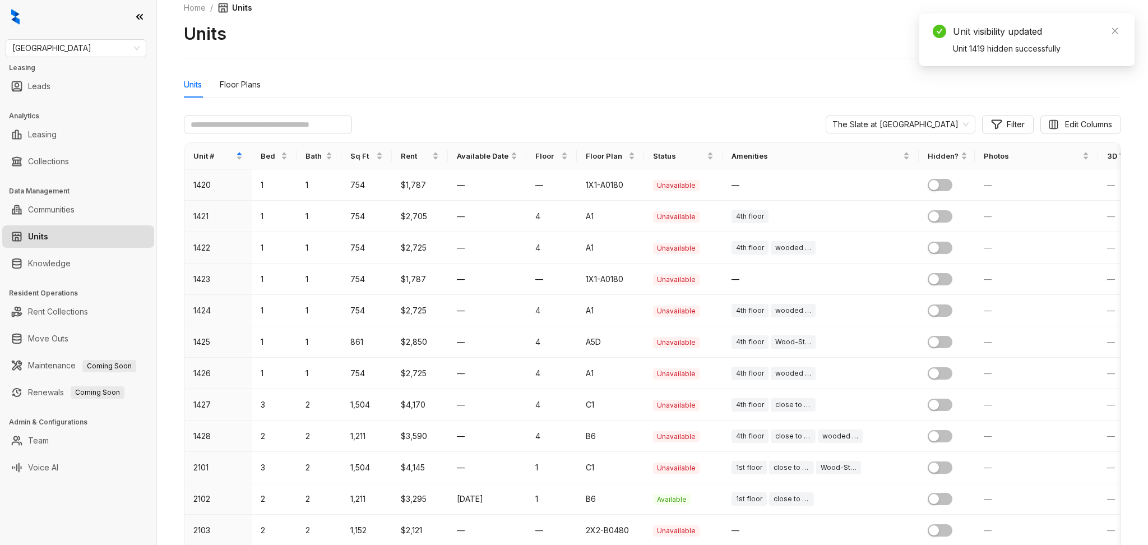
scroll to position [0, 0]
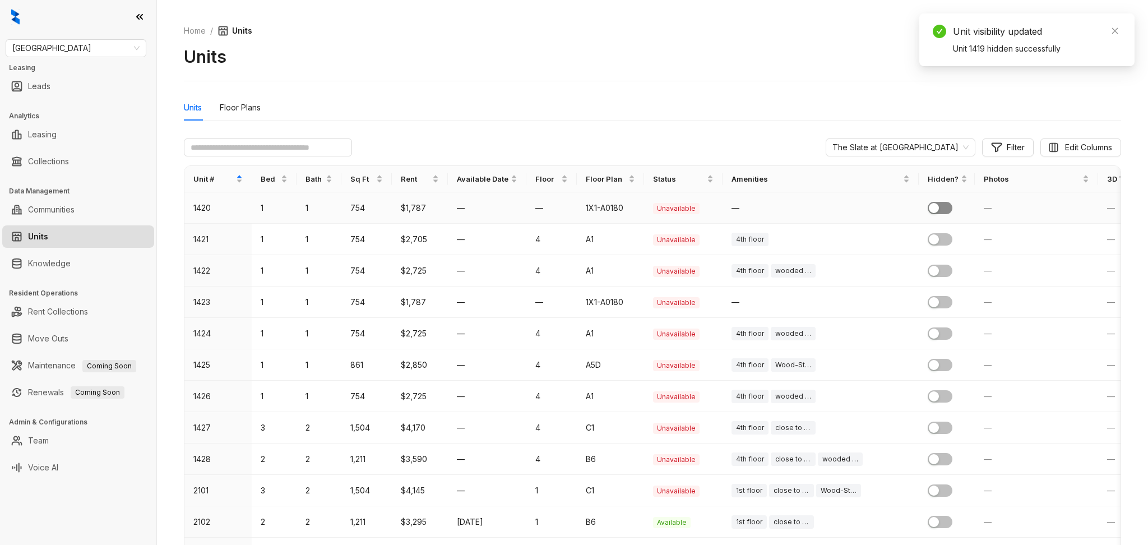
click at [946, 207] on span "button" at bounding box center [940, 208] width 25 height 12
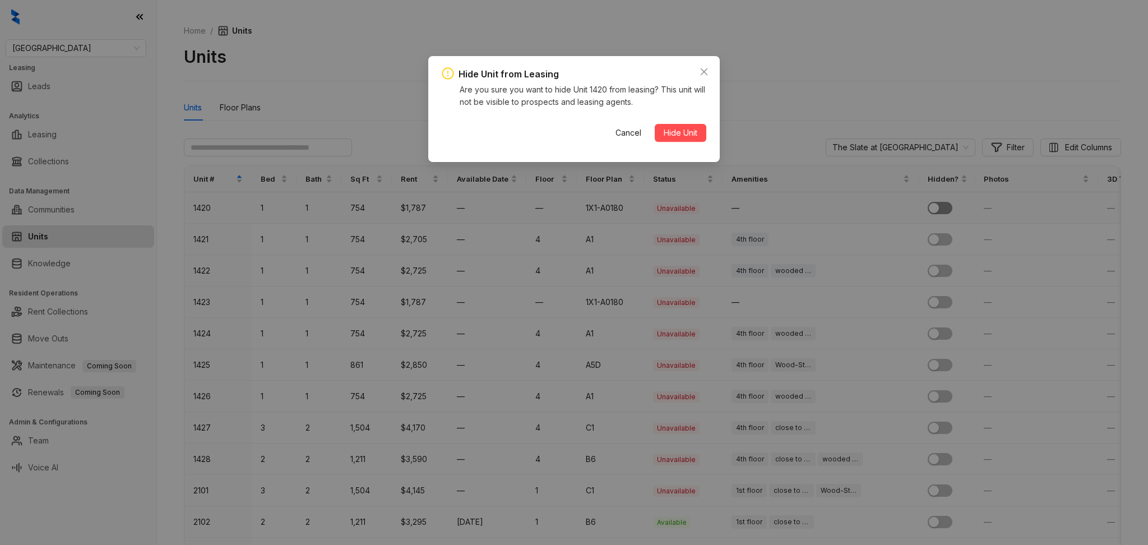
click at [655, 124] on button "Hide Unit" at bounding box center [681, 133] width 52 height 18
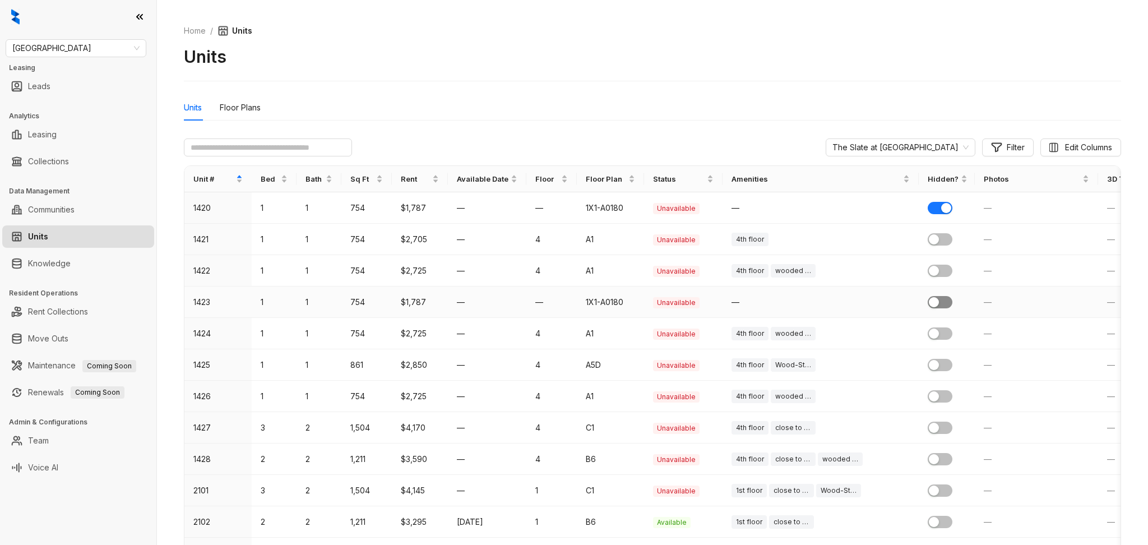
click at [943, 305] on span "button" at bounding box center [940, 302] width 25 height 12
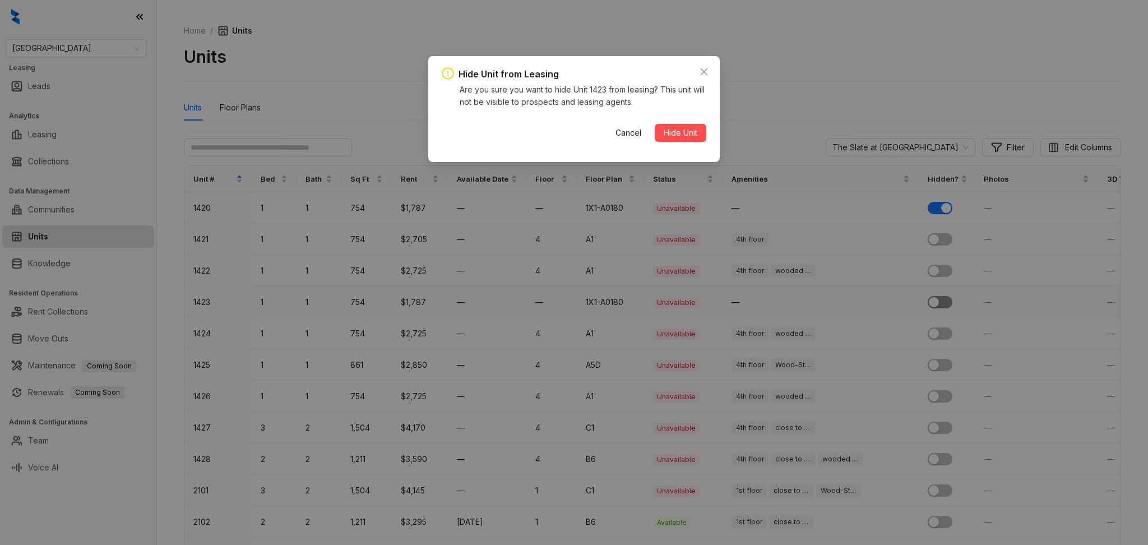
click at [655, 124] on button "Hide Unit" at bounding box center [681, 133] width 52 height 18
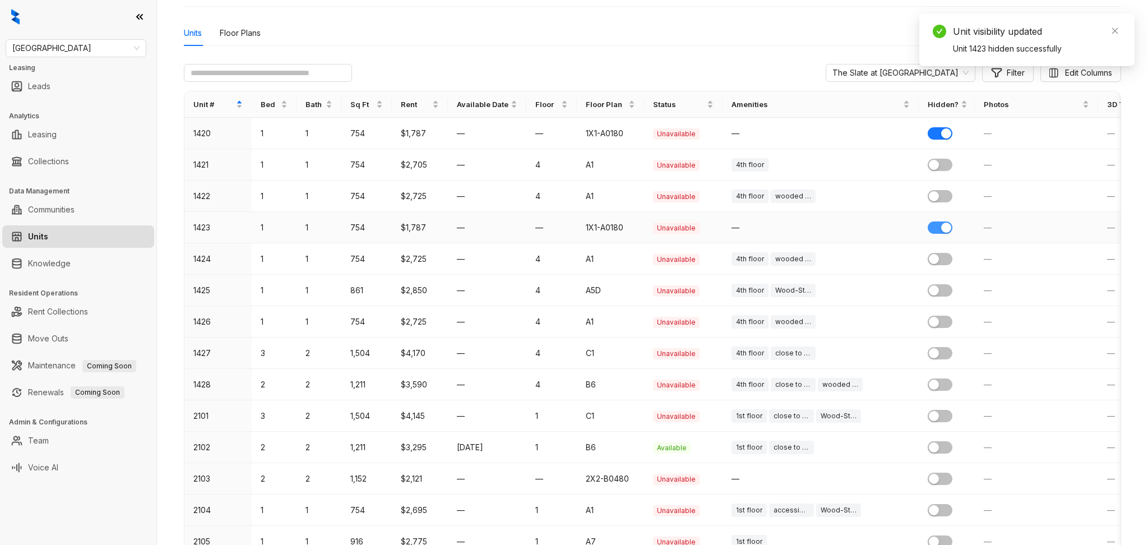
scroll to position [149, 0]
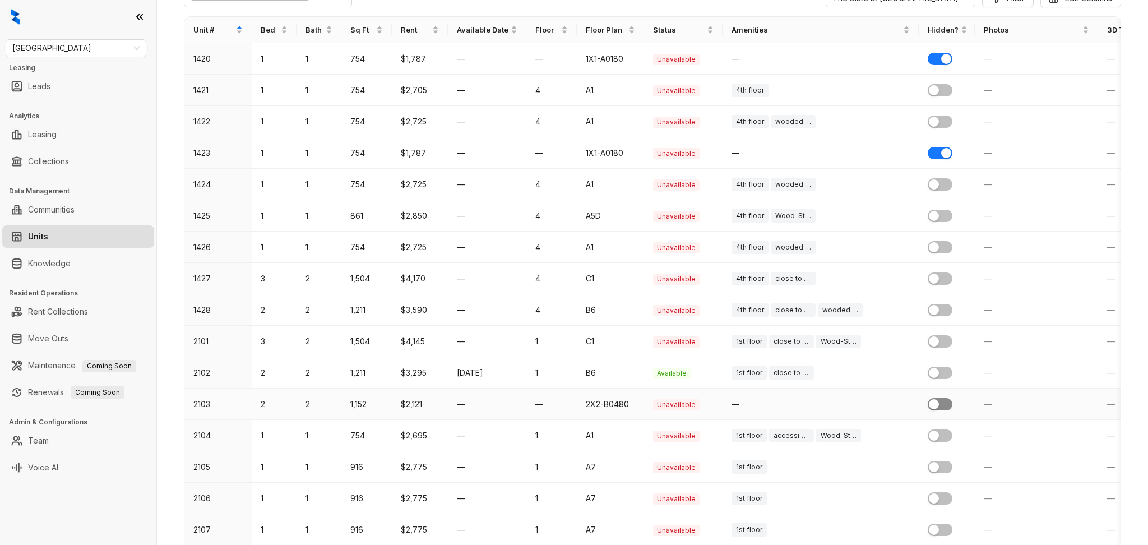
click at [934, 405] on div "button" at bounding box center [934, 404] width 10 height 10
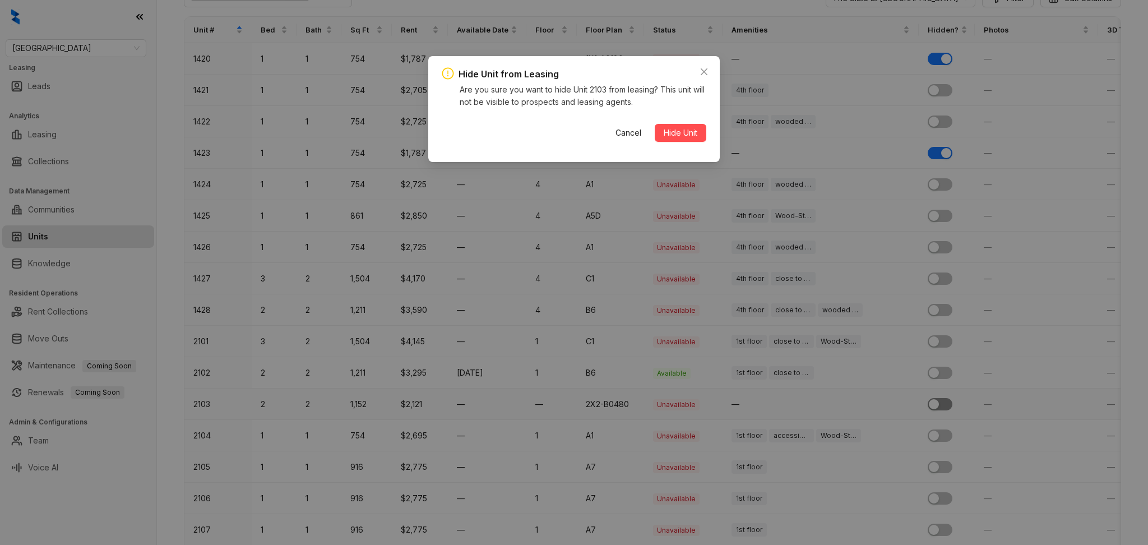
click at [655, 124] on button "Hide Unit" at bounding box center [681, 133] width 52 height 18
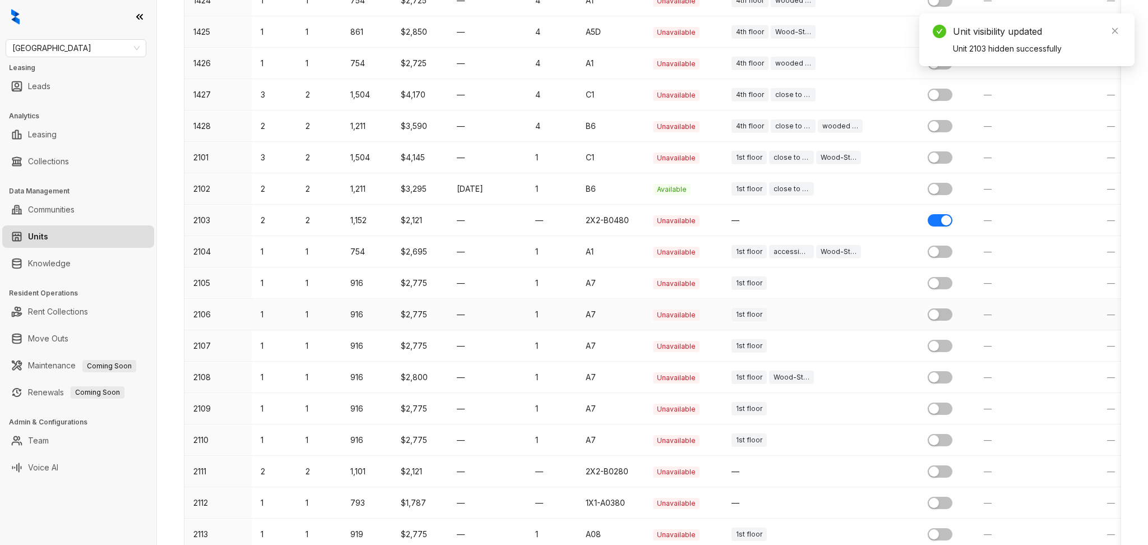
scroll to position [373, 0]
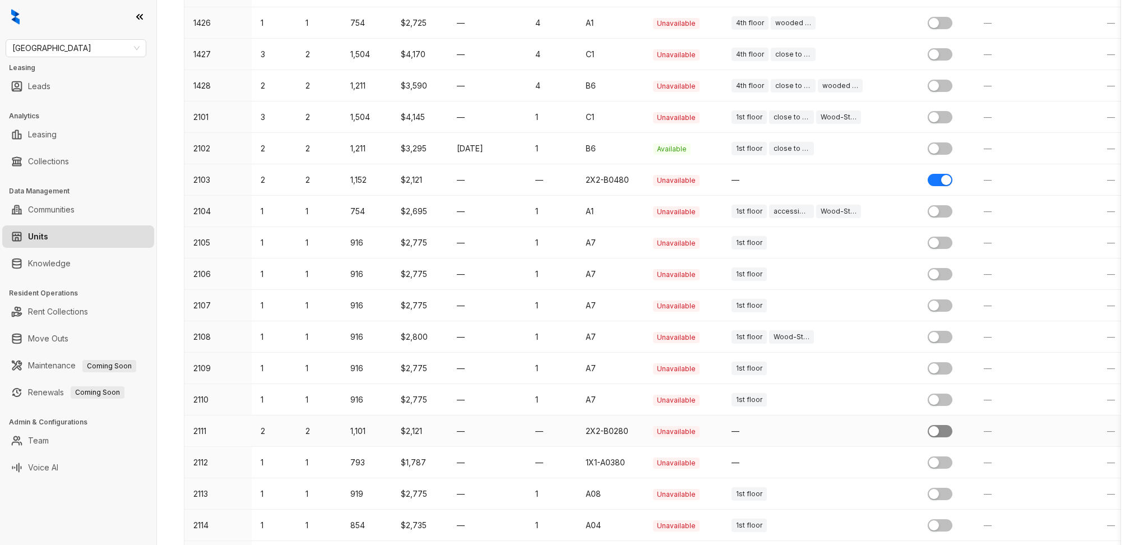
click at [948, 428] on span "button" at bounding box center [940, 431] width 25 height 12
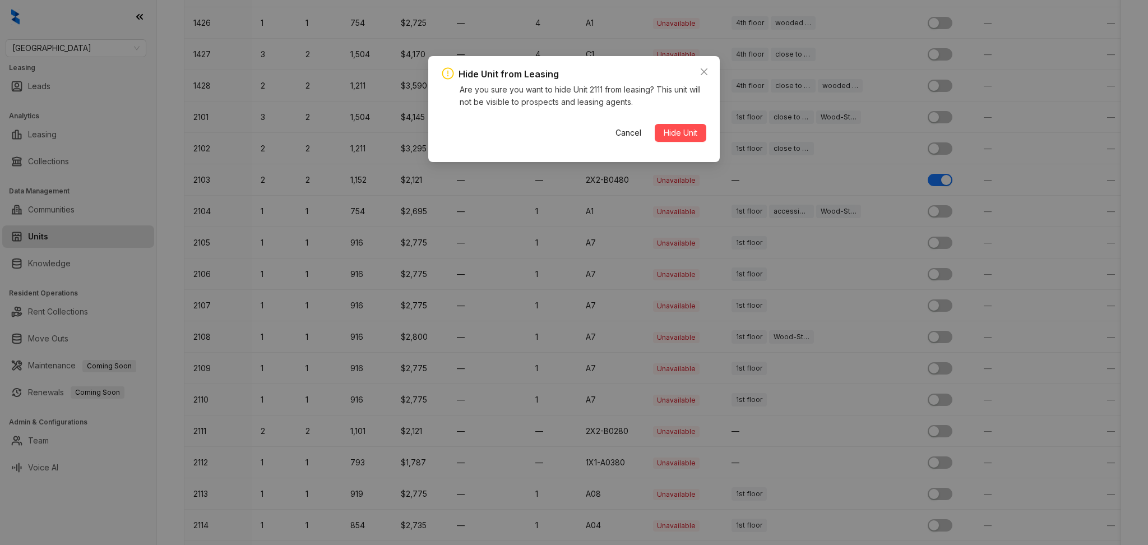
click at [655, 124] on button "Hide Unit" at bounding box center [681, 133] width 52 height 18
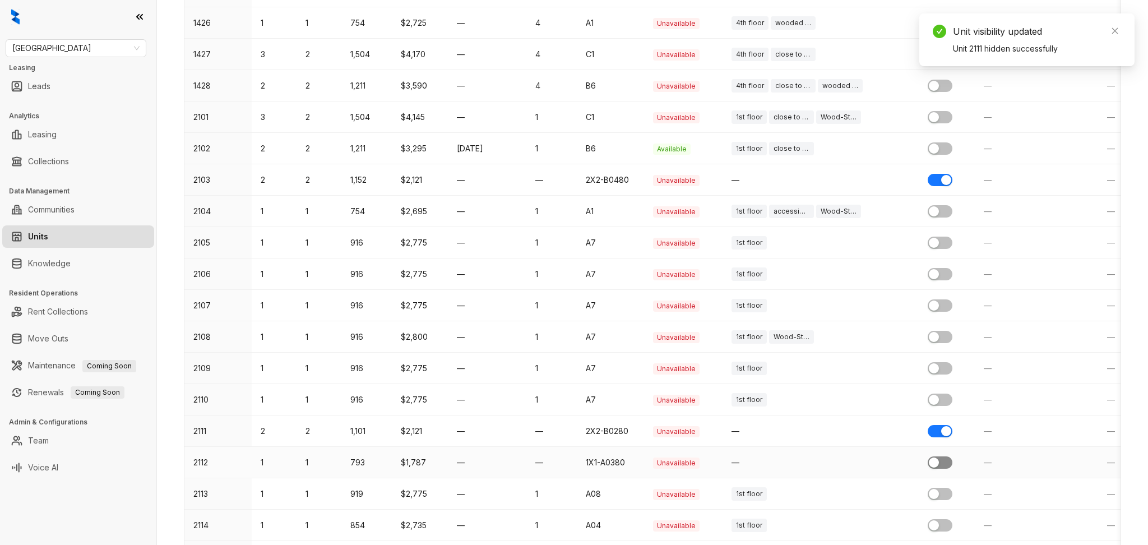
click at [947, 465] on span "button" at bounding box center [940, 462] width 25 height 12
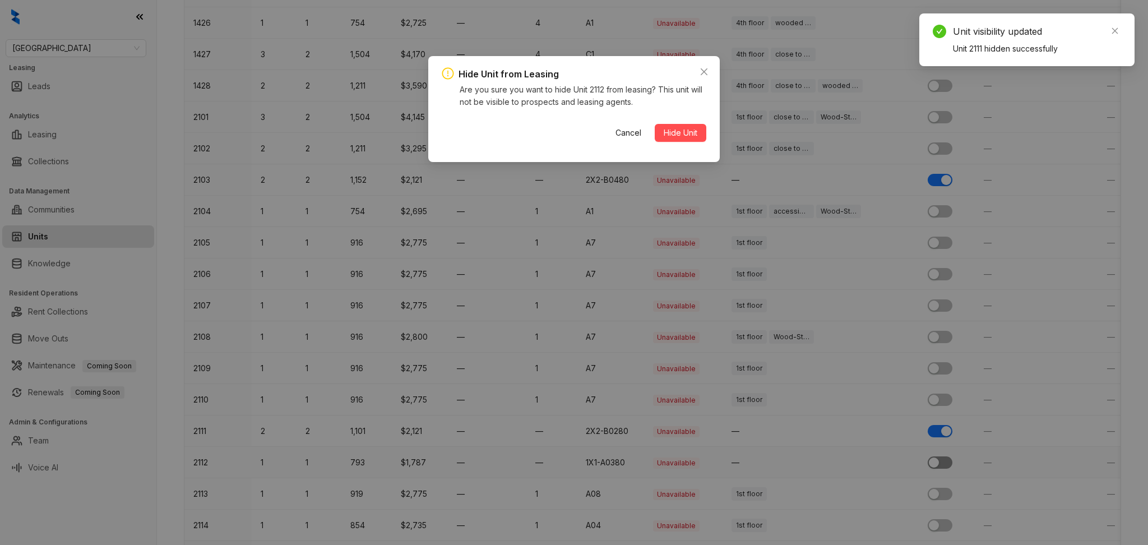
click at [655, 124] on button "Hide Unit" at bounding box center [681, 133] width 52 height 18
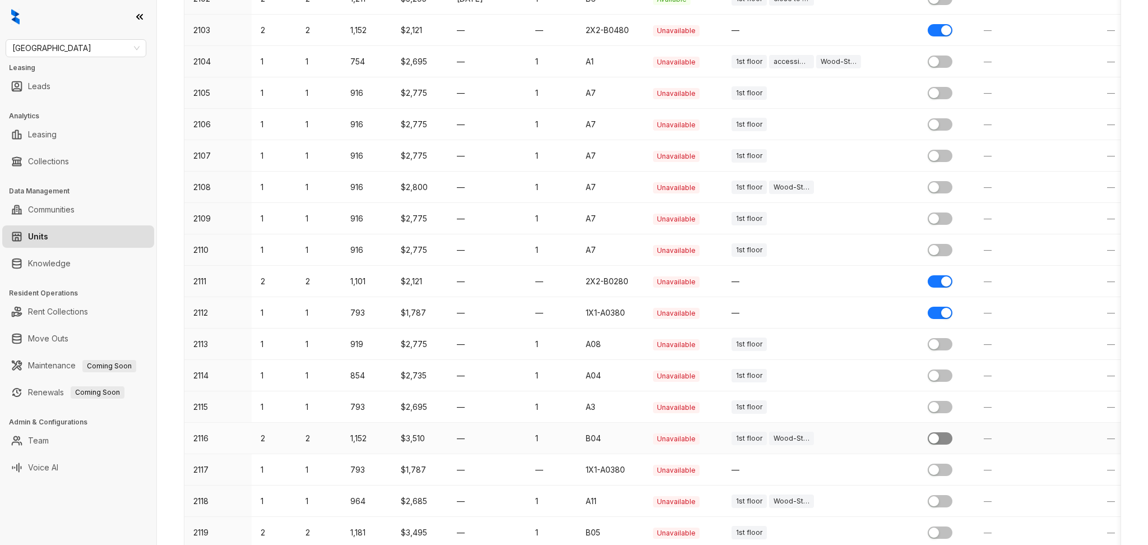
scroll to position [598, 0]
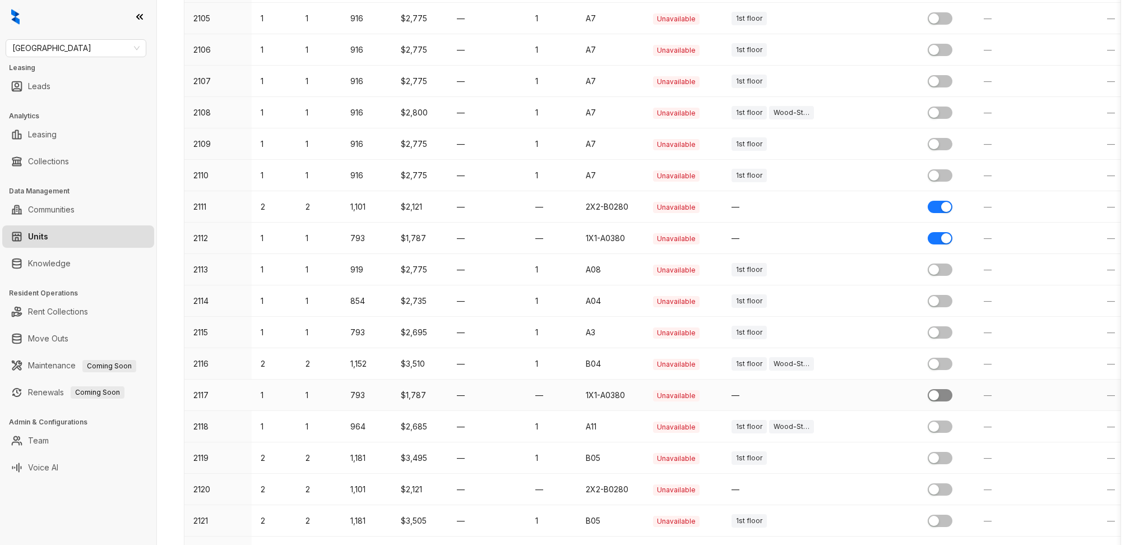
click at [944, 395] on span "button" at bounding box center [940, 395] width 25 height 12
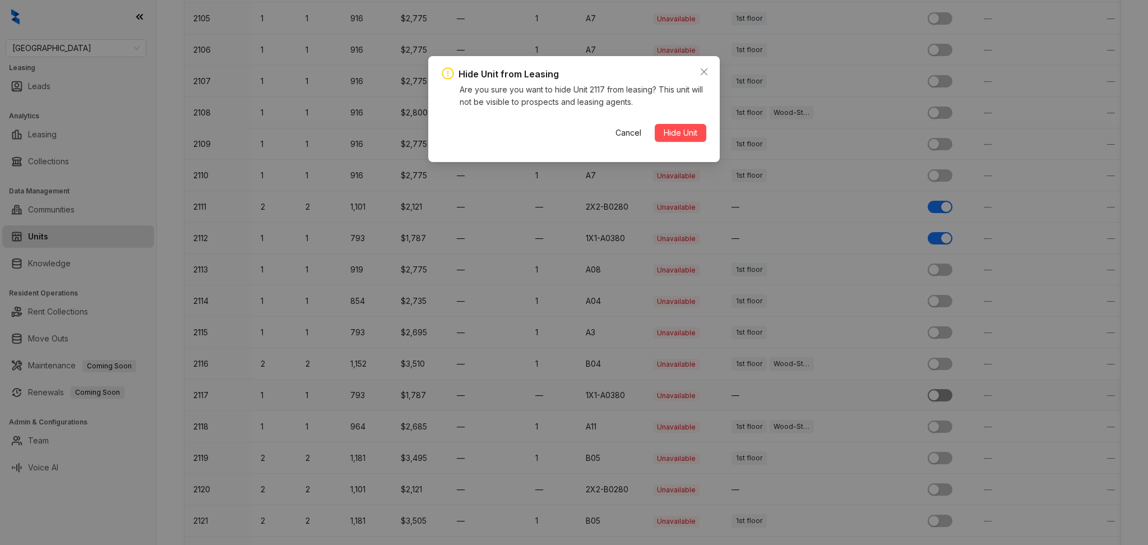
click at [607, 124] on button "Cancel" at bounding box center [629, 133] width 44 height 18
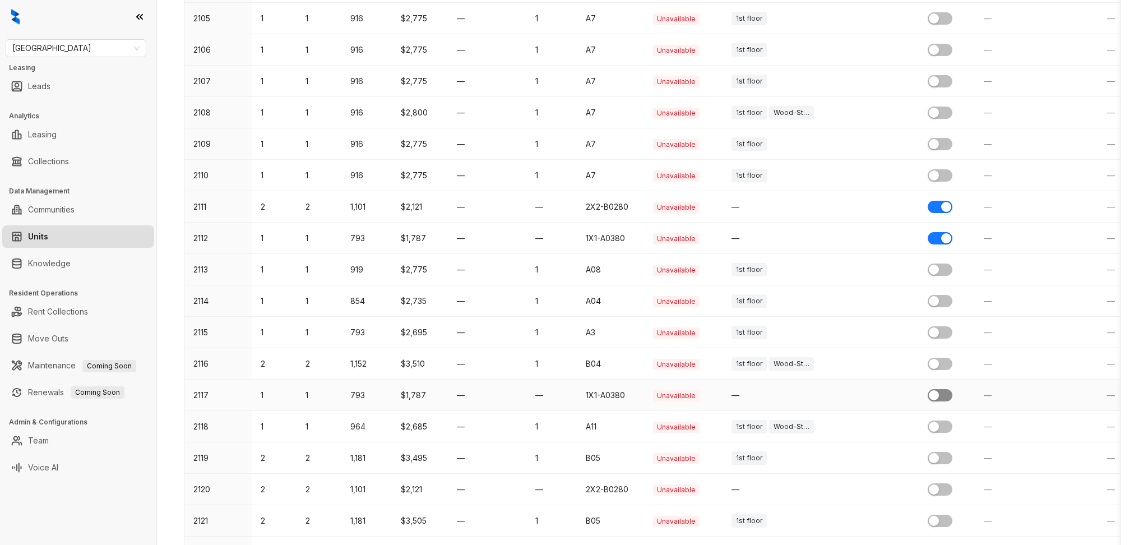
click at [944, 395] on span "button" at bounding box center [940, 395] width 25 height 12
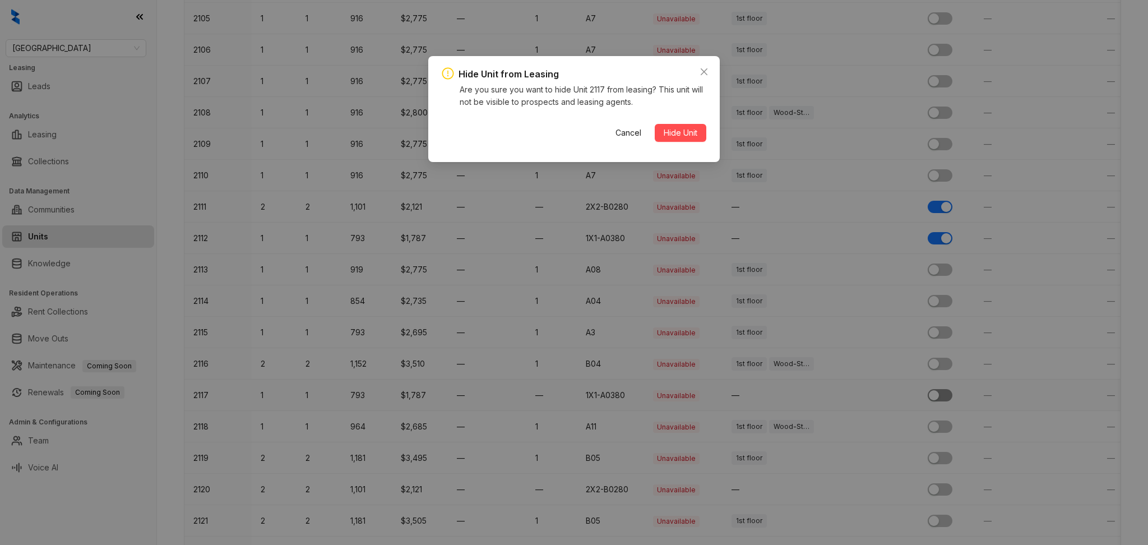
click at [655, 124] on button "Hide Unit" at bounding box center [681, 133] width 52 height 18
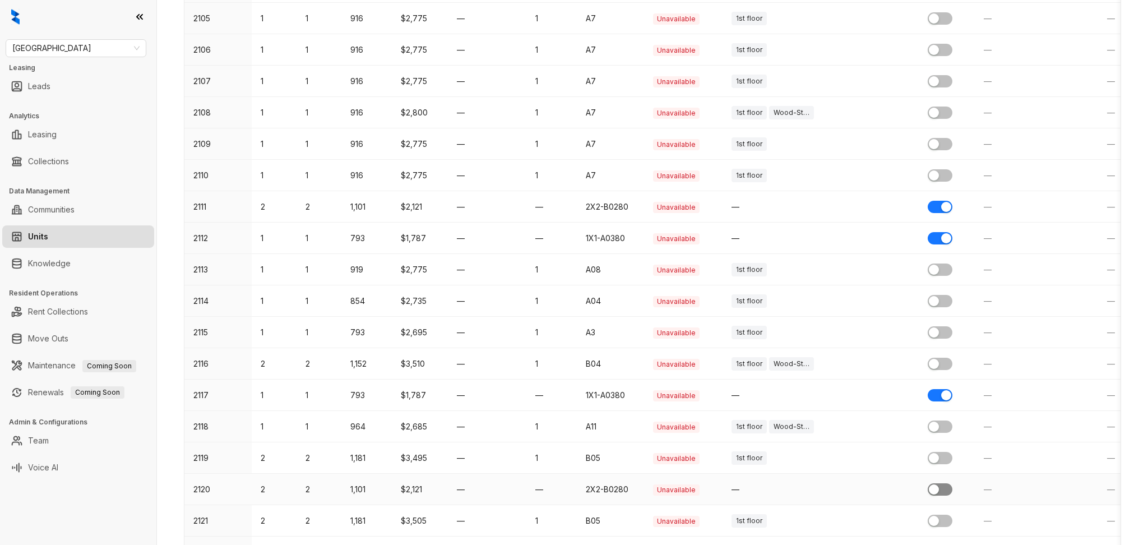
click at [944, 489] on span "button" at bounding box center [940, 489] width 25 height 12
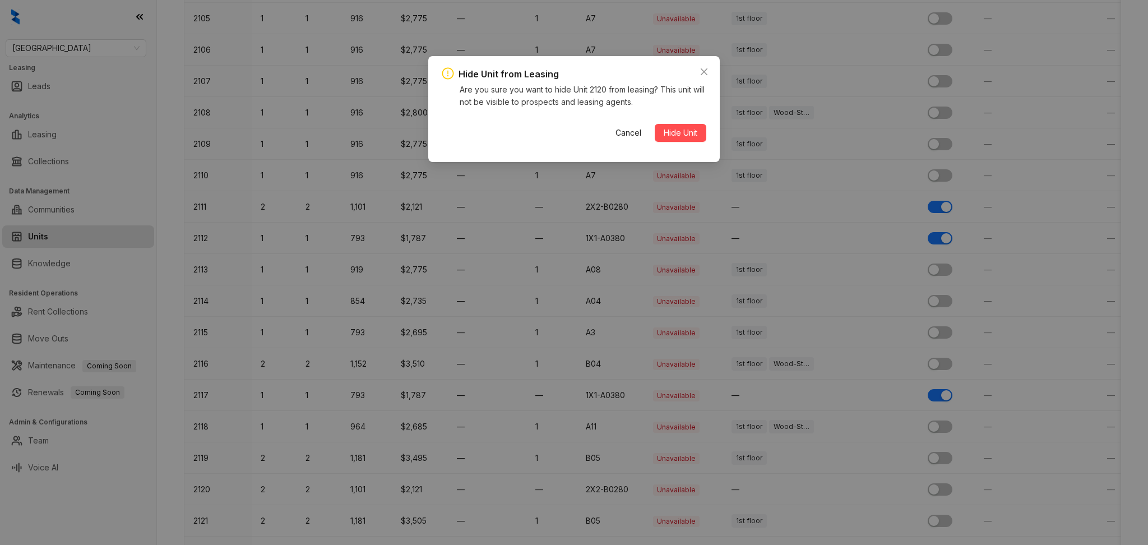
click at [655, 124] on button "Hide Unit" at bounding box center [681, 133] width 52 height 18
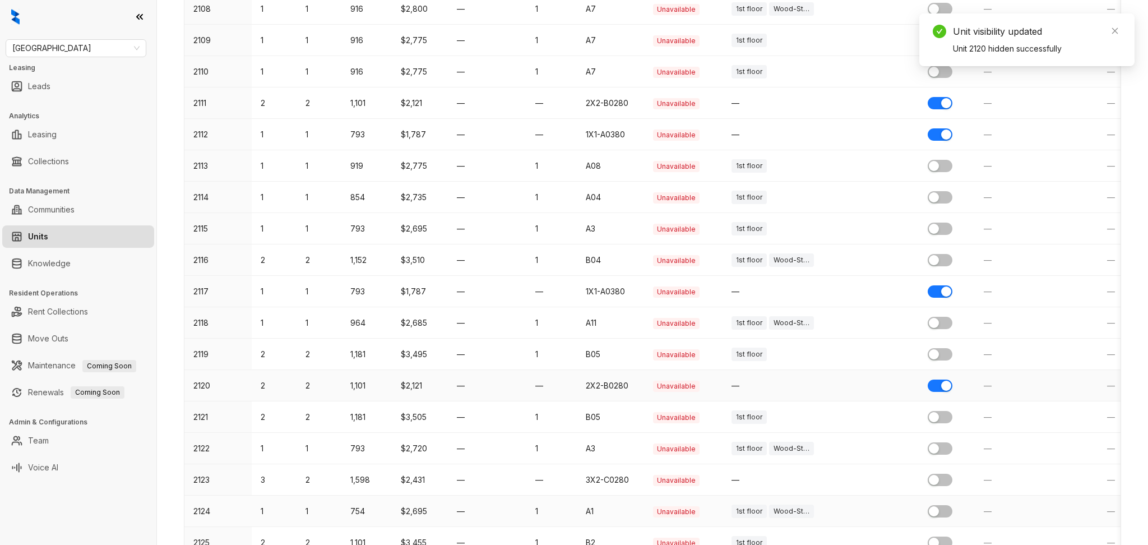
scroll to position [747, 0]
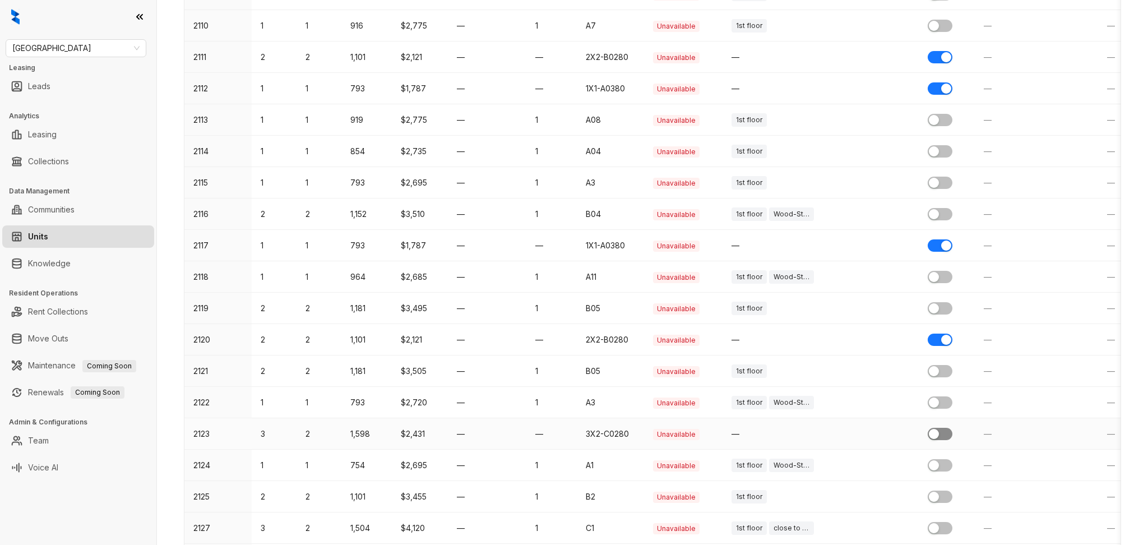
click at [948, 435] on span "button" at bounding box center [940, 434] width 25 height 12
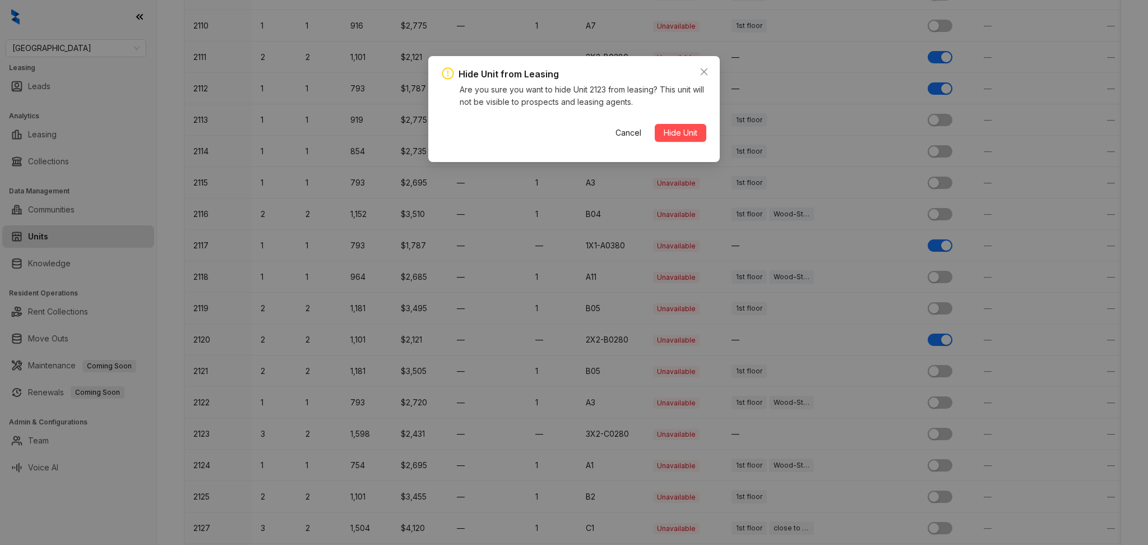
click at [655, 124] on button "Hide Unit" at bounding box center [681, 133] width 52 height 18
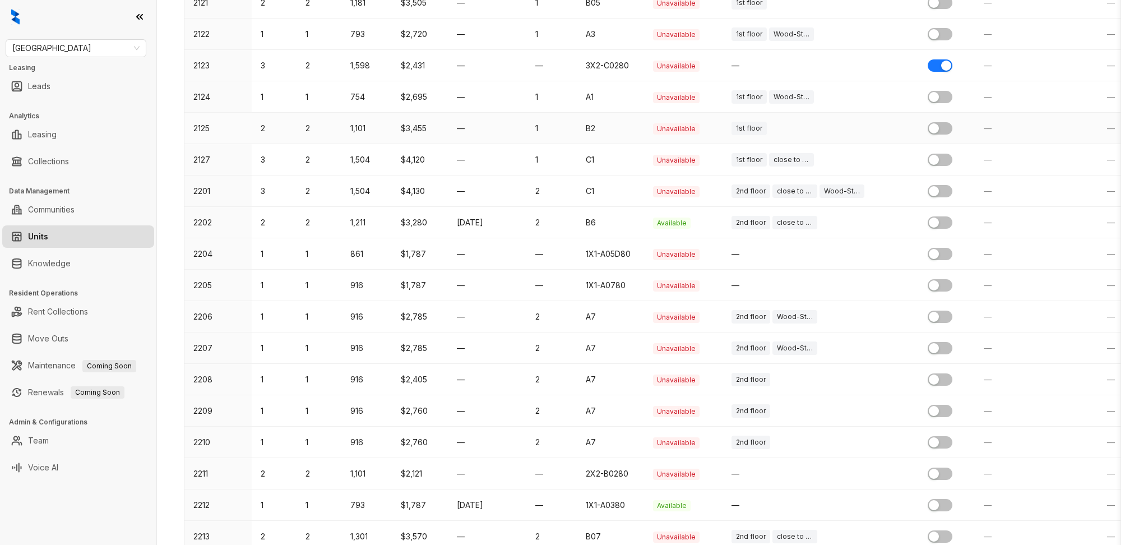
scroll to position [1121, 0]
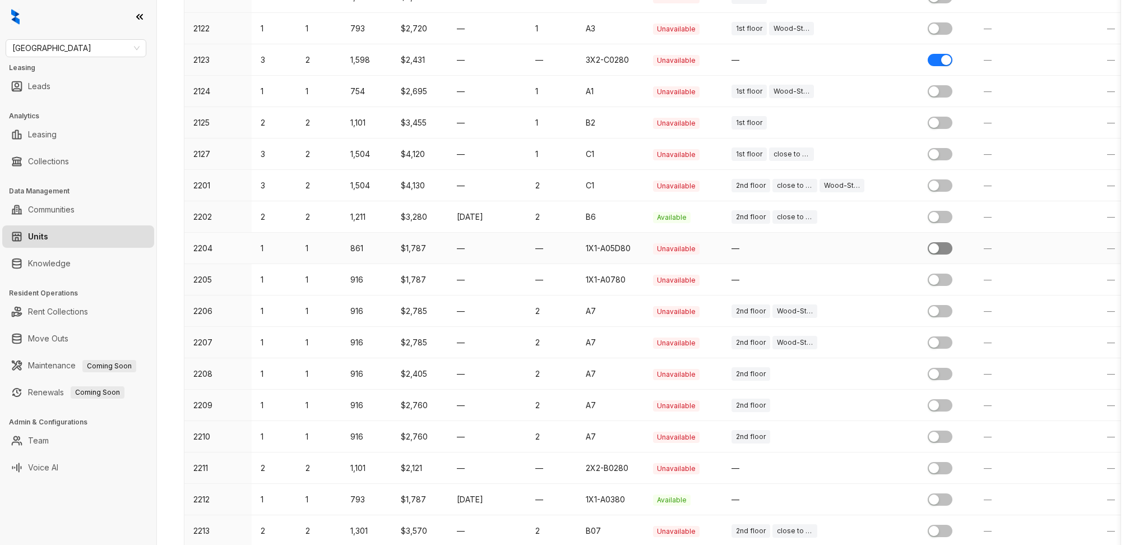
click at [943, 253] on span "button" at bounding box center [940, 248] width 25 height 12
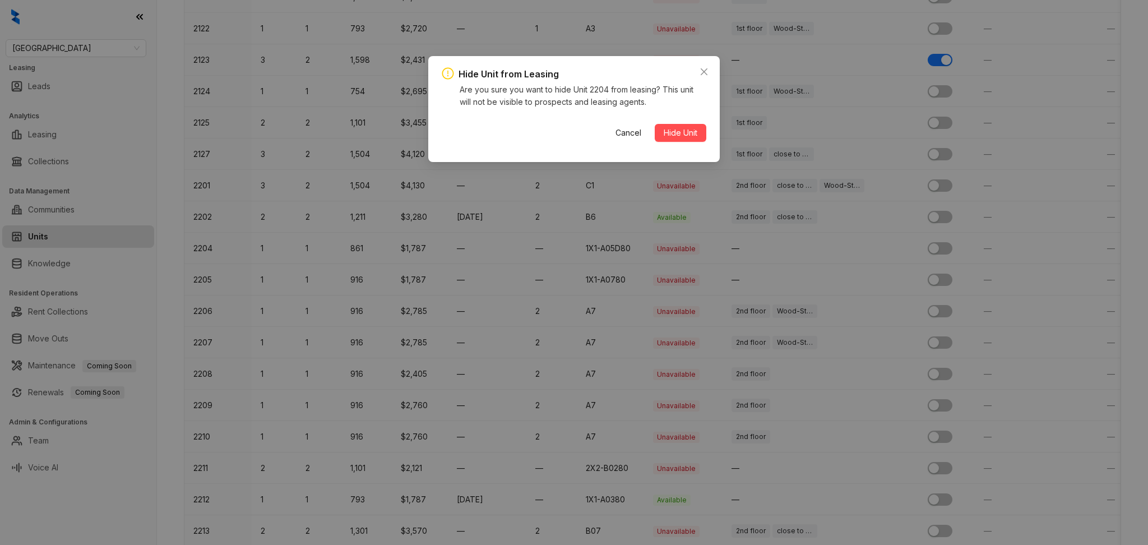
click at [655, 124] on button "Hide Unit" at bounding box center [681, 133] width 52 height 18
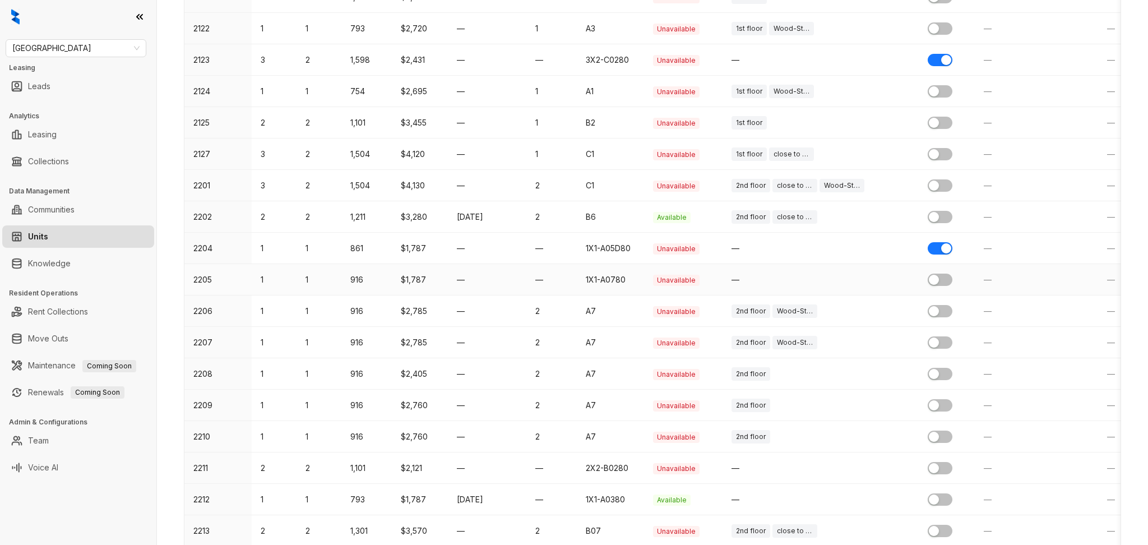
drag, startPoint x: 948, startPoint y: 276, endPoint x: 959, endPoint y: 276, distance: 10.7
click at [953, 276] on td at bounding box center [947, 279] width 56 height 31
click at [938, 283] on div "button" at bounding box center [934, 280] width 10 height 10
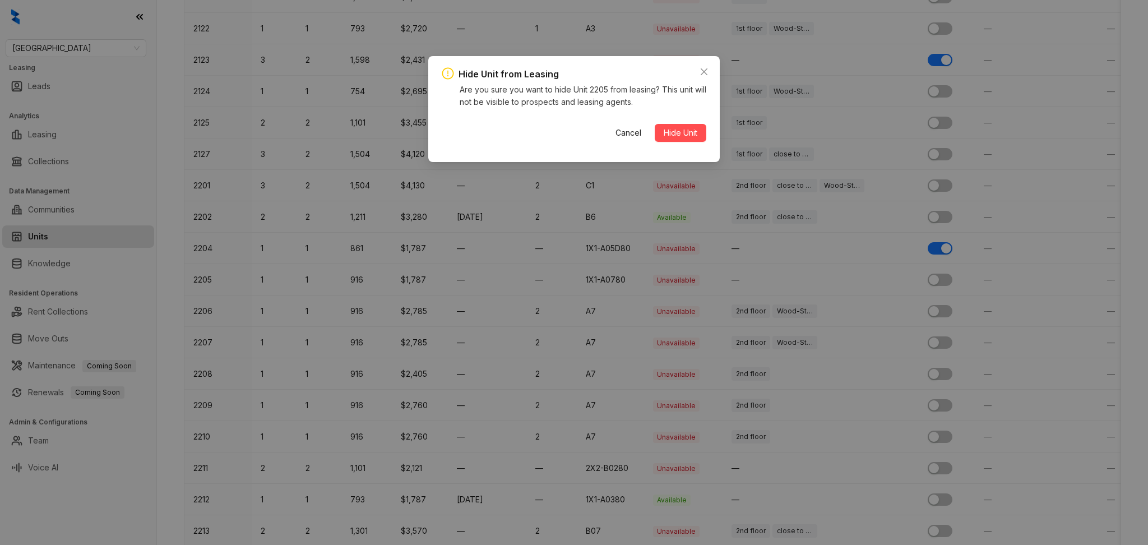
click at [655, 124] on button "Hide Unit" at bounding box center [681, 133] width 52 height 18
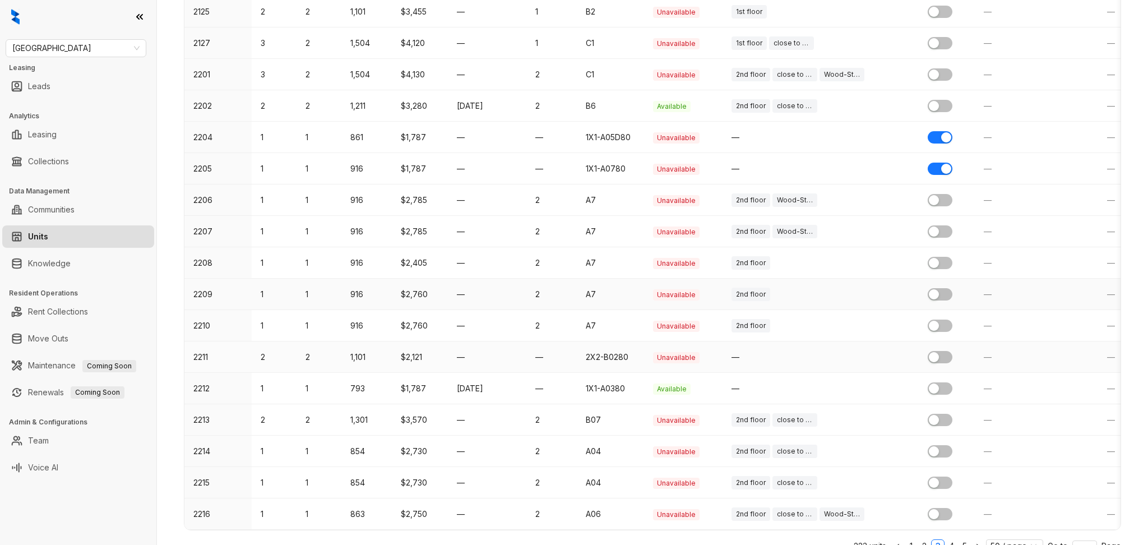
scroll to position [1271, 0]
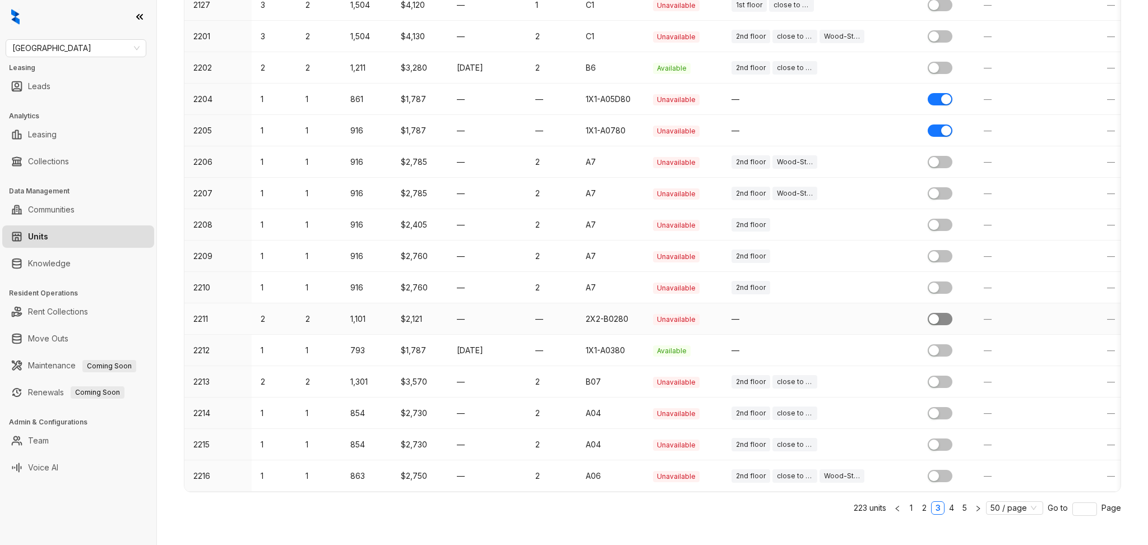
click at [945, 317] on span "button" at bounding box center [940, 319] width 25 height 12
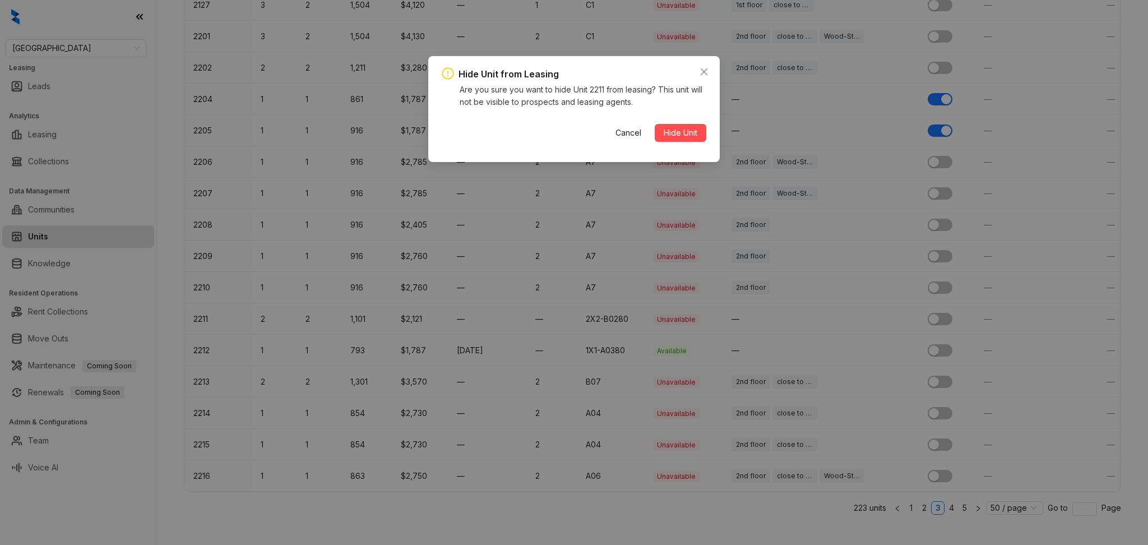
click at [655, 124] on button "Hide Unit" at bounding box center [681, 133] width 52 height 18
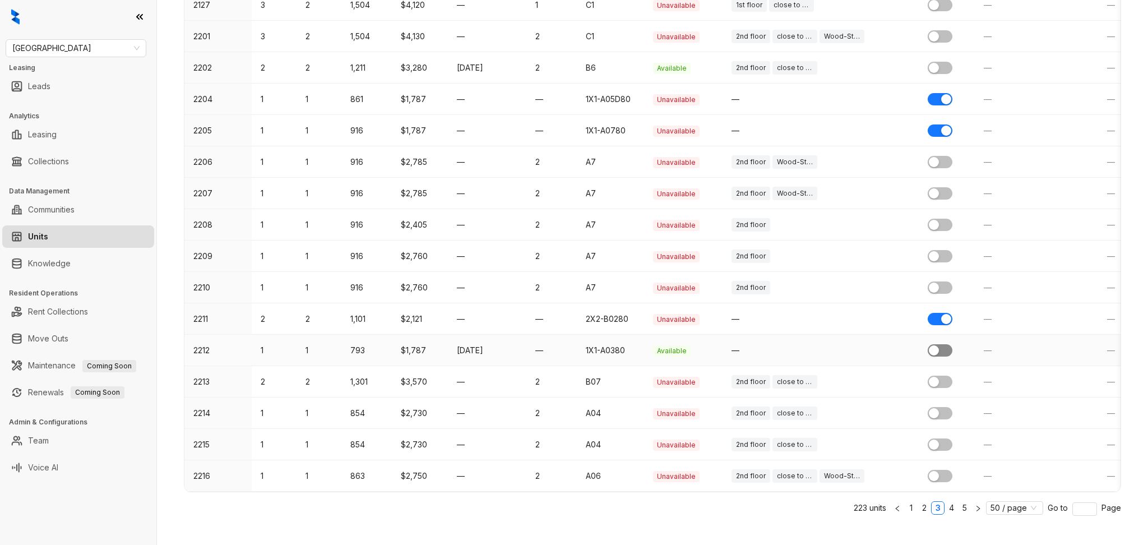
click at [946, 351] on span "button" at bounding box center [940, 350] width 25 height 12
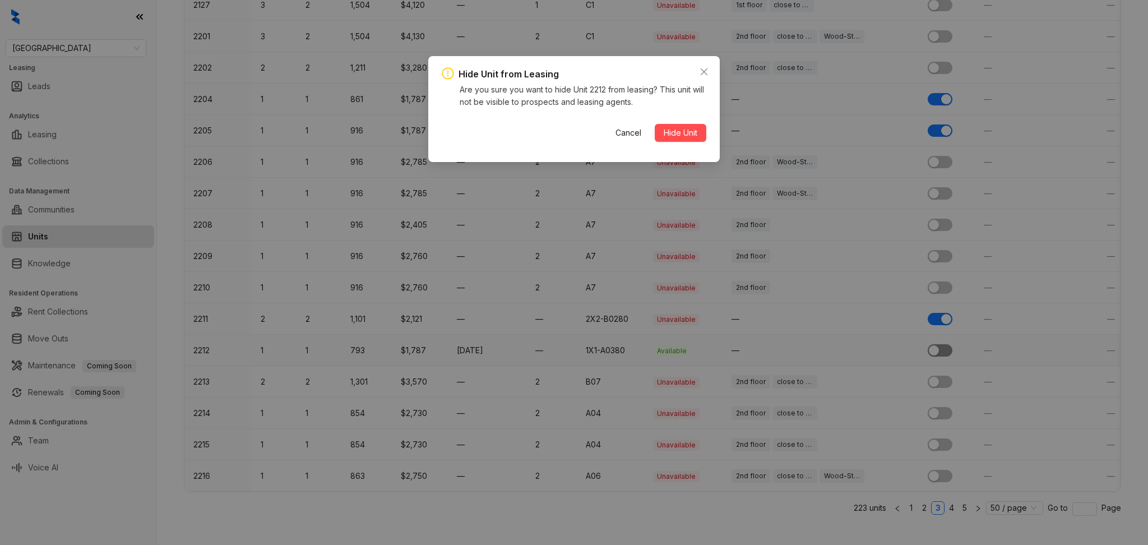
click at [655, 124] on button "Hide Unit" at bounding box center [681, 133] width 52 height 18
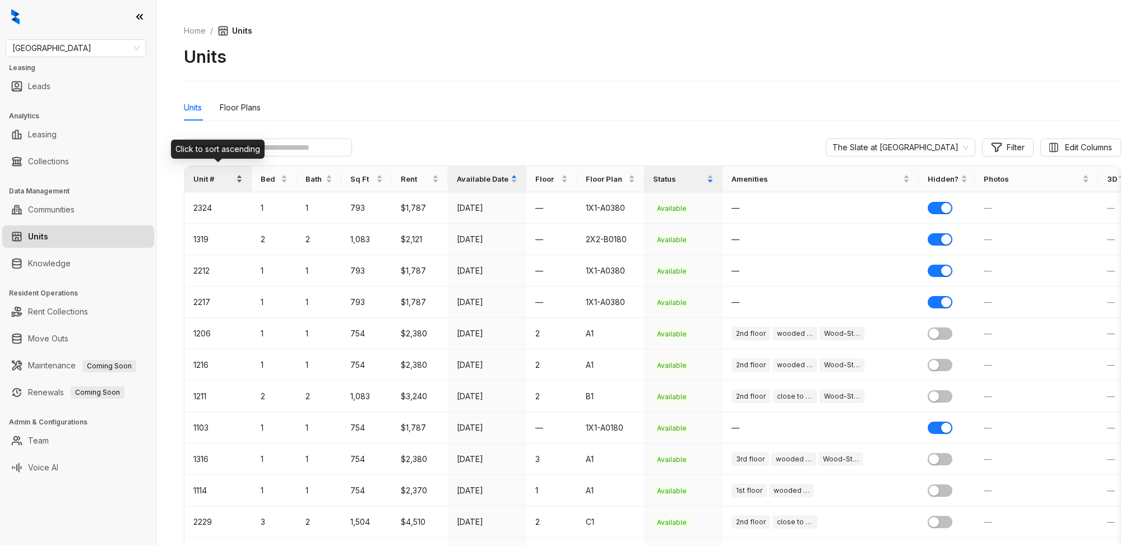
click at [209, 174] on span "Unit #" at bounding box center [213, 178] width 40 height 11
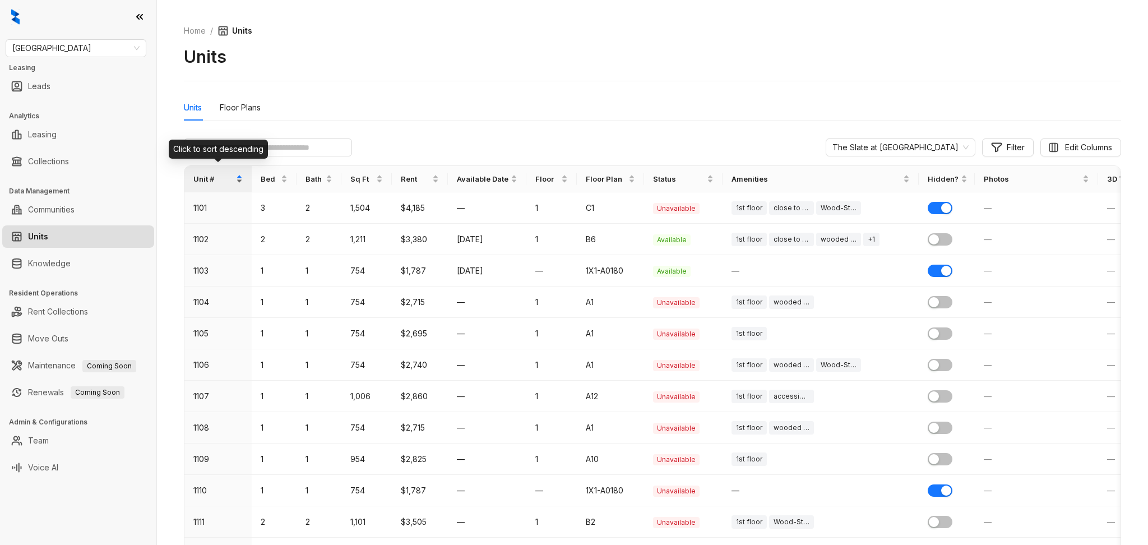
click at [209, 174] on span "Unit #" at bounding box center [213, 178] width 40 height 11
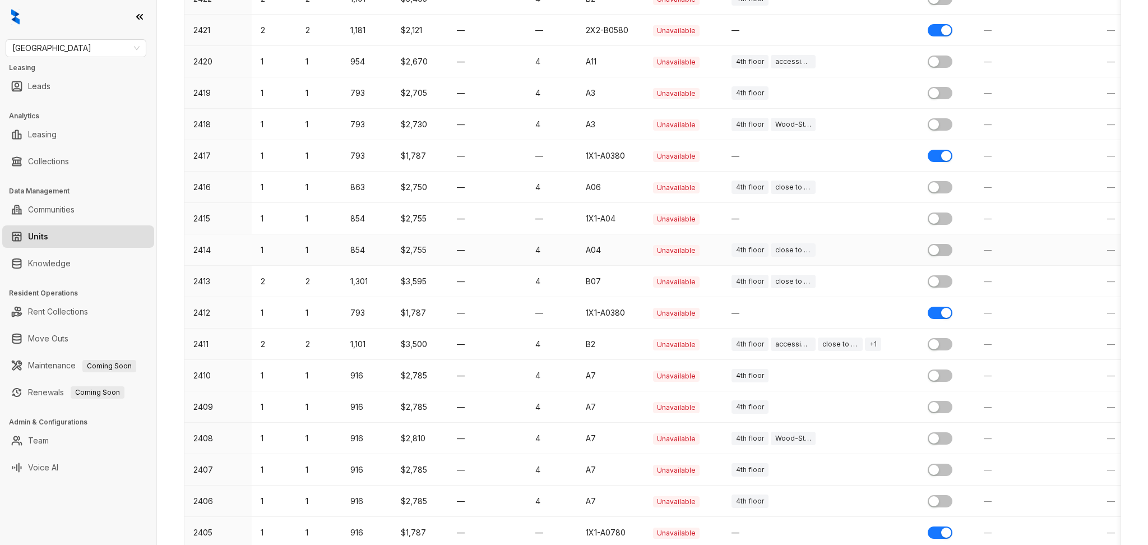
scroll to position [972, 0]
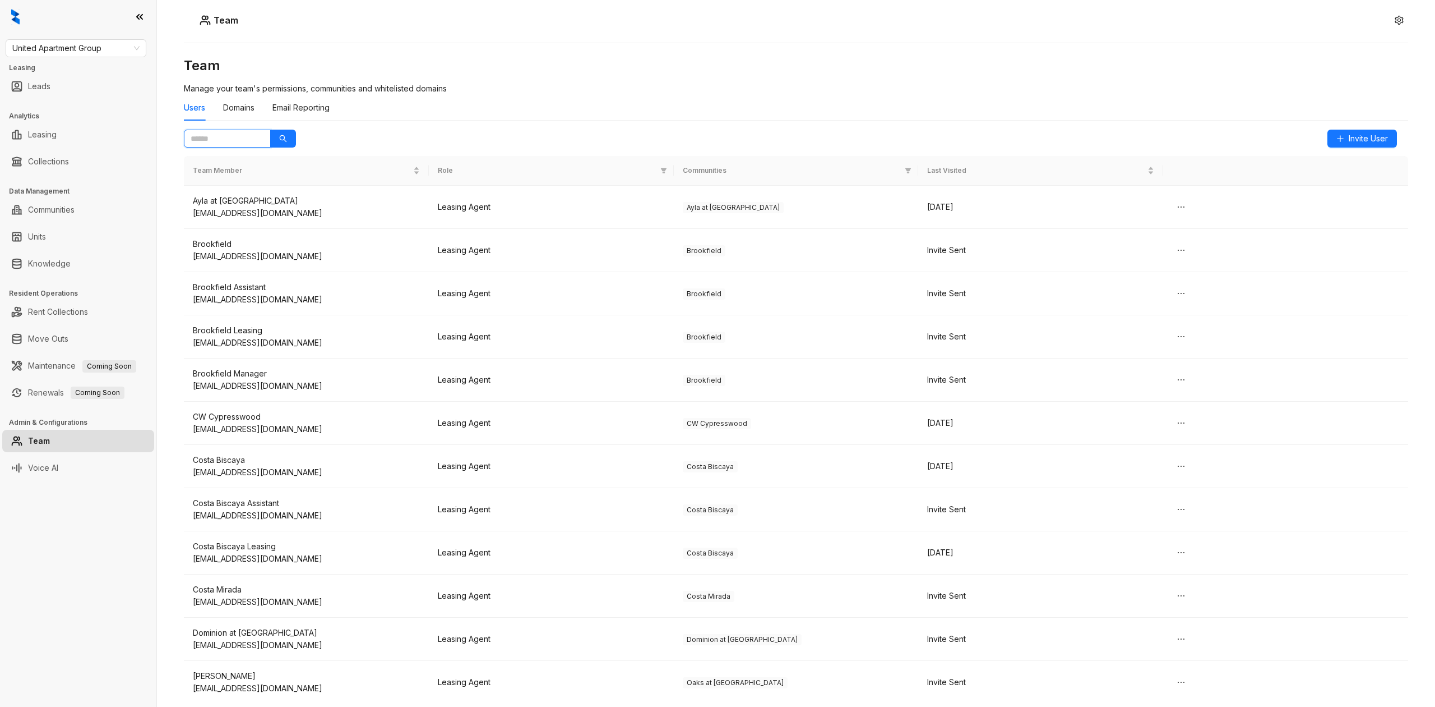
click at [230, 142] on input "text" at bounding box center [223, 138] width 64 height 12
type input "***"
click at [270, 130] on button "button" at bounding box center [283, 139] width 26 height 18
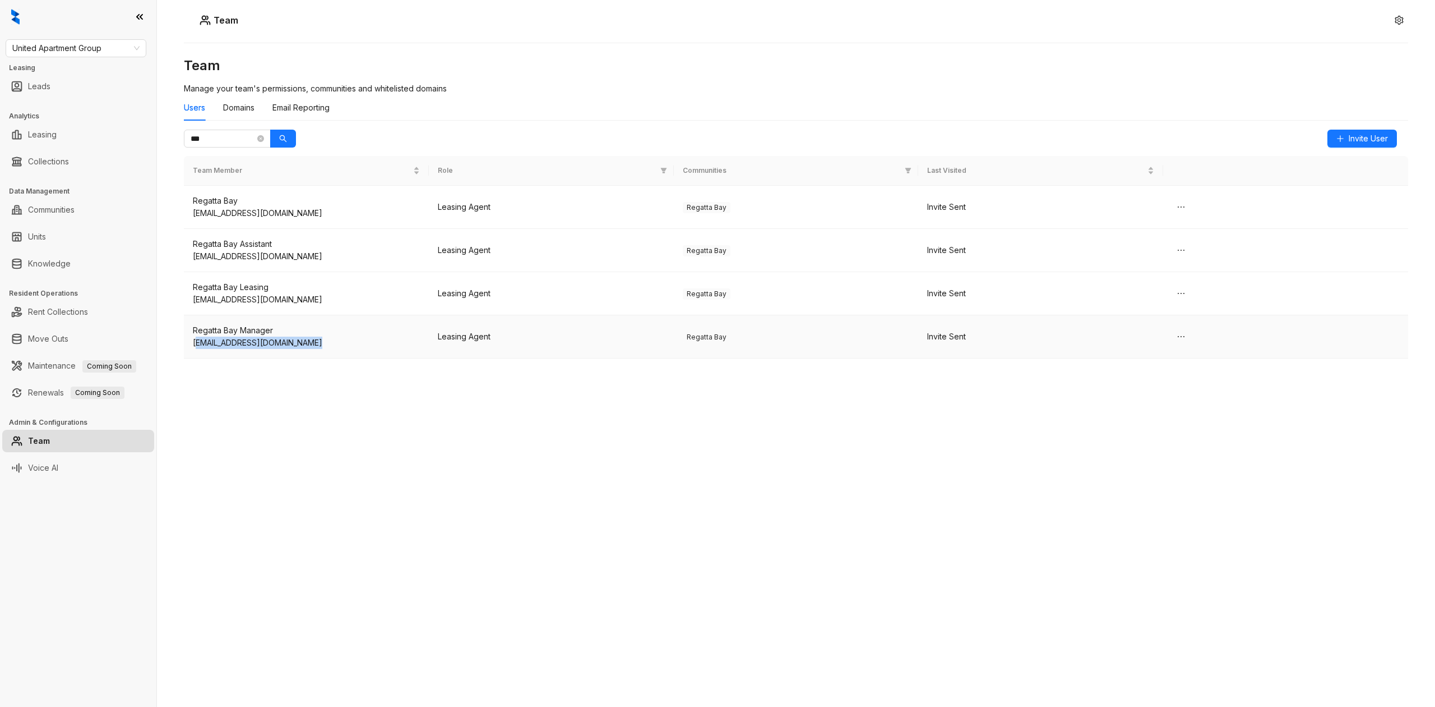
drag, startPoint x: 333, startPoint y: 344, endPoint x: 196, endPoint y: 349, distance: 137.5
click at [196, 349] on div "[EMAIL_ADDRESS][DOMAIN_NAME]" at bounding box center [306, 342] width 227 height 12
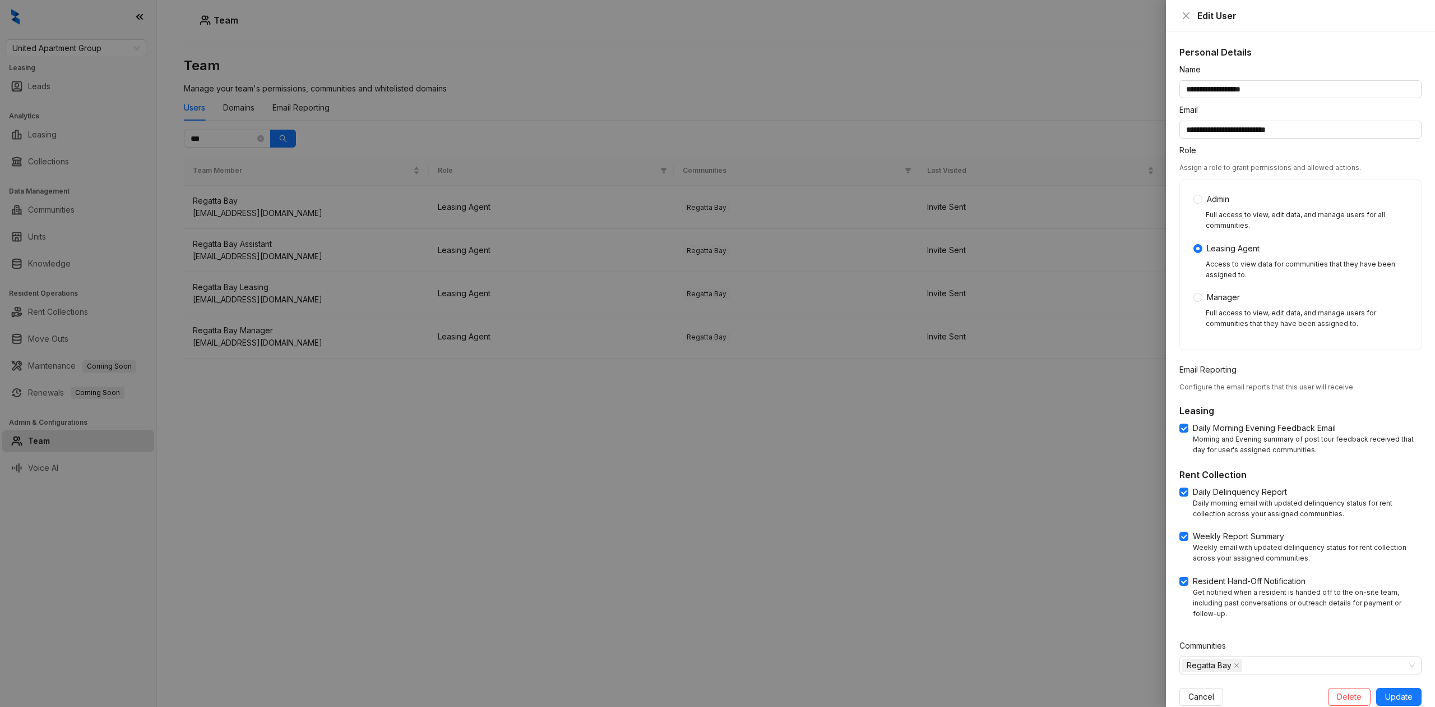
click at [255, 398] on div at bounding box center [717, 353] width 1435 height 707
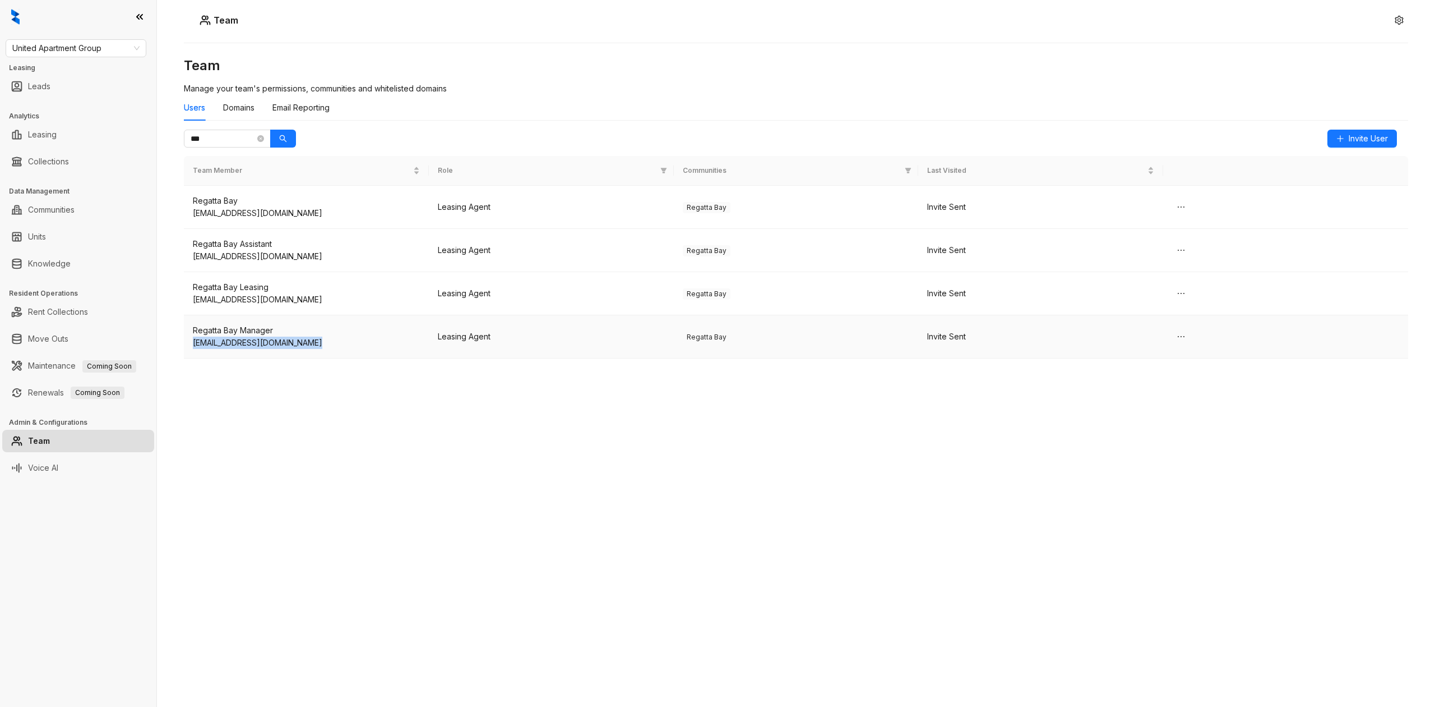
drag, startPoint x: 324, startPoint y: 348, endPoint x: 191, endPoint y: 348, distance: 132.3
click at [191, 348] on td "Regatta Bay Manager [EMAIL_ADDRESS][DOMAIN_NAME]" at bounding box center [306, 336] width 245 height 43
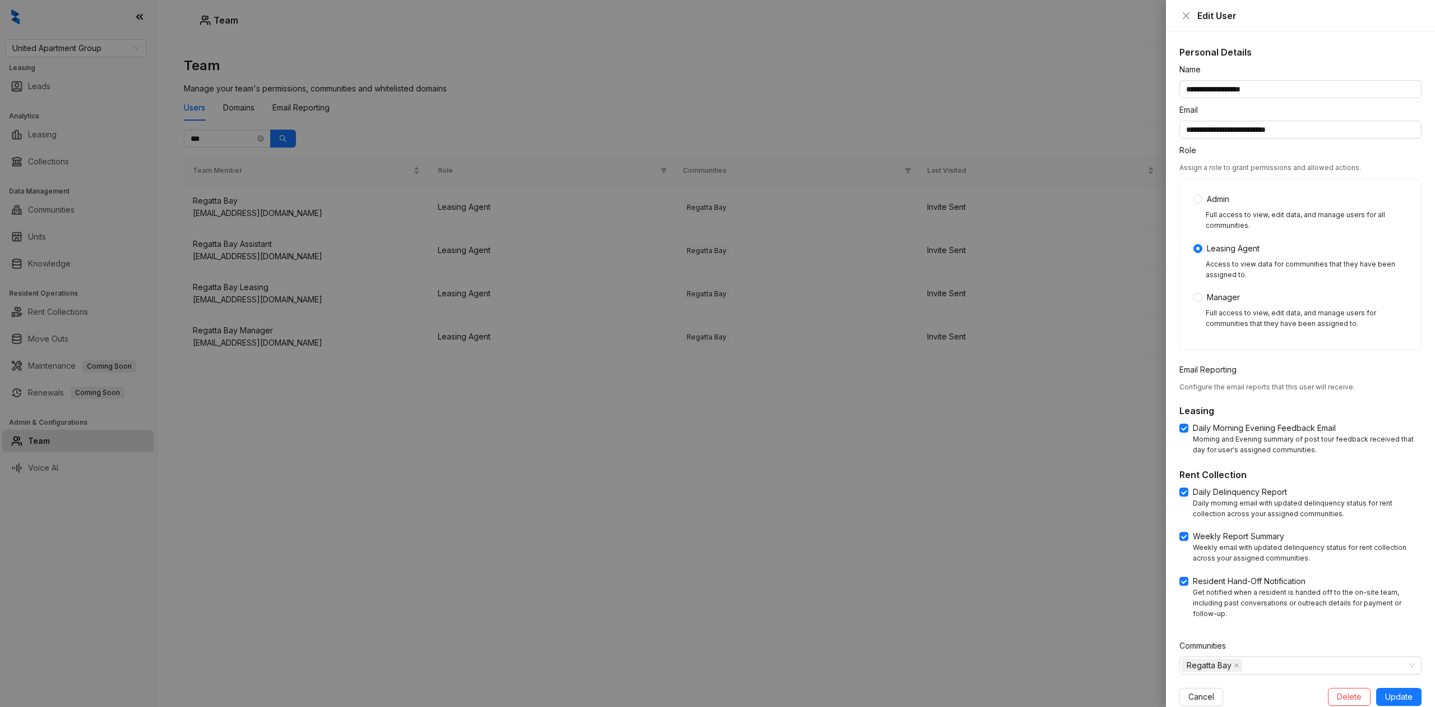
click at [315, 430] on div at bounding box center [717, 353] width 1435 height 707
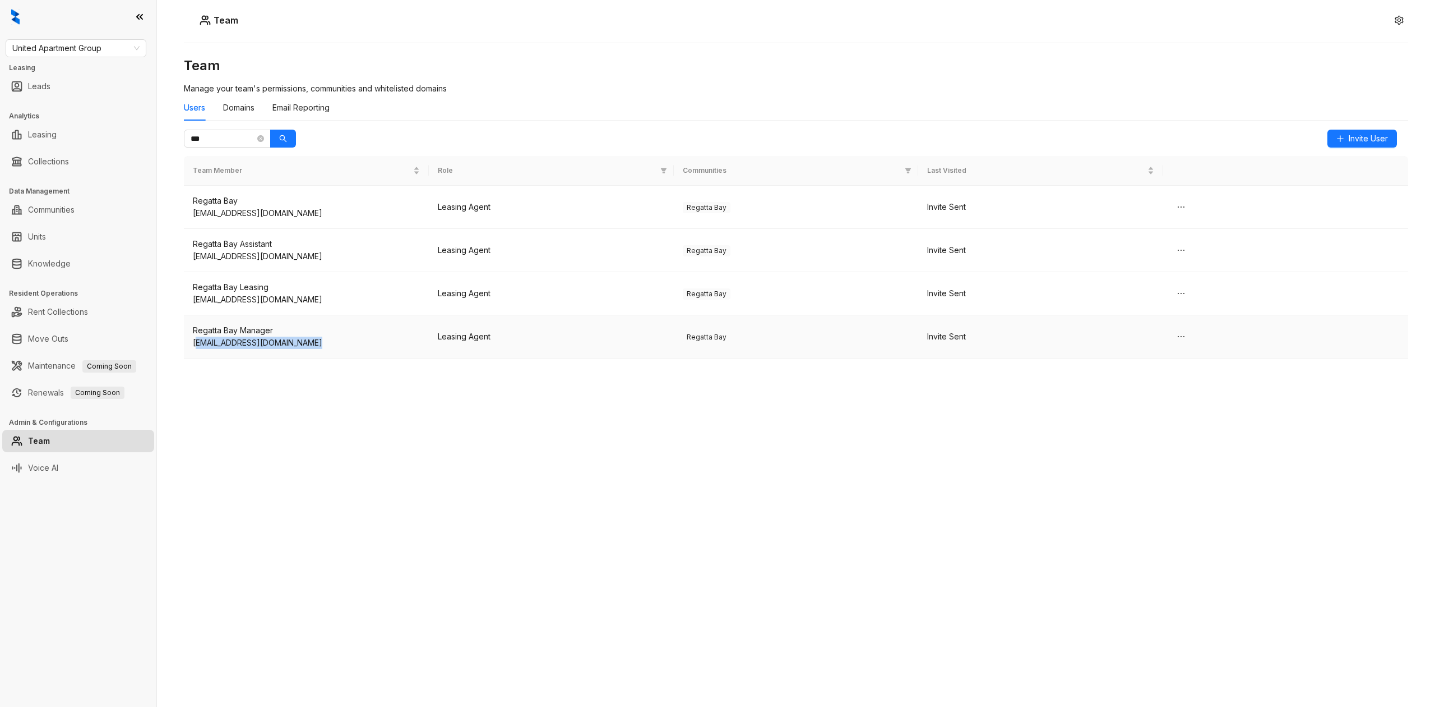
drag, startPoint x: 333, startPoint y: 349, endPoint x: 195, endPoint y: 346, distance: 137.4
click at [195, 346] on div "[EMAIL_ADDRESS][DOMAIN_NAME]" at bounding box center [306, 342] width 227 height 12
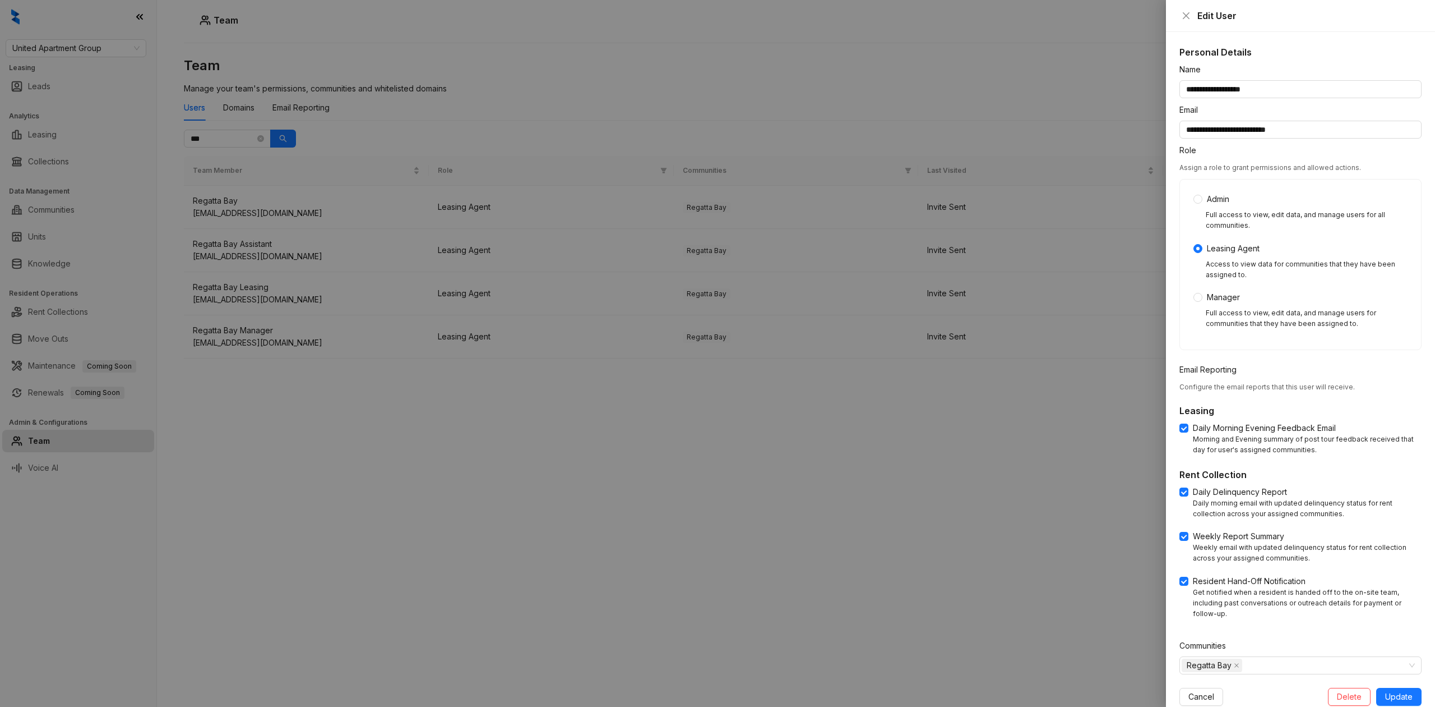
click at [249, 391] on div at bounding box center [717, 353] width 1435 height 707
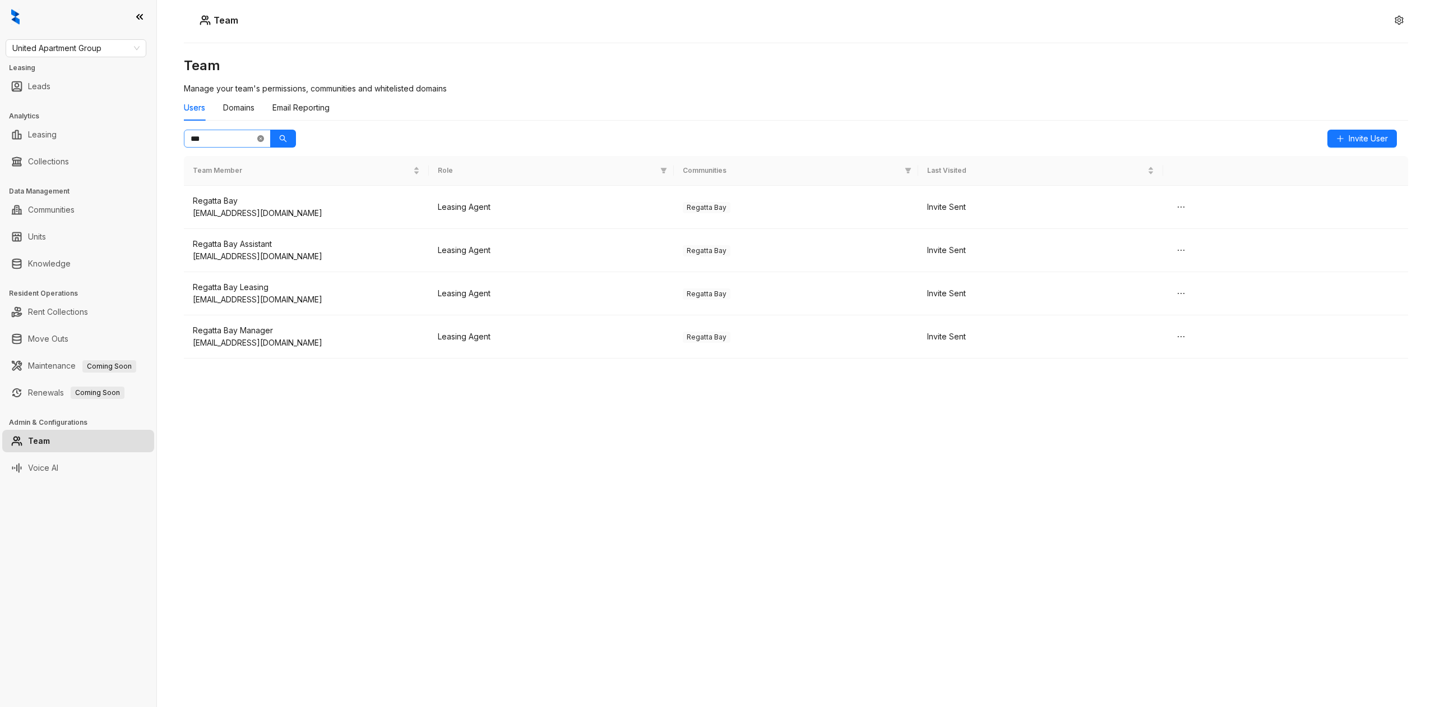
click at [258, 139] on icon "close-circle" at bounding box center [260, 138] width 7 height 7
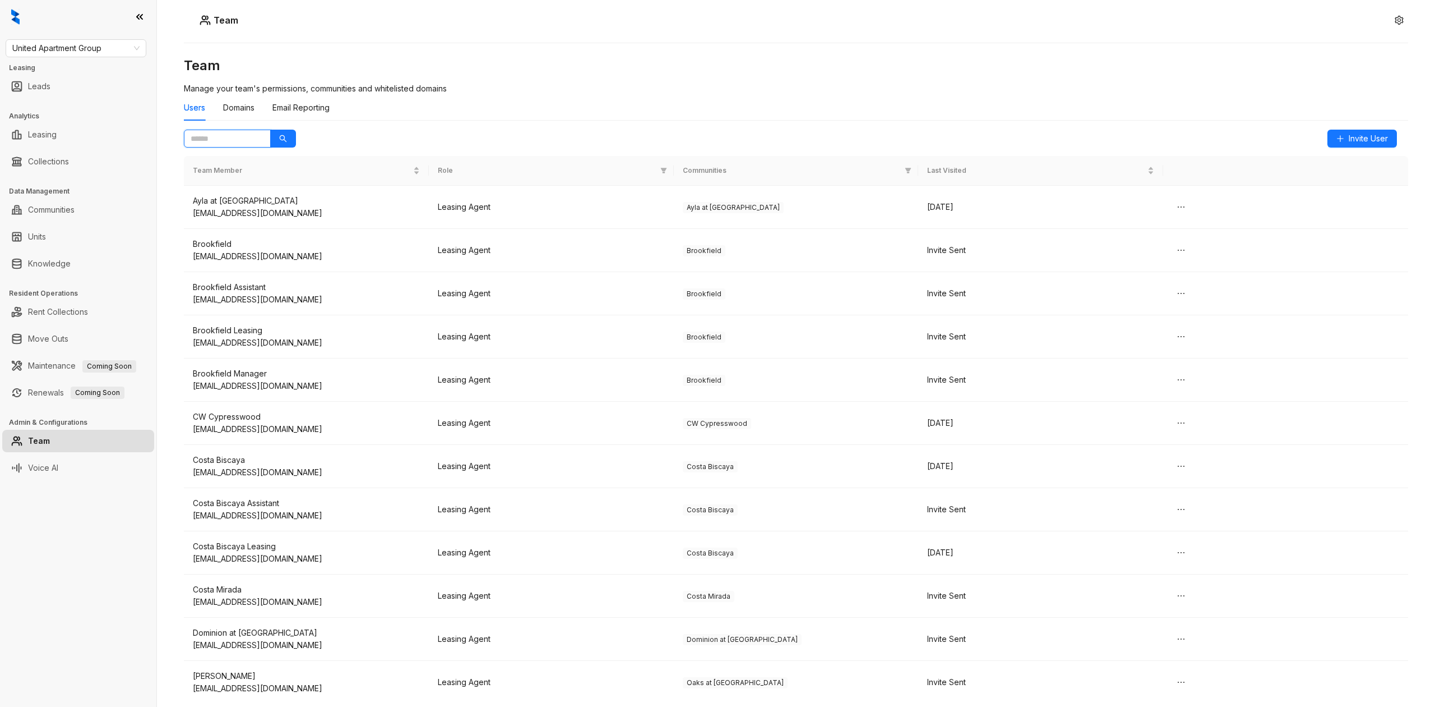
click at [236, 144] on input "text" at bounding box center [223, 138] width 64 height 12
paste input "**********"
type input "**********"
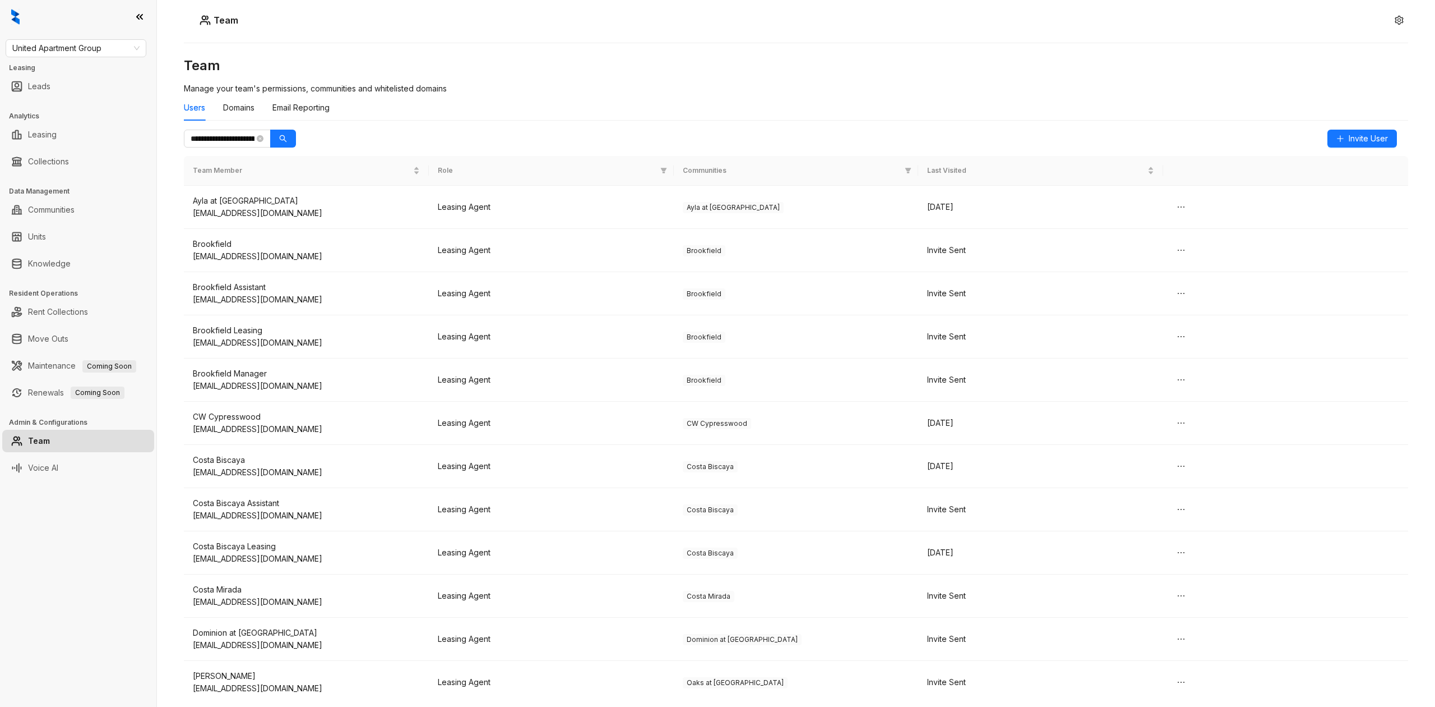
click at [270, 130] on button "button" at bounding box center [283, 139] width 26 height 18
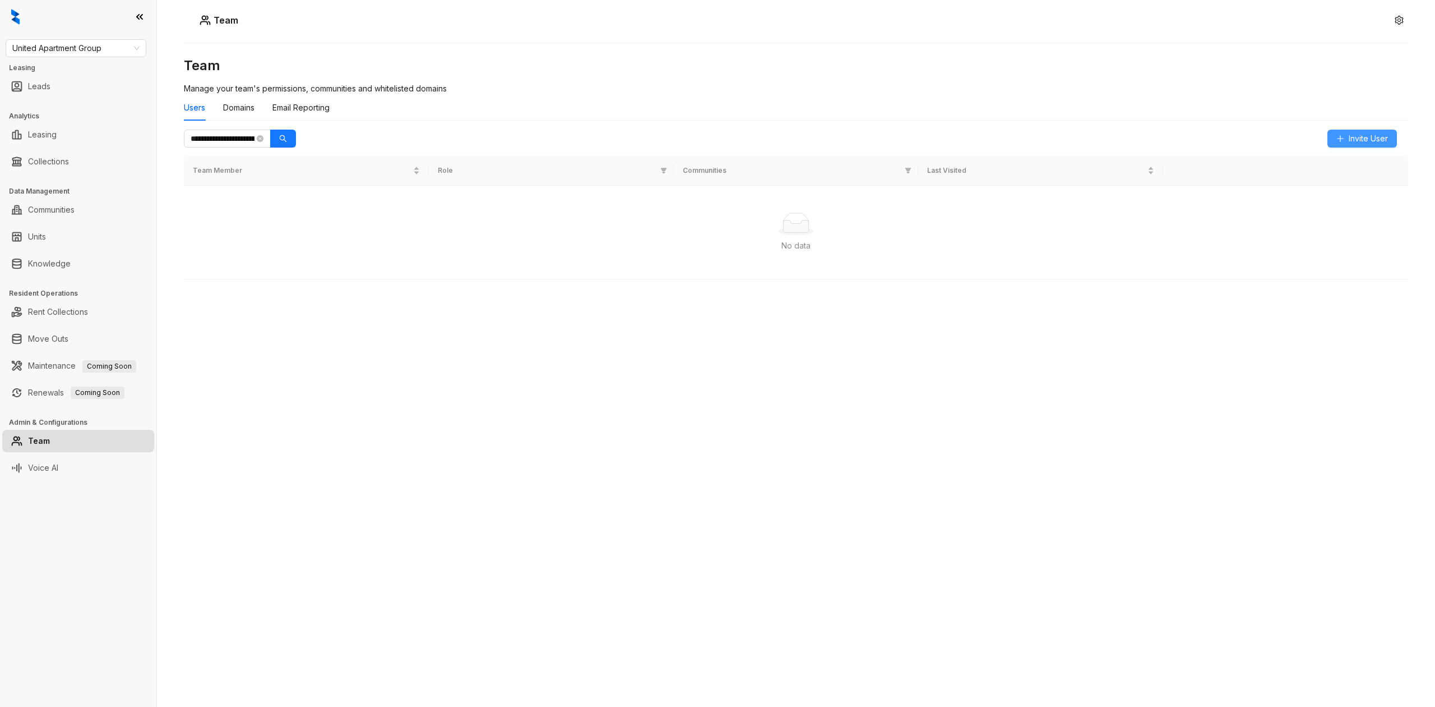
click at [1363, 137] on span "Invite User" at bounding box center [1368, 138] width 39 height 12
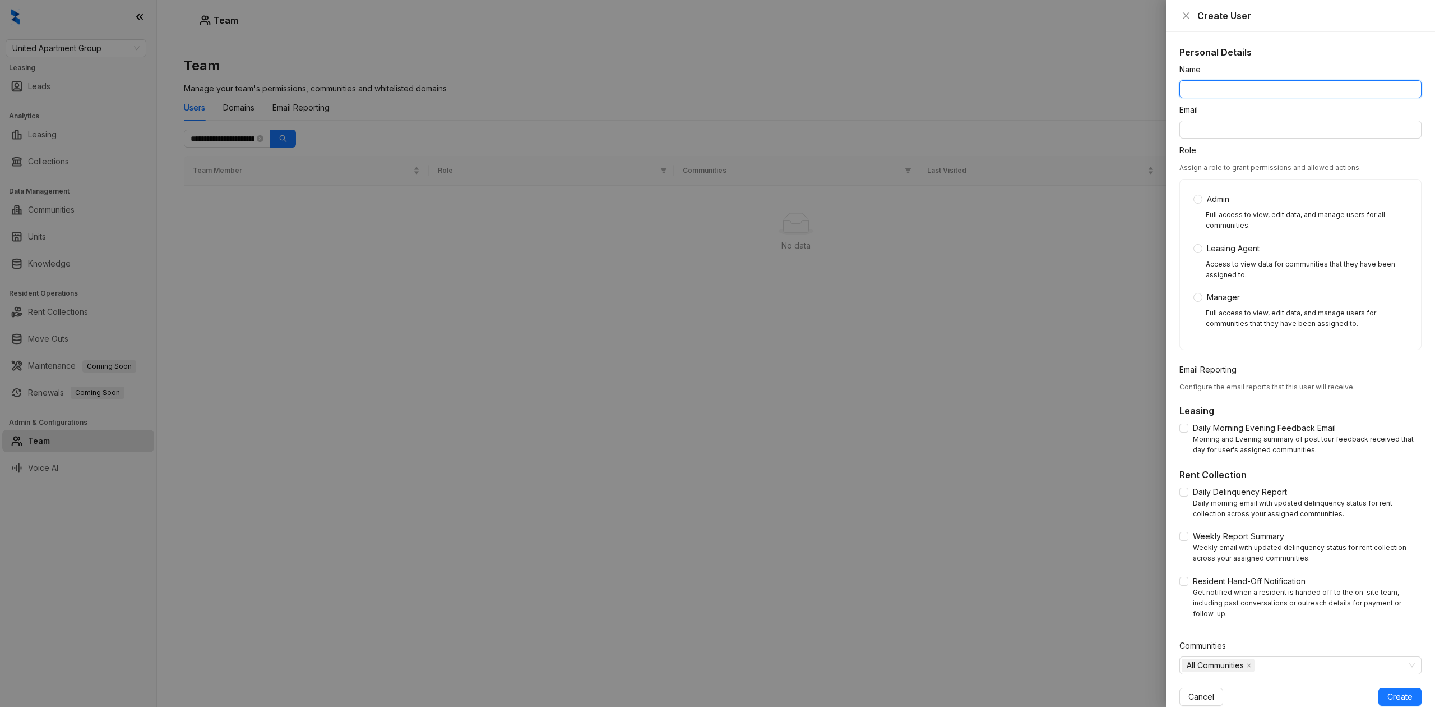
click at [1234, 93] on input "Name" at bounding box center [1301, 89] width 242 height 18
click at [1243, 138] on input "Email" at bounding box center [1301, 130] width 242 height 18
paste input "**********"
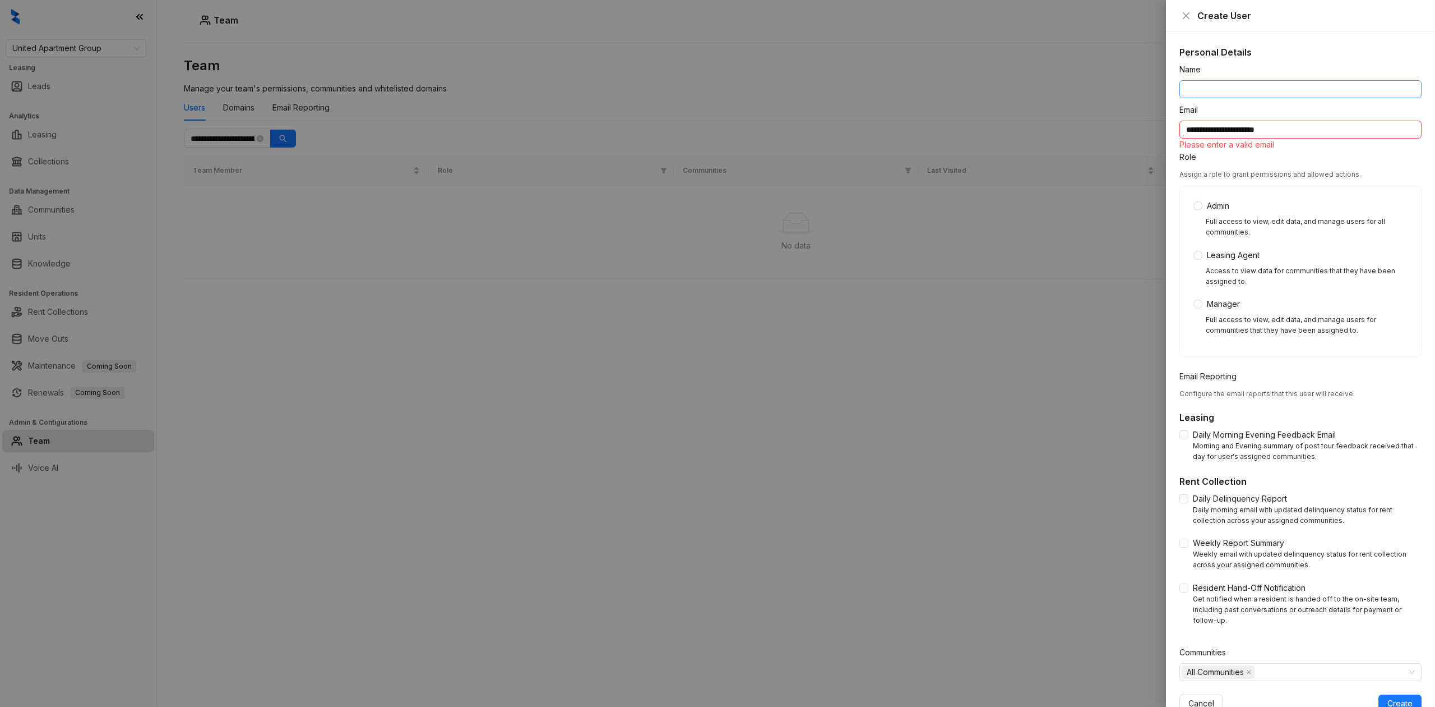
type input "**********"
click at [1229, 98] on input "Name" at bounding box center [1301, 89] width 242 height 18
type input "**********"
click at [1335, 124] on input "**********" at bounding box center [1301, 130] width 242 height 18
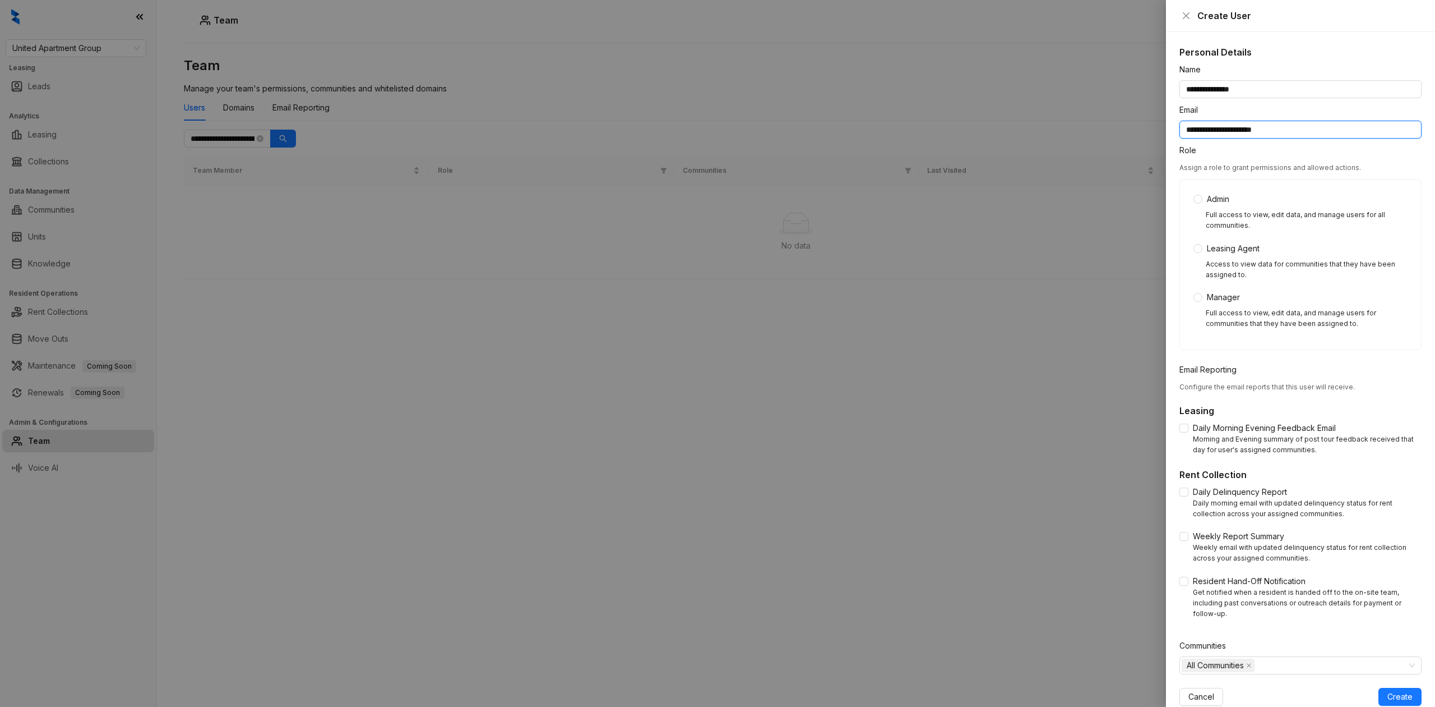
type input "**********"
click at [1232, 294] on span "Manager" at bounding box center [1224, 297] width 42 height 12
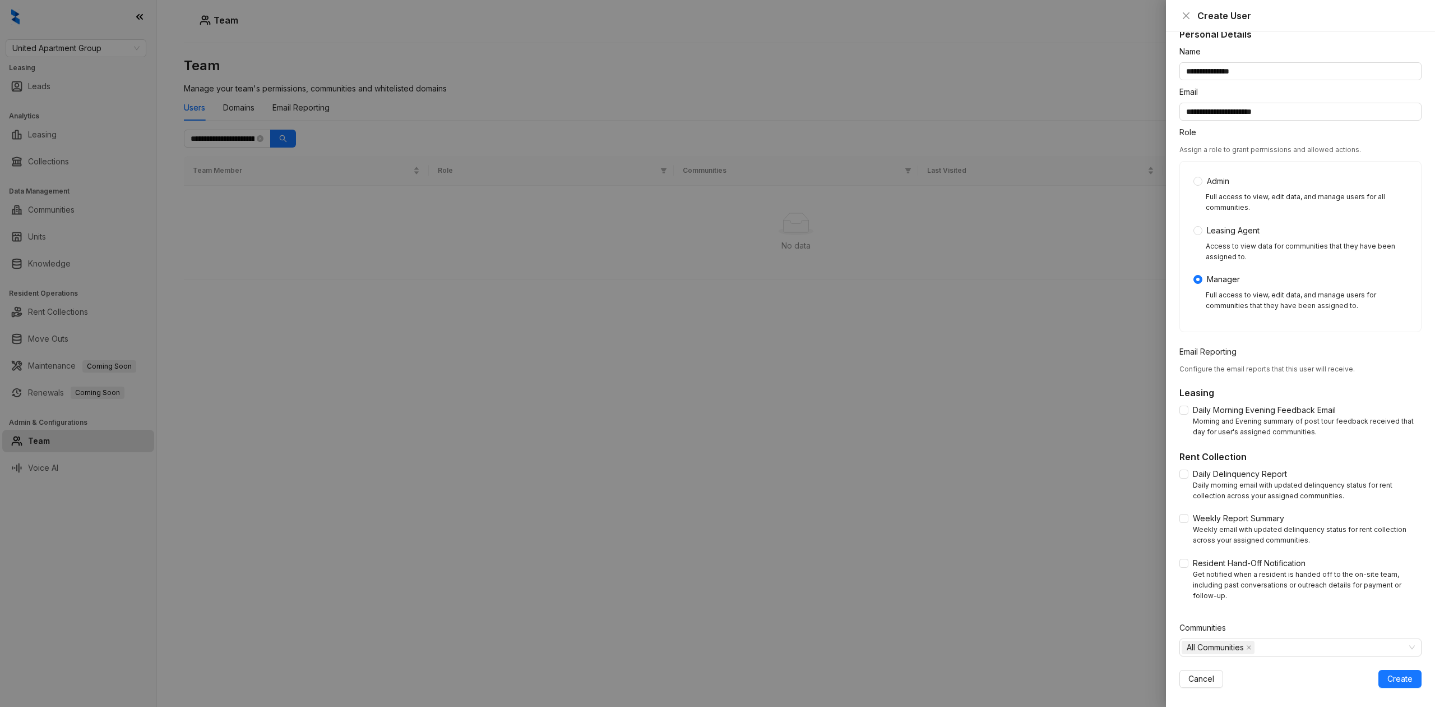
scroll to position [27, 0]
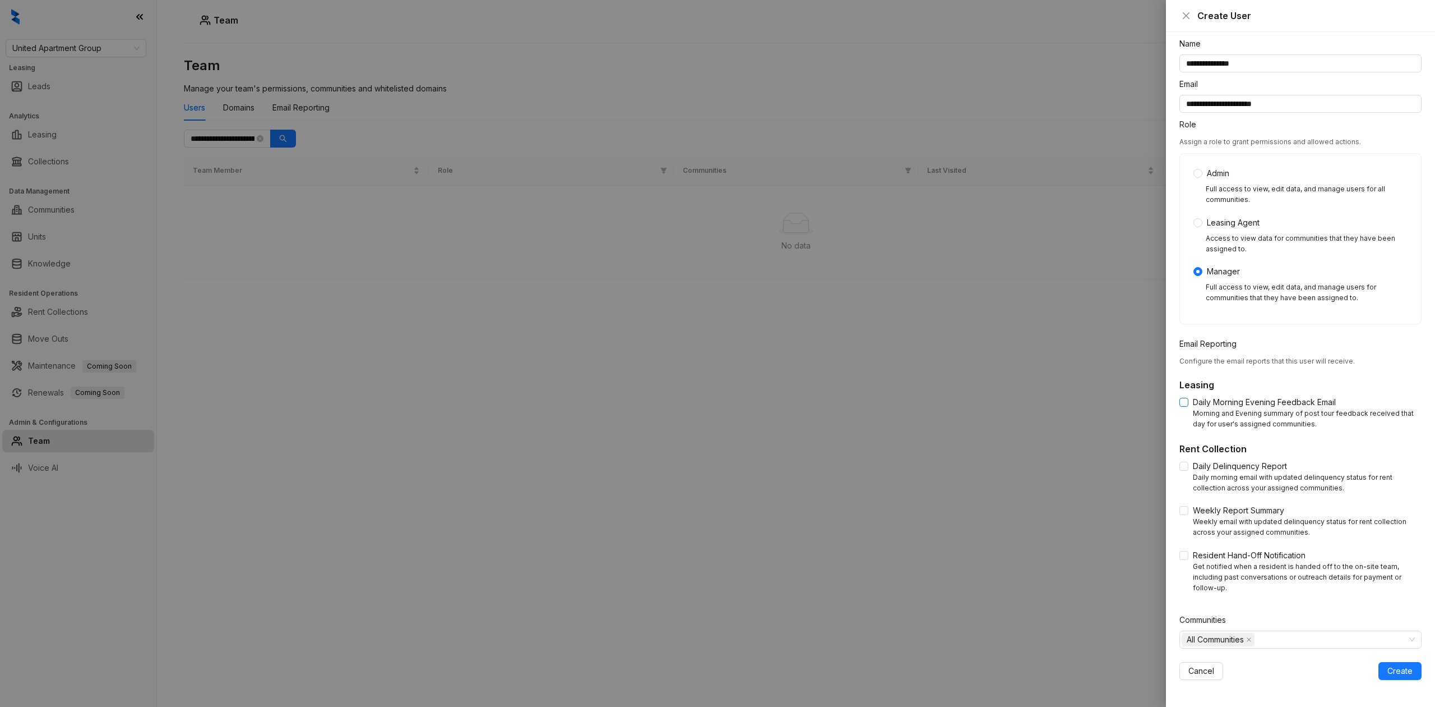
click at [1210, 403] on span "Daily Morning Evening Feedback Email" at bounding box center [1265, 402] width 152 height 12
click at [1216, 460] on span "Daily Delinquency Report" at bounding box center [1240, 466] width 103 height 12
click at [1215, 518] on div "Weekly email with updated delinquency status for rent collection across your as…" at bounding box center [1307, 526] width 229 height 21
click at [1215, 505] on span "Weekly Report Summary" at bounding box center [1239, 510] width 100 height 12
click at [1212, 559] on span "Resident Hand-Off Notification" at bounding box center [1250, 555] width 122 height 12
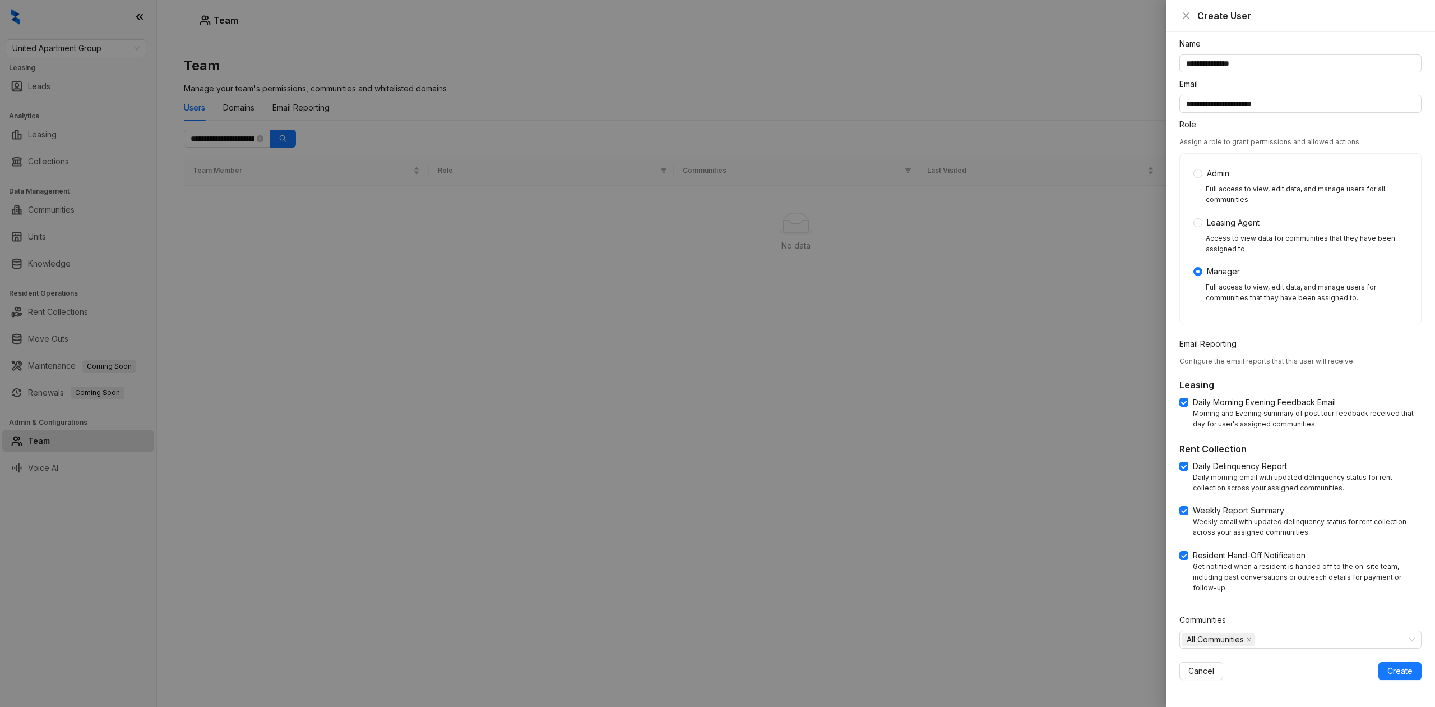
drag, startPoint x: 1212, startPoint y: 552, endPoint x: 1245, endPoint y: 590, distance: 50.5
click at [1212, 553] on span "Resident Hand-Off Notification" at bounding box center [1250, 555] width 122 height 12
click at [1248, 555] on span "Resident Hand-Off Notification" at bounding box center [1250, 555] width 122 height 12
click at [1282, 636] on div "All Communities" at bounding box center [1295, 639] width 226 height 16
drag, startPoint x: 1190, startPoint y: 665, endPoint x: 1193, endPoint y: 656, distance: 9.6
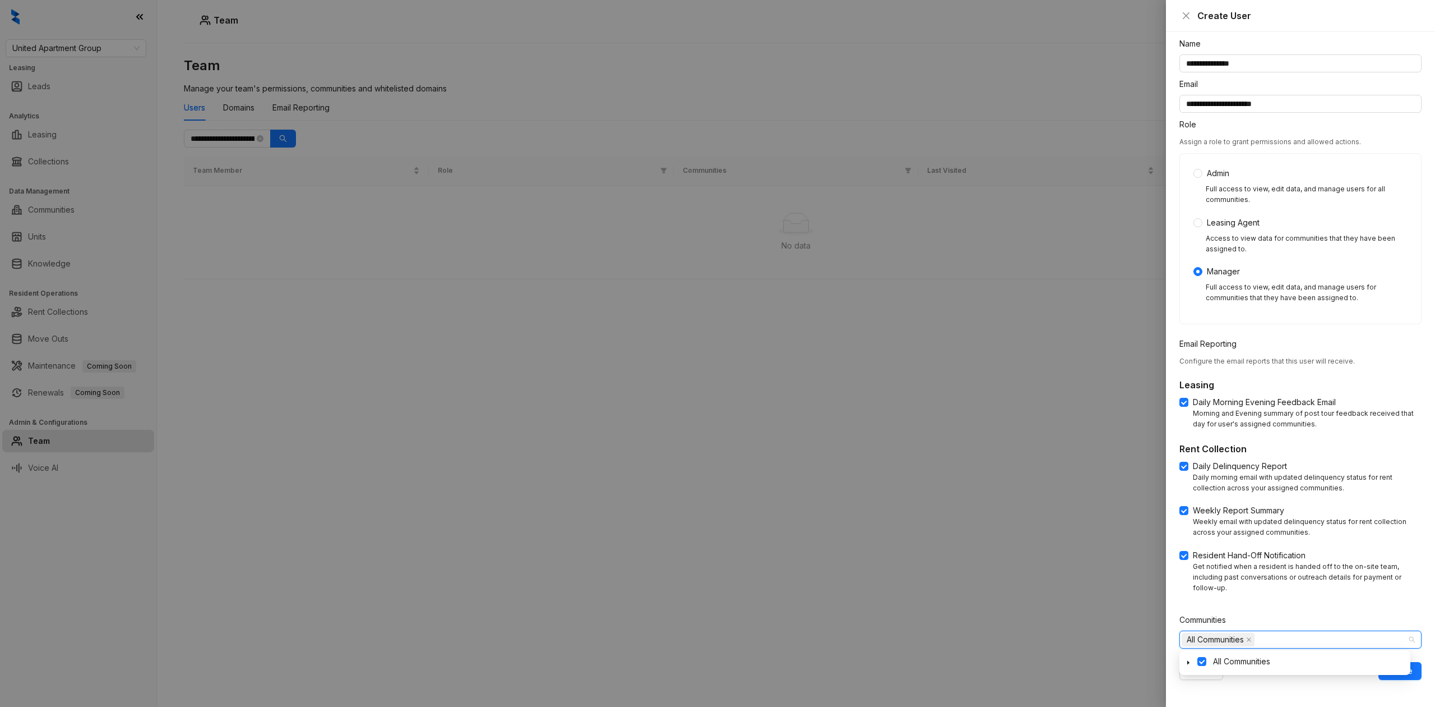
click at [1190, 664] on span at bounding box center [1188, 660] width 13 height 13
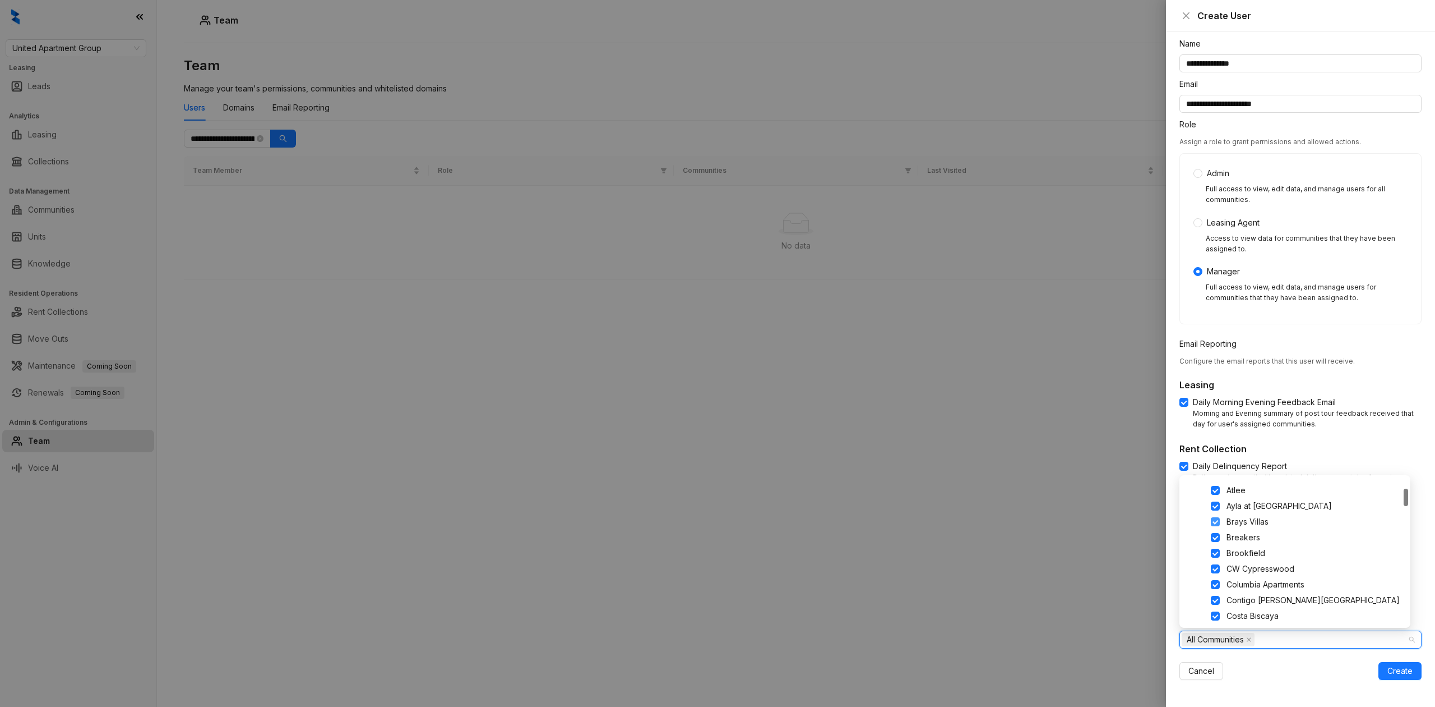
scroll to position [0, 0]
click at [1201, 487] on span at bounding box center [1202, 486] width 9 height 9
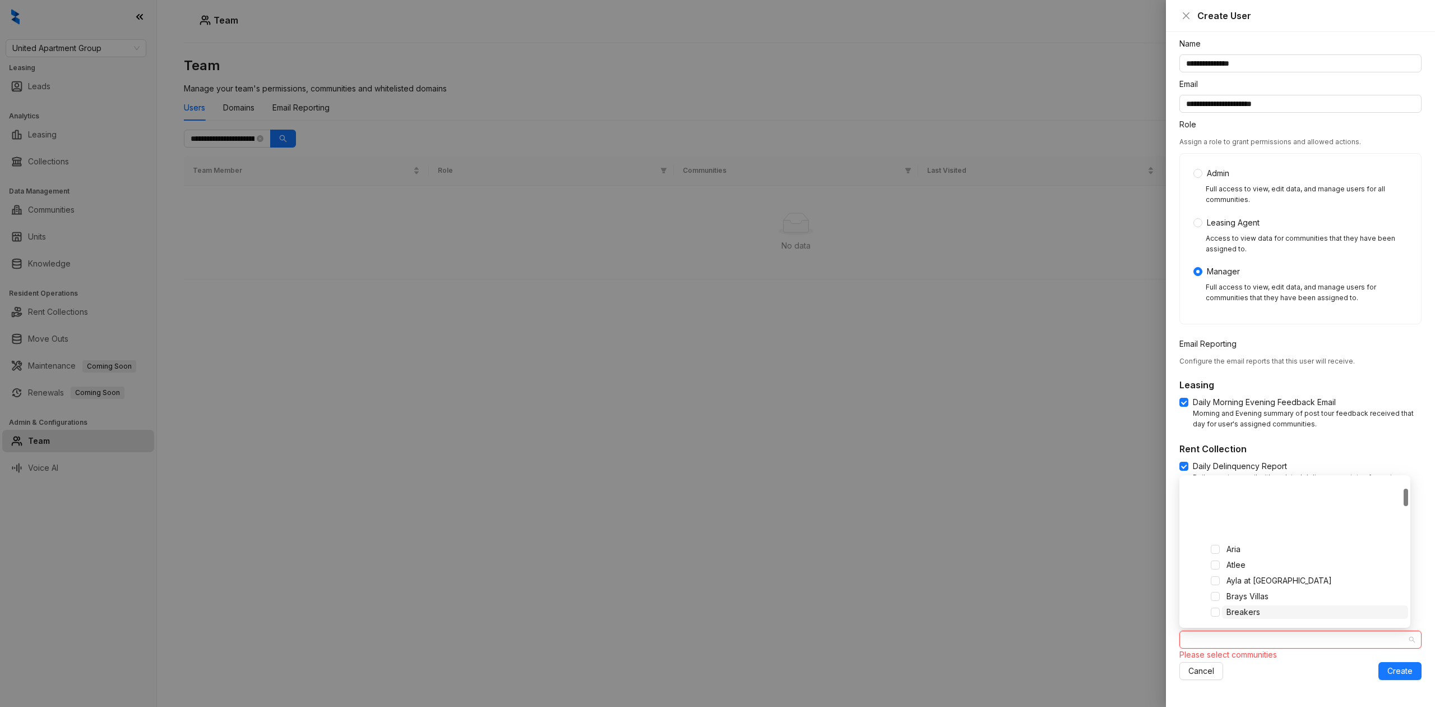
scroll to position [75, 0]
click at [1216, 611] on span at bounding box center [1215, 615] width 9 height 9
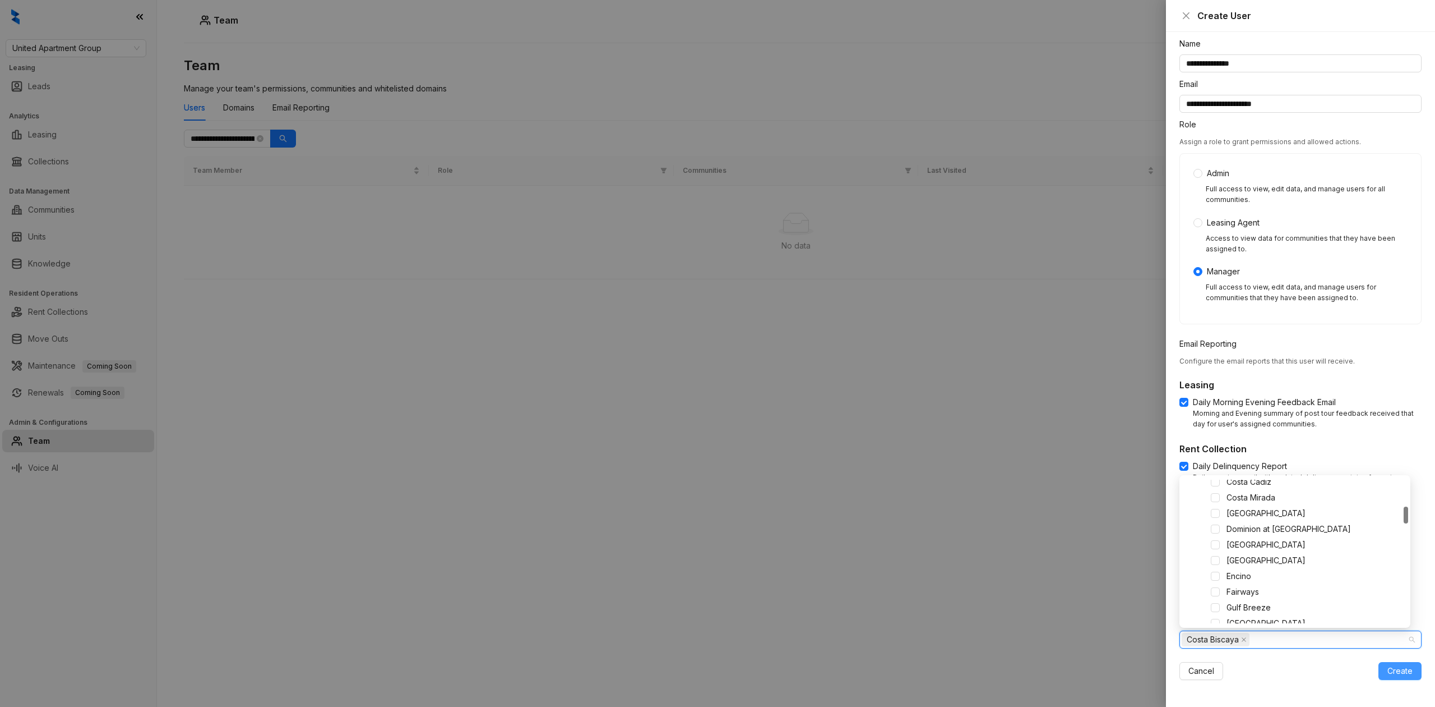
click at [1386, 678] on button "Create" at bounding box center [1400, 671] width 43 height 18
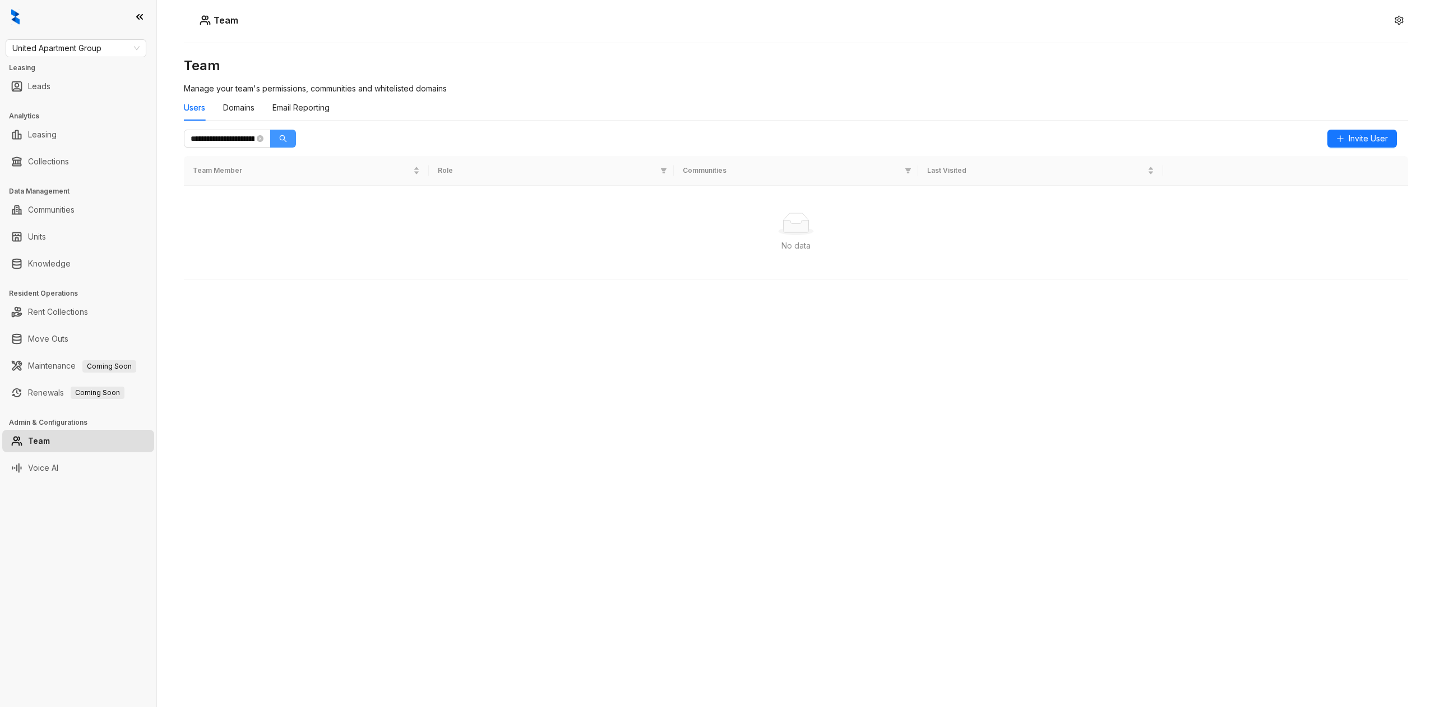
click at [279, 140] on icon "search" at bounding box center [283, 139] width 8 height 8
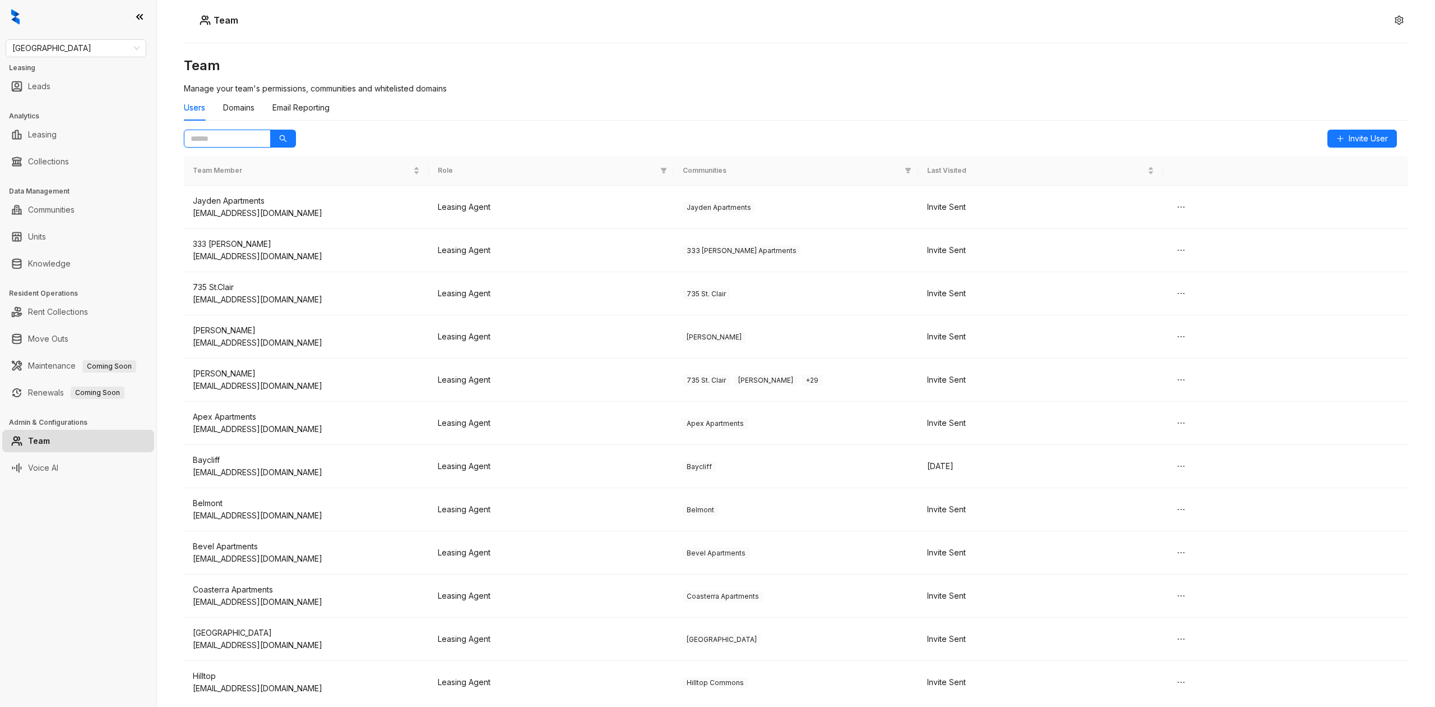
click at [248, 138] on input "text" at bounding box center [223, 138] width 64 height 12
paste input "**********"
type input "**********"
click at [299, 137] on div "**********" at bounding box center [796, 330] width 1225 height 547
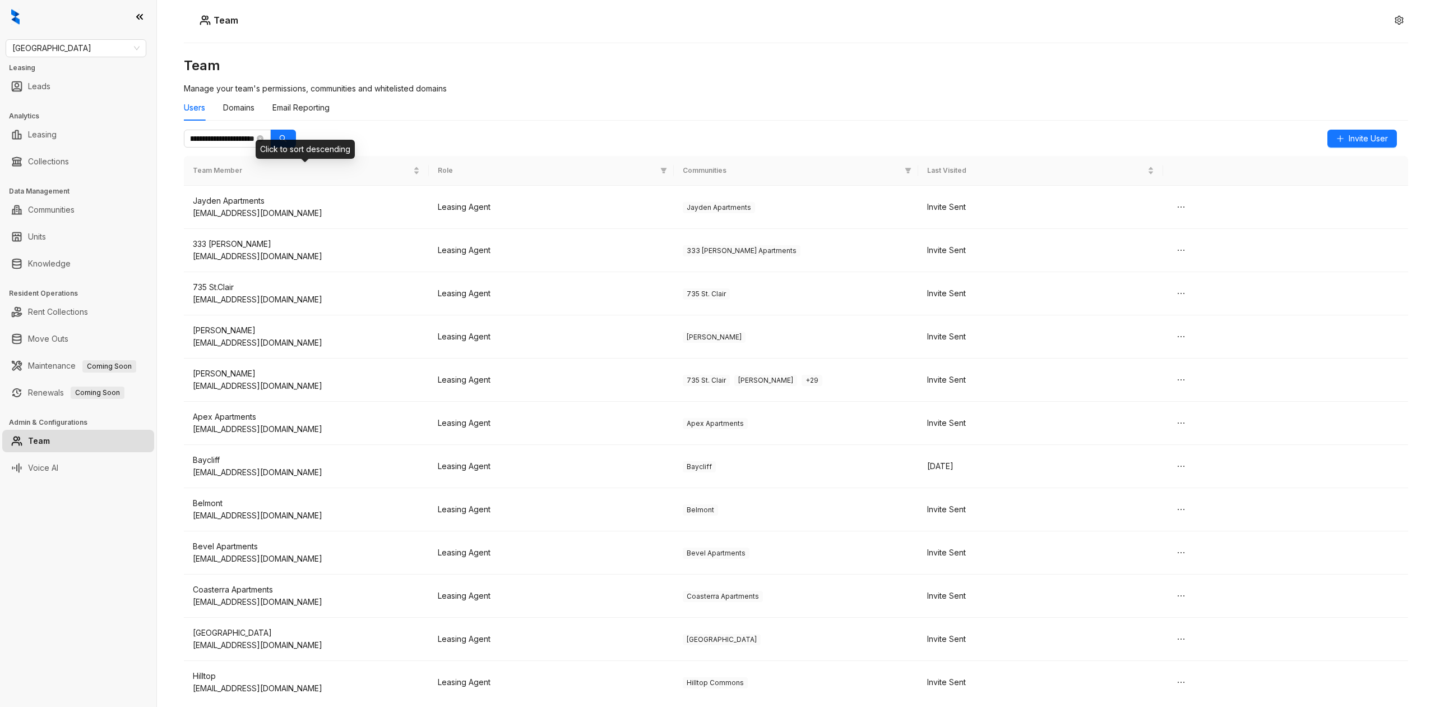
scroll to position [0, 0]
click at [285, 137] on icon "search" at bounding box center [283, 139] width 8 height 8
click at [96, 43] on span "[GEOGRAPHIC_DATA]" at bounding box center [75, 48] width 127 height 17
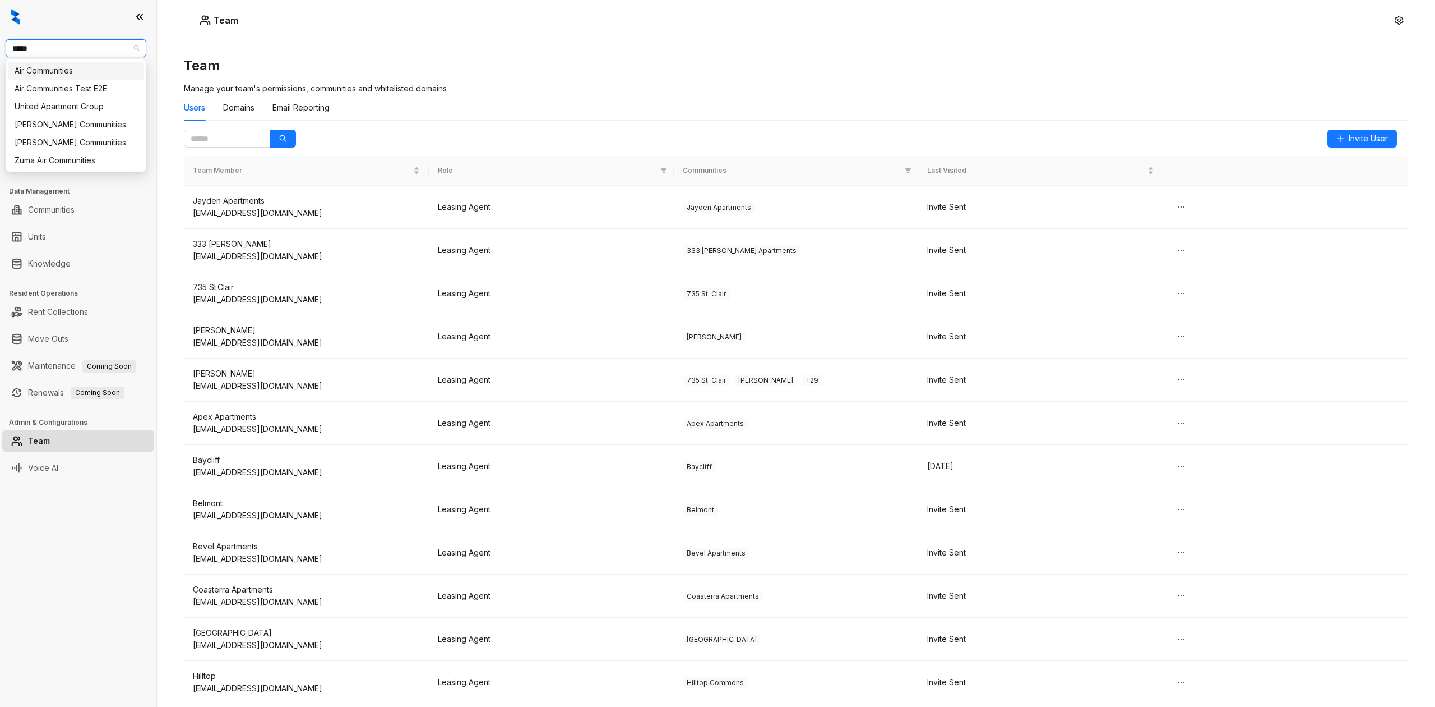
type input "******"
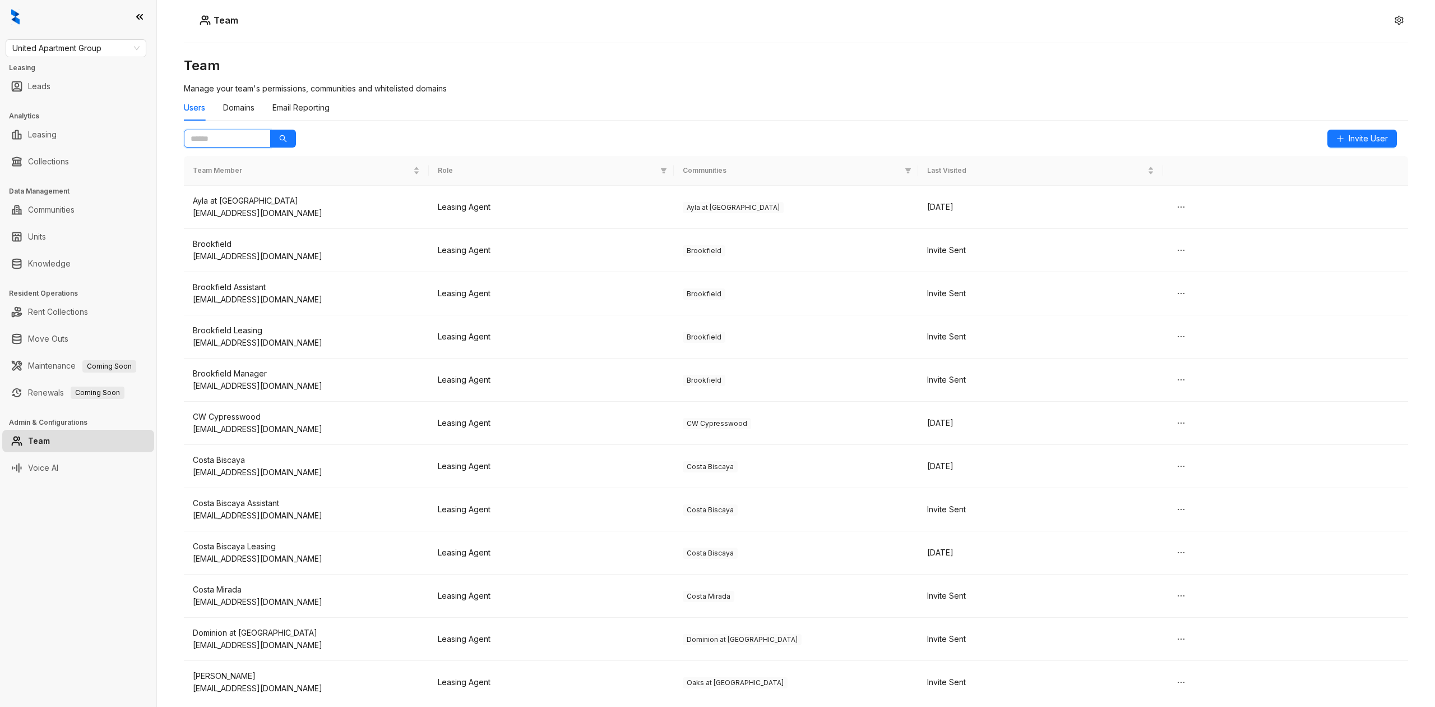
drag, startPoint x: 249, startPoint y: 137, endPoint x: 255, endPoint y: 142, distance: 7.2
click at [249, 137] on input "text" at bounding box center [223, 138] width 64 height 12
paste input "**********"
click at [288, 141] on button "button" at bounding box center [283, 139] width 26 height 18
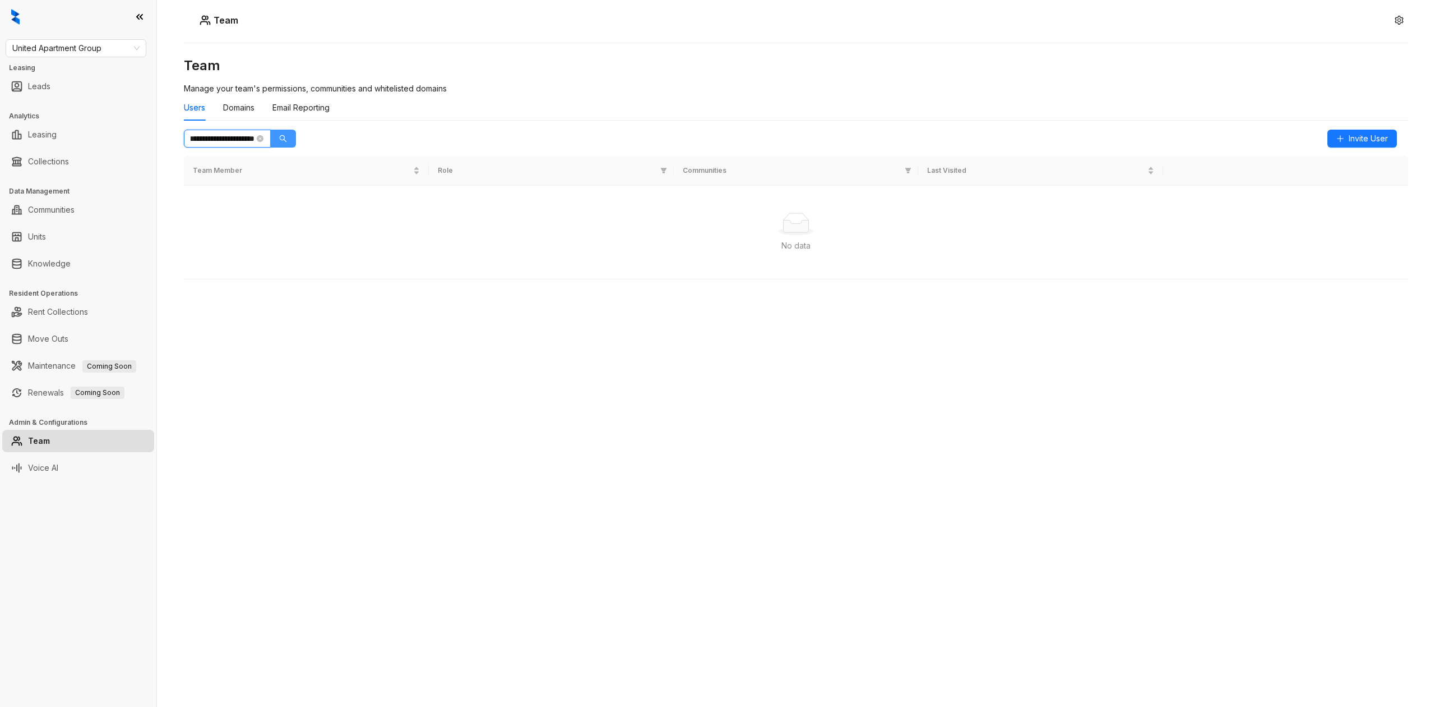
scroll to position [0, 39]
type input "**********"
click at [270, 130] on button "button" at bounding box center [283, 139] width 26 height 18
click at [1186, 202] on button "button" at bounding box center [1181, 207] width 18 height 18
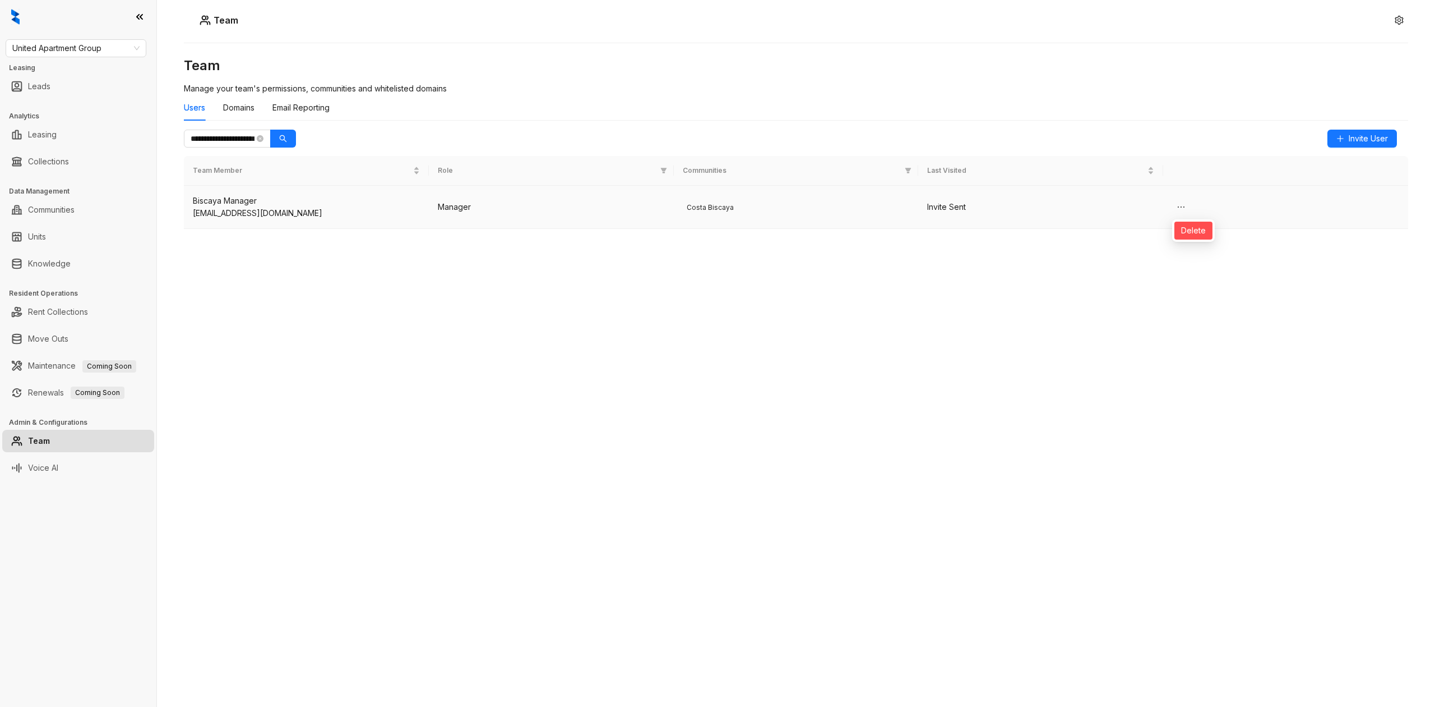
click at [1196, 227] on span "Delete" at bounding box center [1193, 230] width 25 height 12
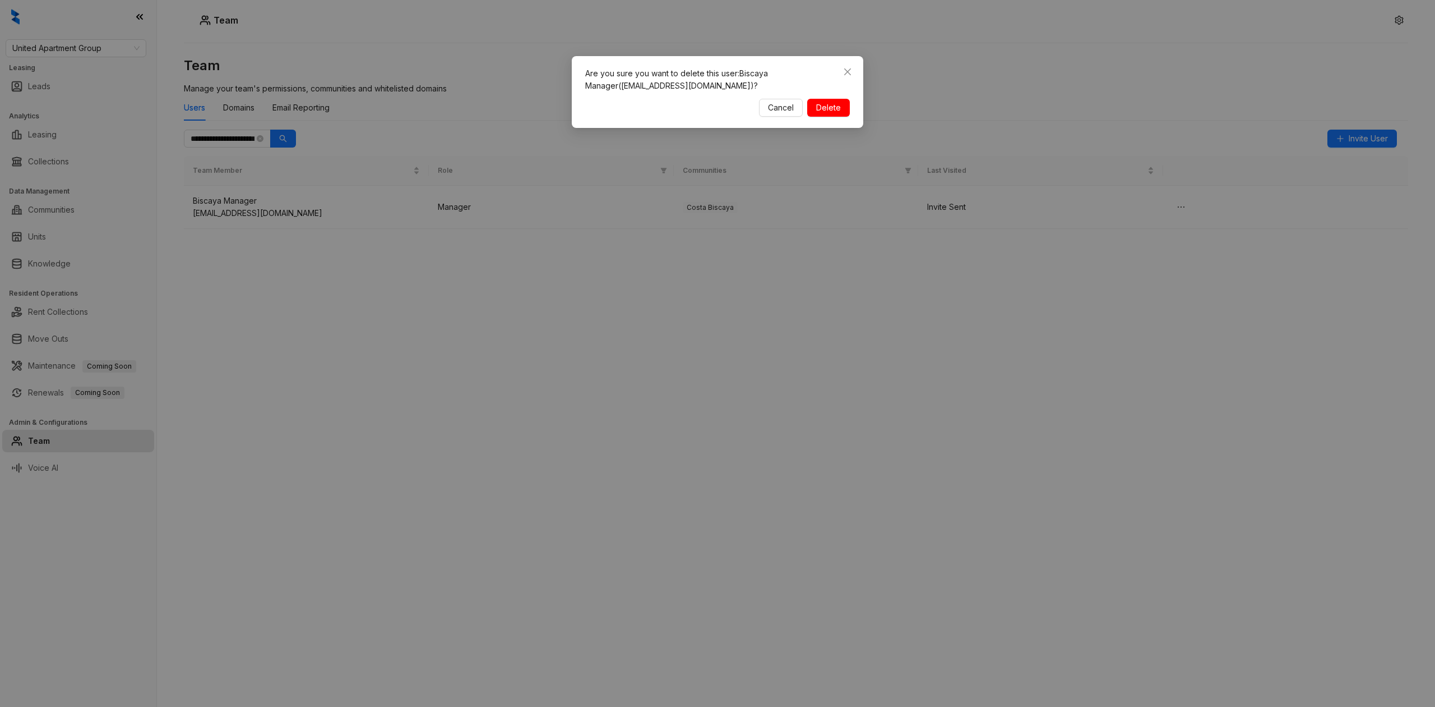
click at [825, 102] on span "Delete" at bounding box center [828, 107] width 25 height 12
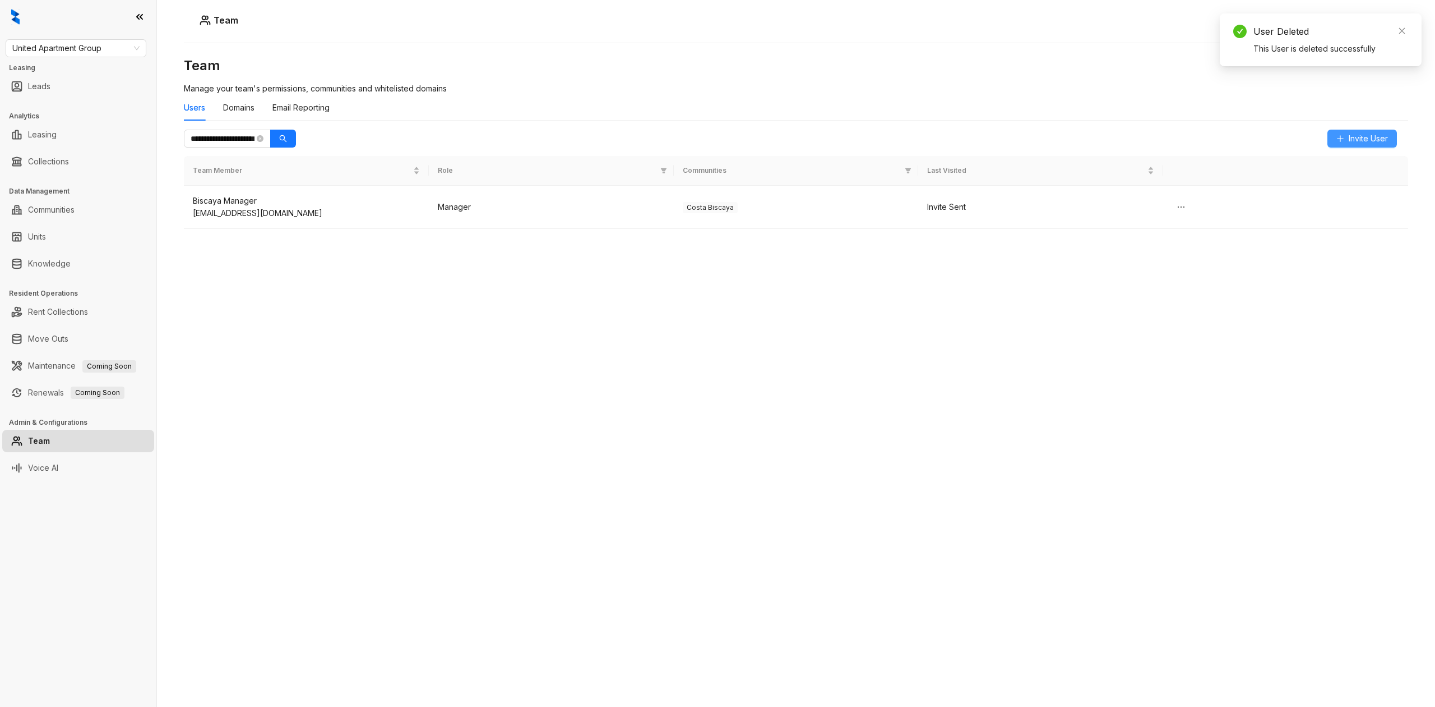
click at [1363, 141] on span "Invite User" at bounding box center [1368, 138] width 39 height 12
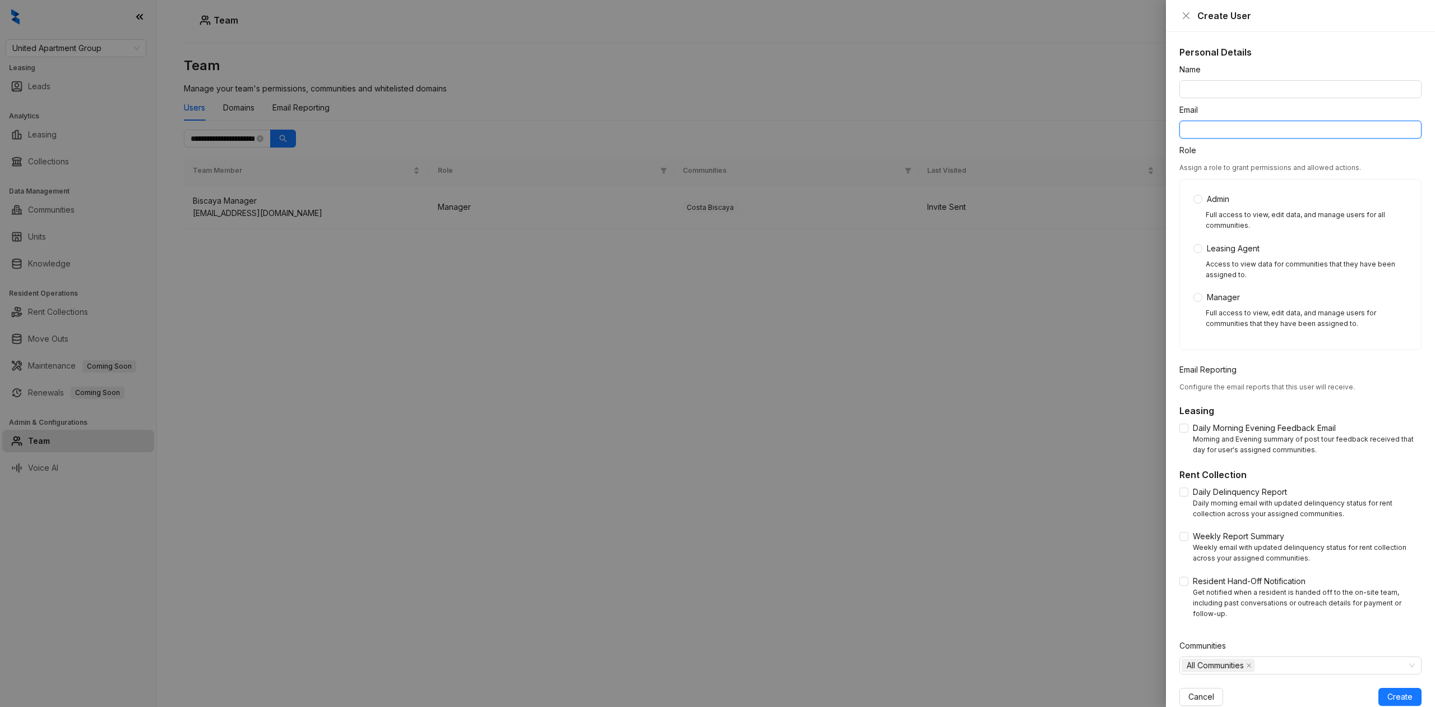
click at [1324, 122] on input "Email" at bounding box center [1301, 130] width 242 height 18
paste input "**********"
type input "**********"
click at [1315, 88] on input "Name" at bounding box center [1301, 89] width 242 height 18
type input "**********"
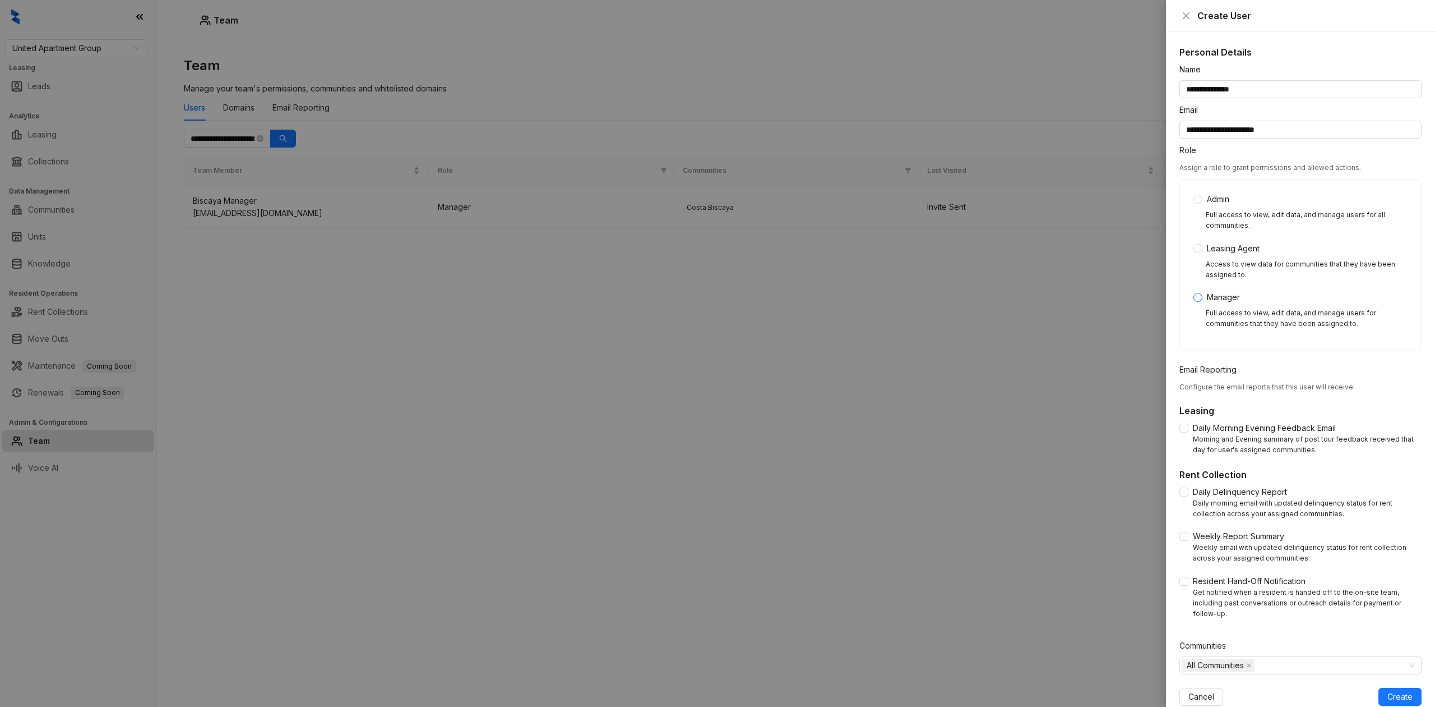
click at [1213, 298] on span "Manager" at bounding box center [1224, 297] width 42 height 12
click at [1197, 424] on div "Leasing Daily Morning Evening Feedback Email Morning and Evening summary of pos…" at bounding box center [1301, 433] width 242 height 58
click at [1196, 429] on span "Daily Morning Evening Feedback Email" at bounding box center [1265, 428] width 152 height 12
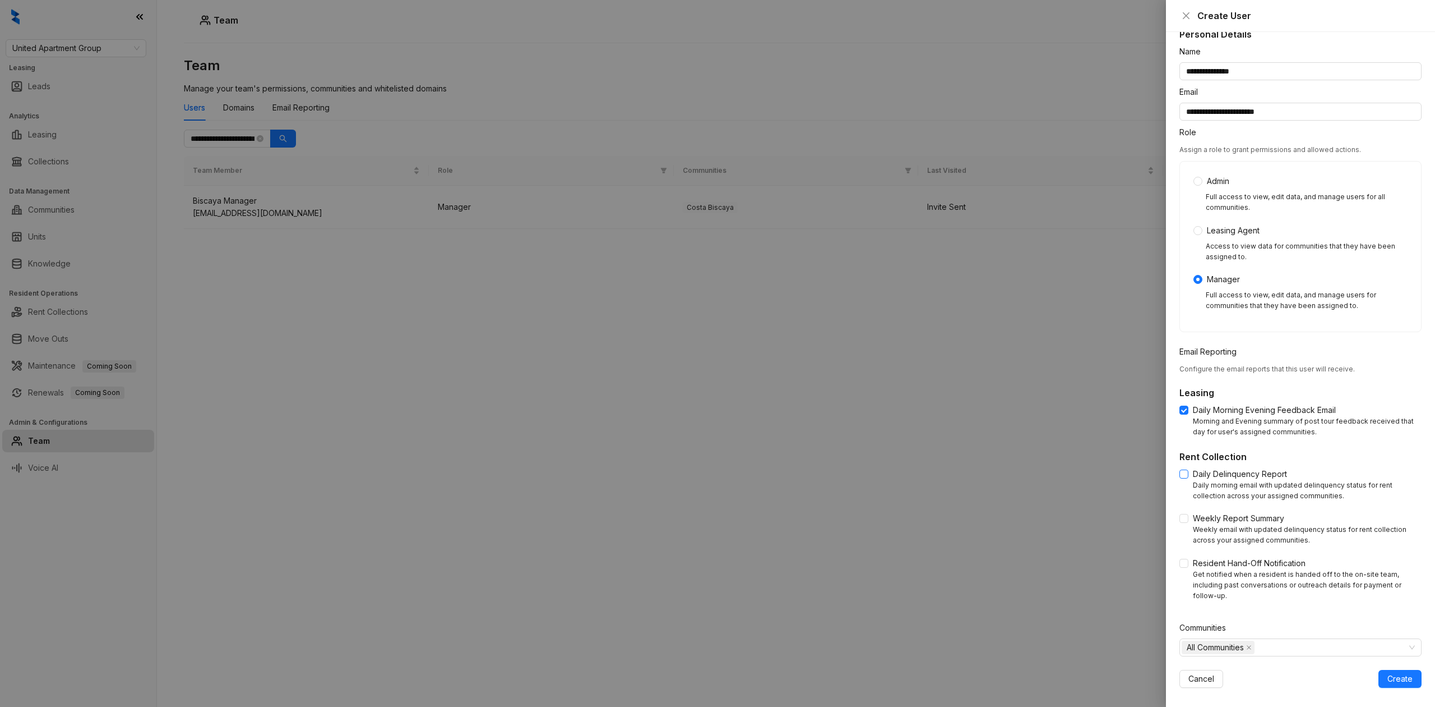
scroll to position [27, 0]
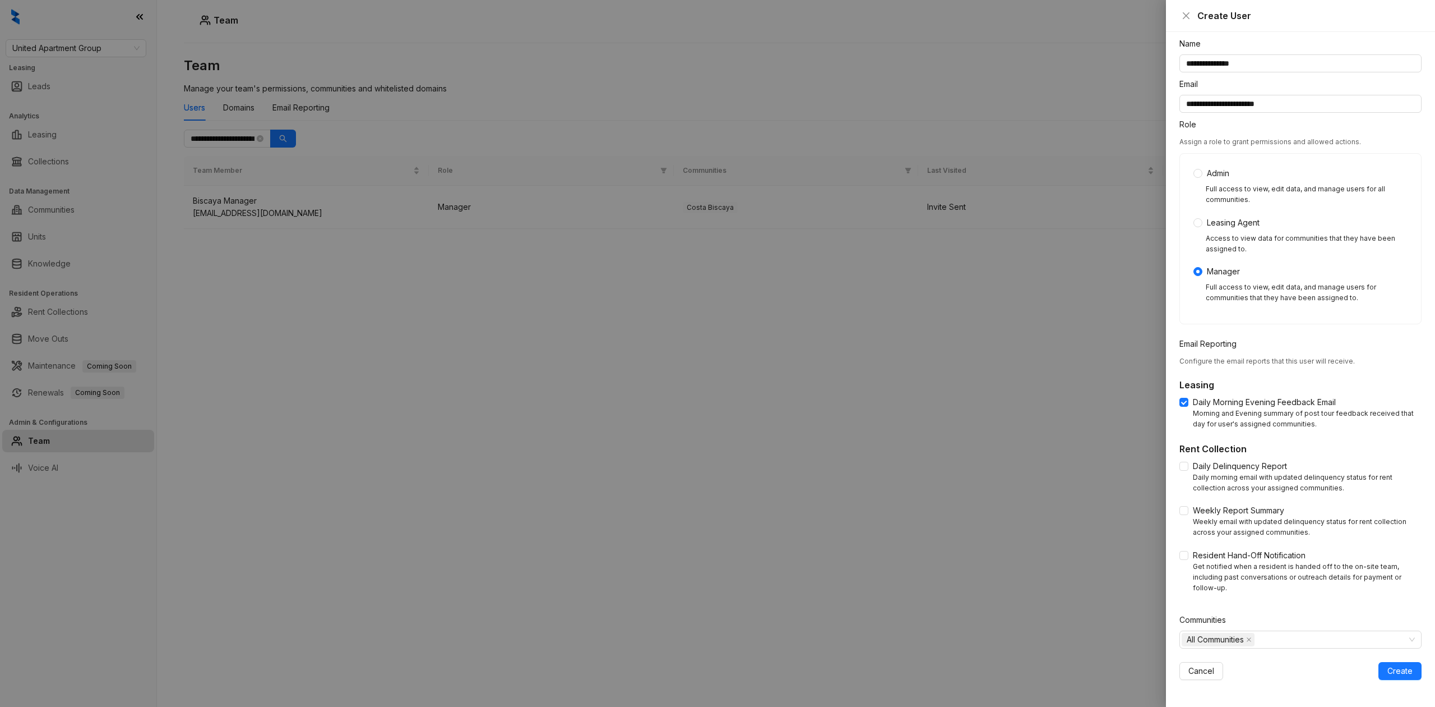
drag, startPoint x: 1217, startPoint y: 465, endPoint x: 1218, endPoint y: 497, distance: 31.4
click at [1216, 465] on span "Daily Delinquency Report" at bounding box center [1240, 466] width 103 height 12
click at [1220, 506] on span "Weekly Report Summary" at bounding box center [1239, 510] width 100 height 12
click at [1189, 554] on span "Resident Hand-Off Notification" at bounding box center [1250, 555] width 122 height 12
click at [1328, 642] on div "All Communities" at bounding box center [1295, 639] width 226 height 16
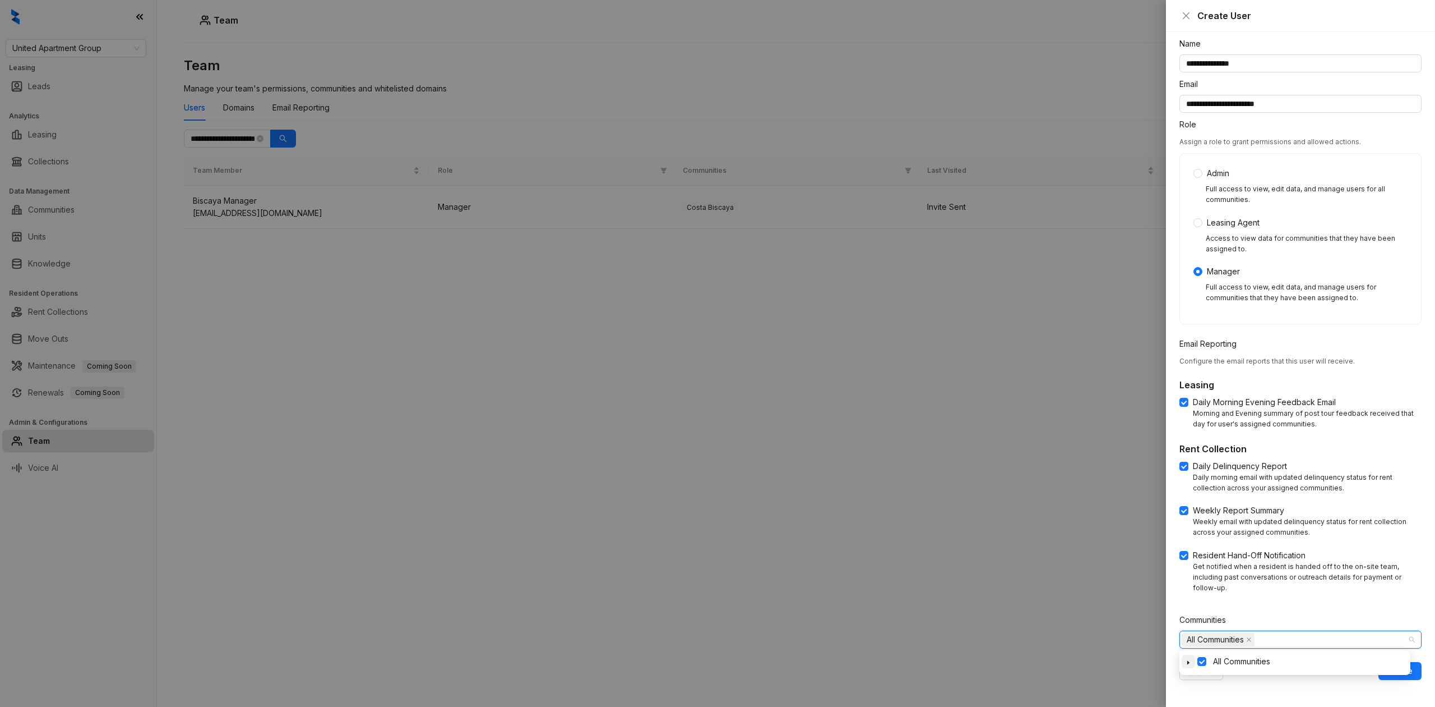
click at [1186, 662] on icon "caret-down" at bounding box center [1189, 662] width 6 height 6
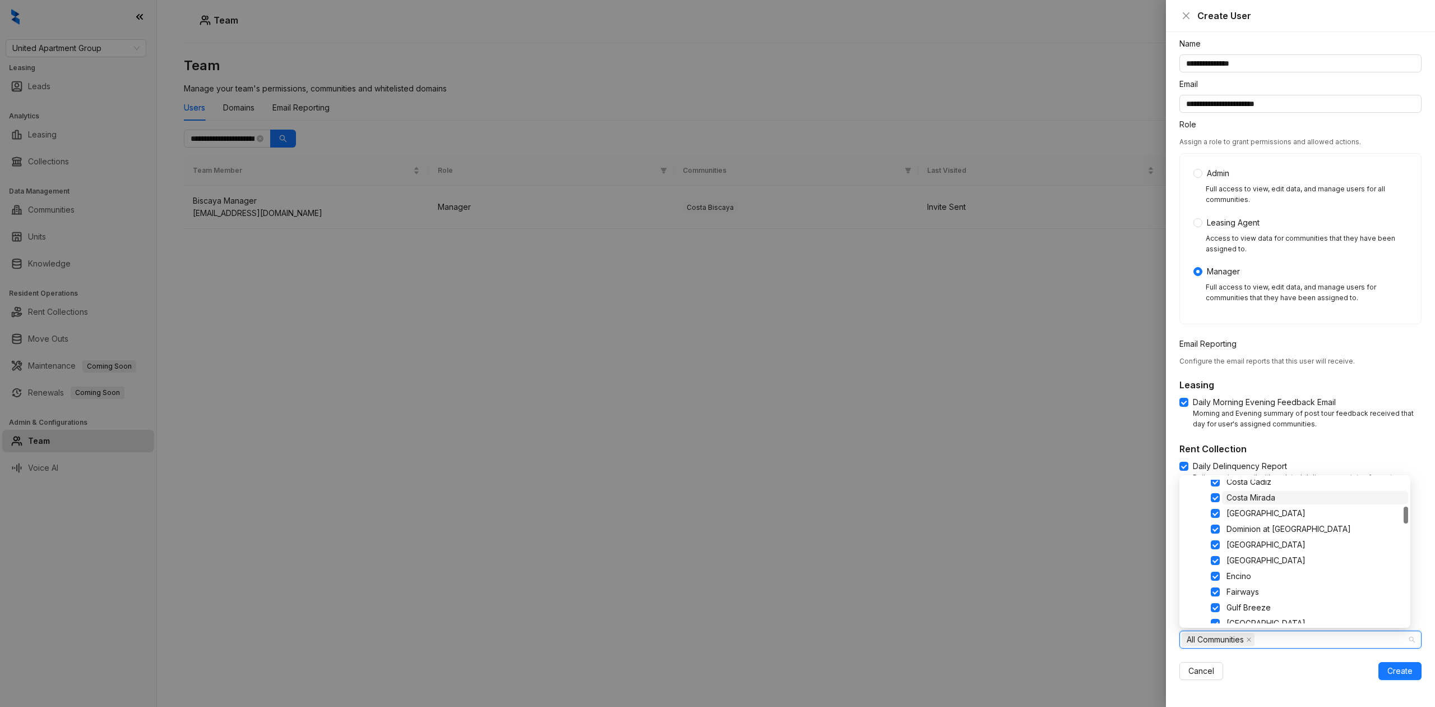
scroll to position [0, 0]
drag, startPoint x: 1203, startPoint y: 486, endPoint x: 1262, endPoint y: 528, distance: 72.4
click at [1203, 486] on span at bounding box center [1202, 486] width 9 height 9
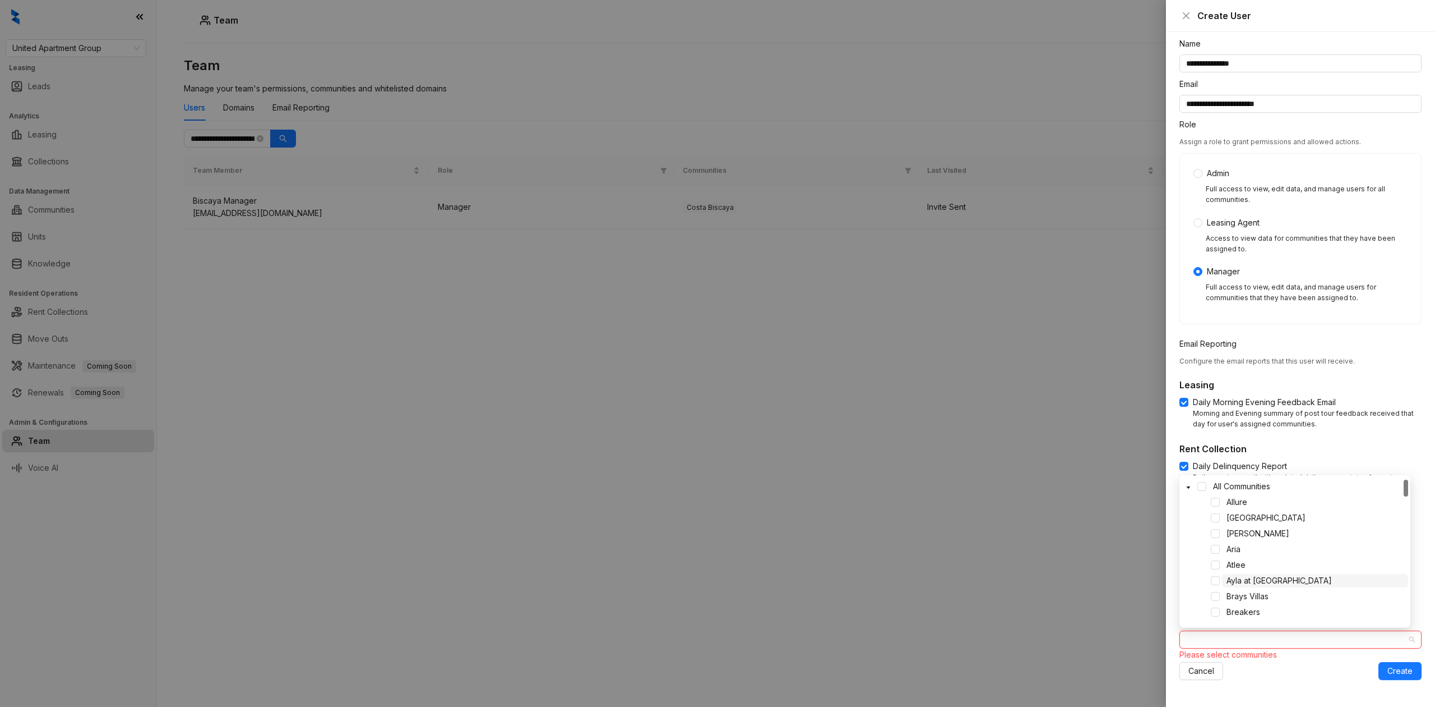
scroll to position [75, 0]
click at [1214, 616] on span at bounding box center [1215, 615] width 9 height 9
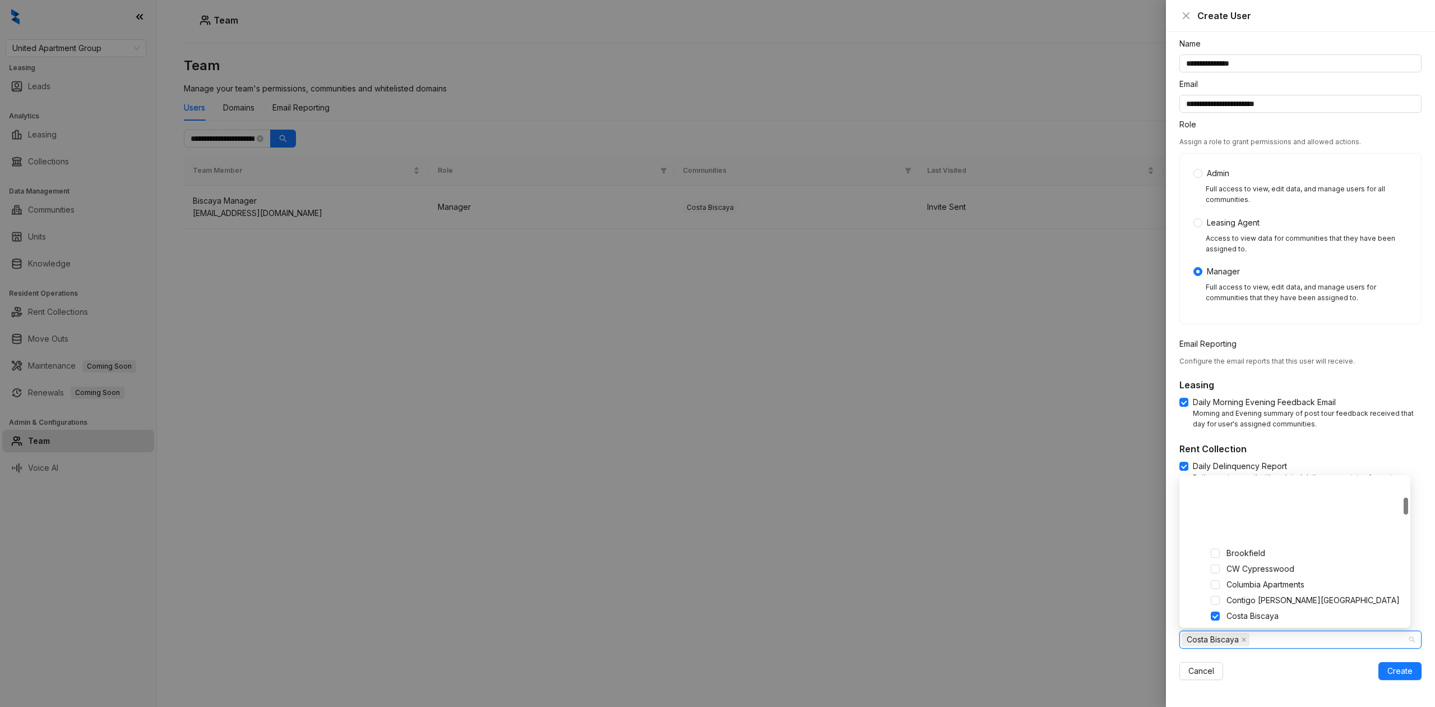
scroll to position [149, 0]
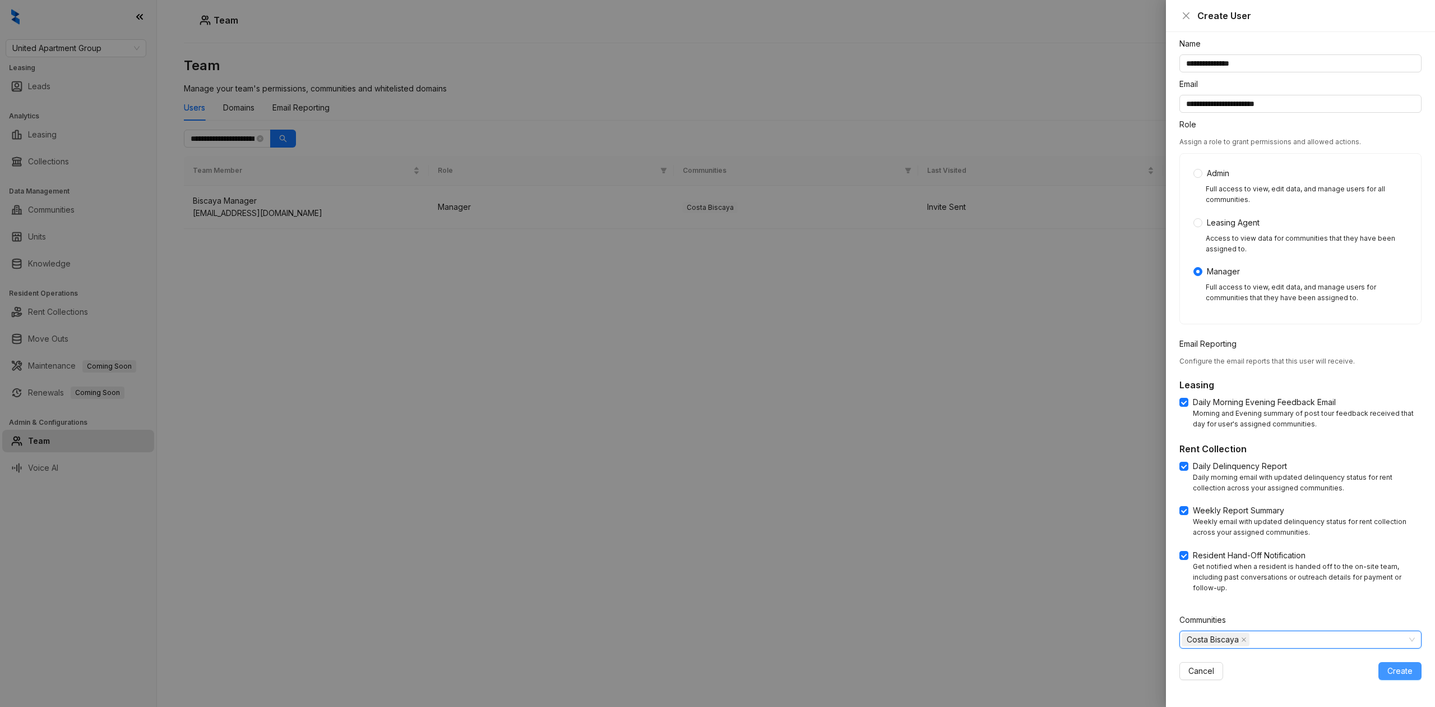
click at [1388, 665] on span "Create" at bounding box center [1400, 670] width 25 height 12
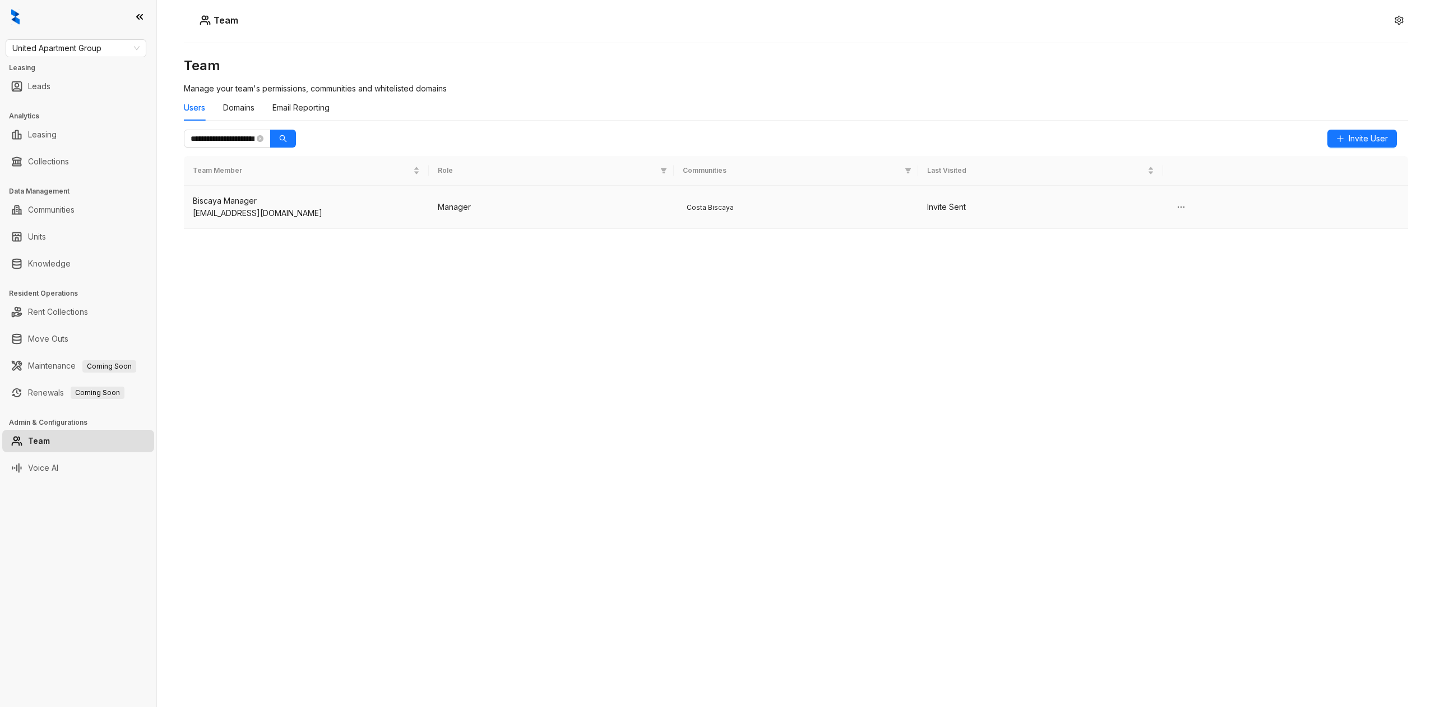
click at [229, 213] on div "iscayamanager@uagin.com" at bounding box center [306, 213] width 227 height 12
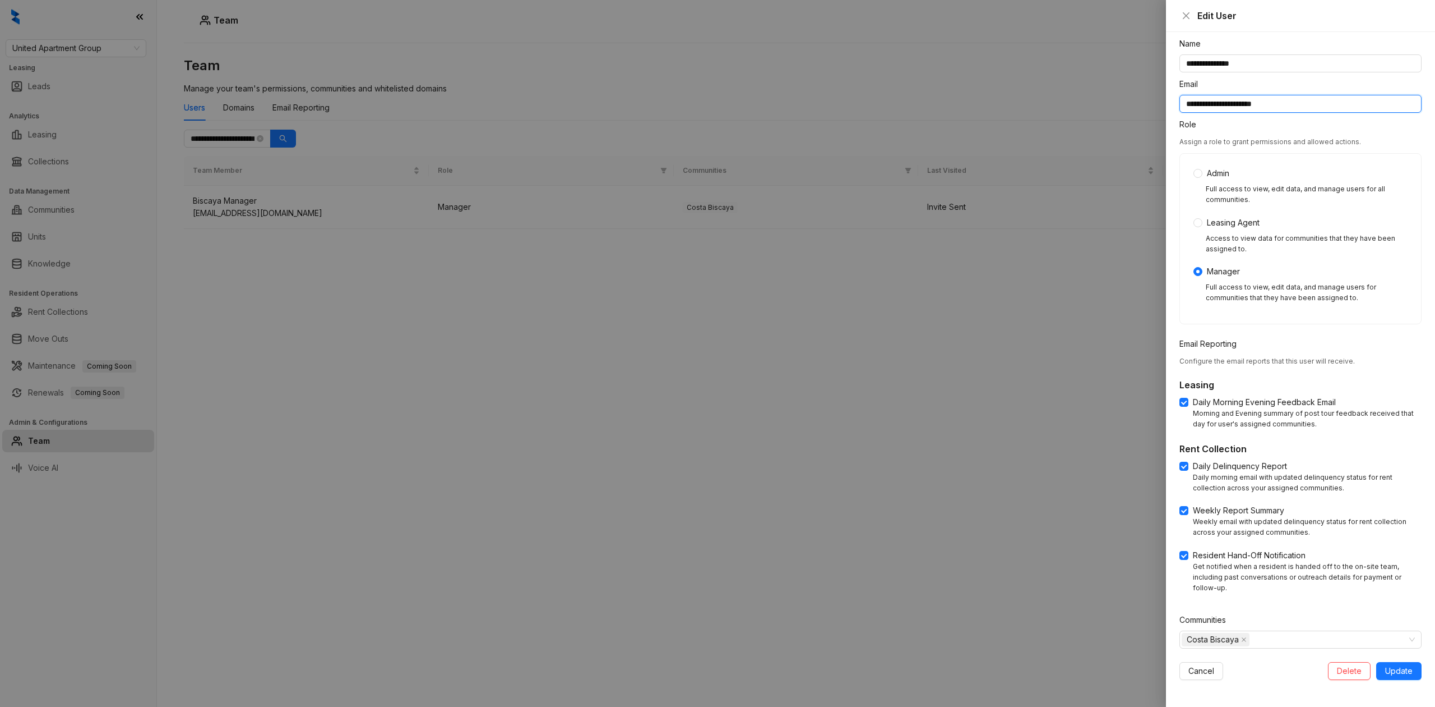
click at [1180, 104] on input "**********" at bounding box center [1301, 104] width 242 height 18
type input "**********"
click at [1393, 676] on span "Update" at bounding box center [1399, 670] width 27 height 12
click at [1388, 655] on form "**********" at bounding box center [1301, 359] width 242 height 642
click at [1391, 669] on span "Update" at bounding box center [1399, 670] width 27 height 12
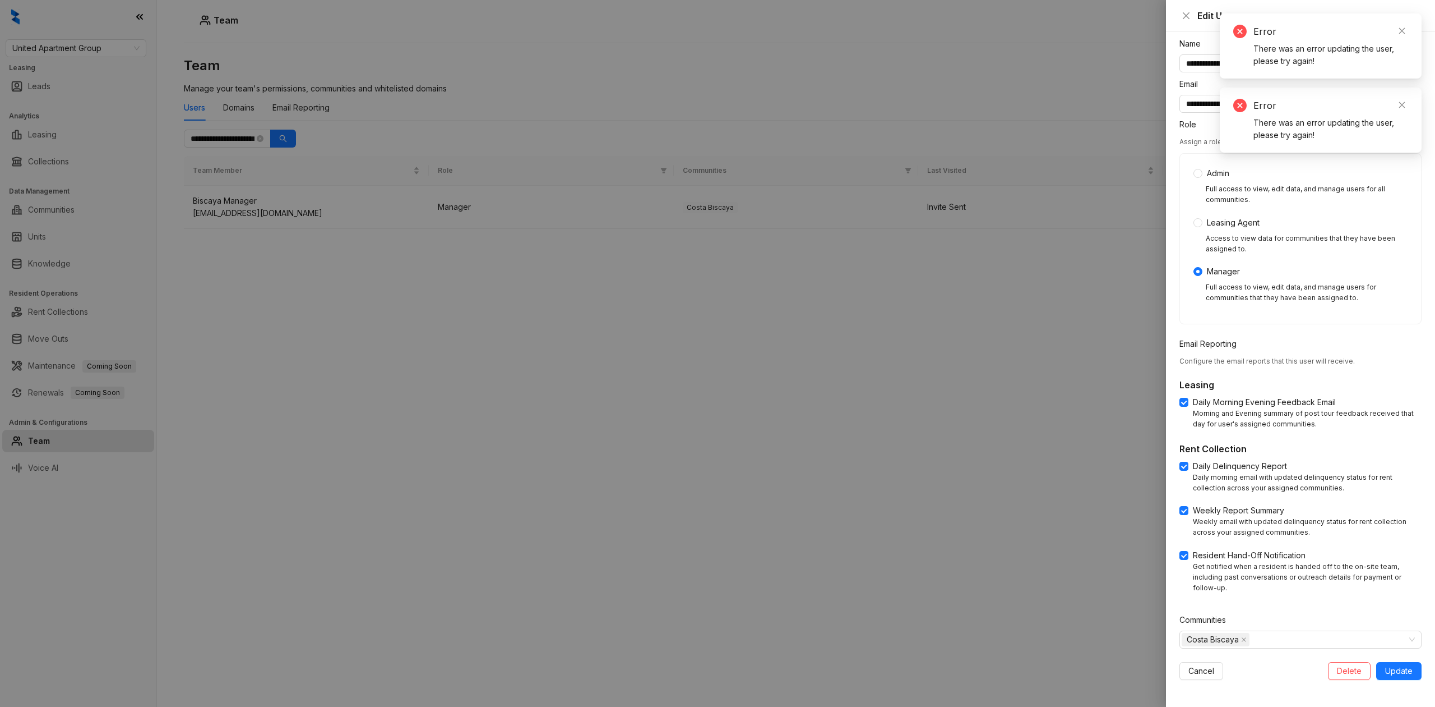
click at [974, 418] on div at bounding box center [717, 353] width 1435 height 707
type input "**********"
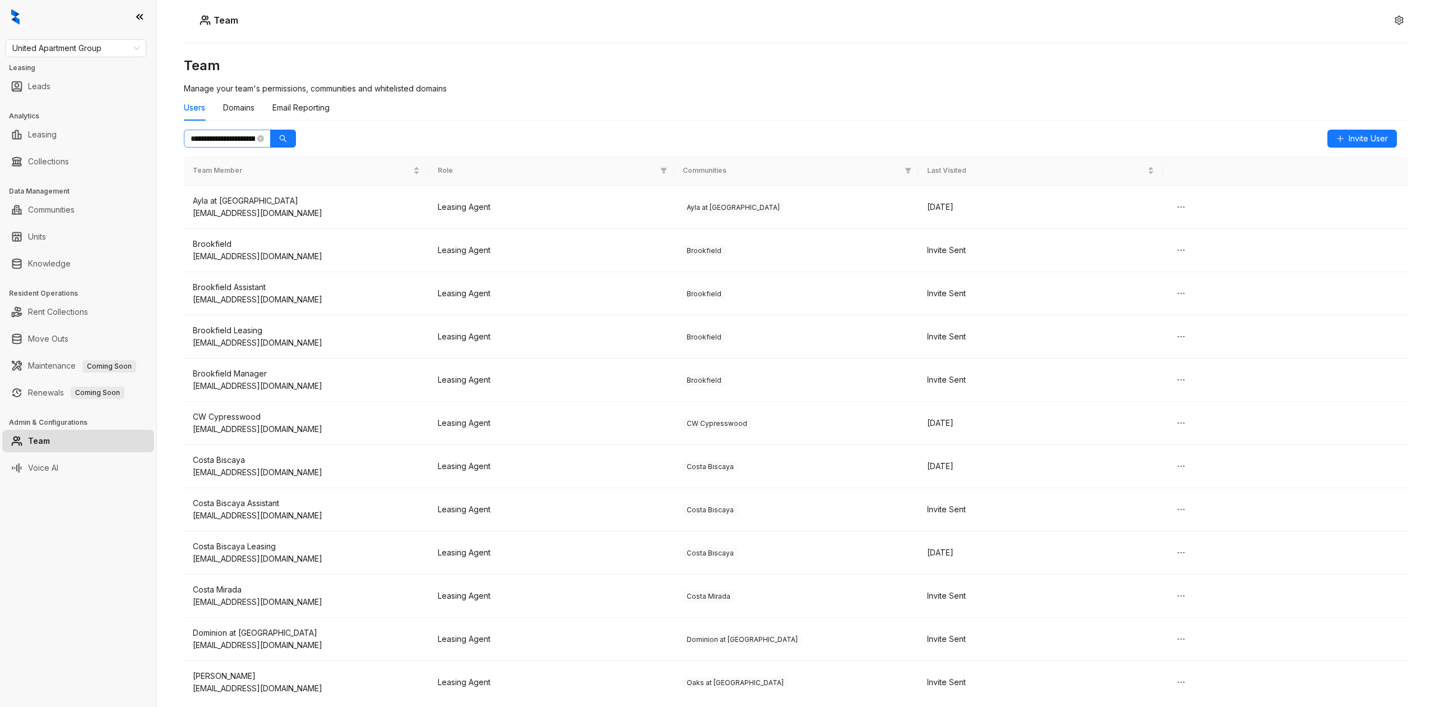
scroll to position [0, 44]
click at [286, 146] on button "button" at bounding box center [283, 139] width 26 height 18
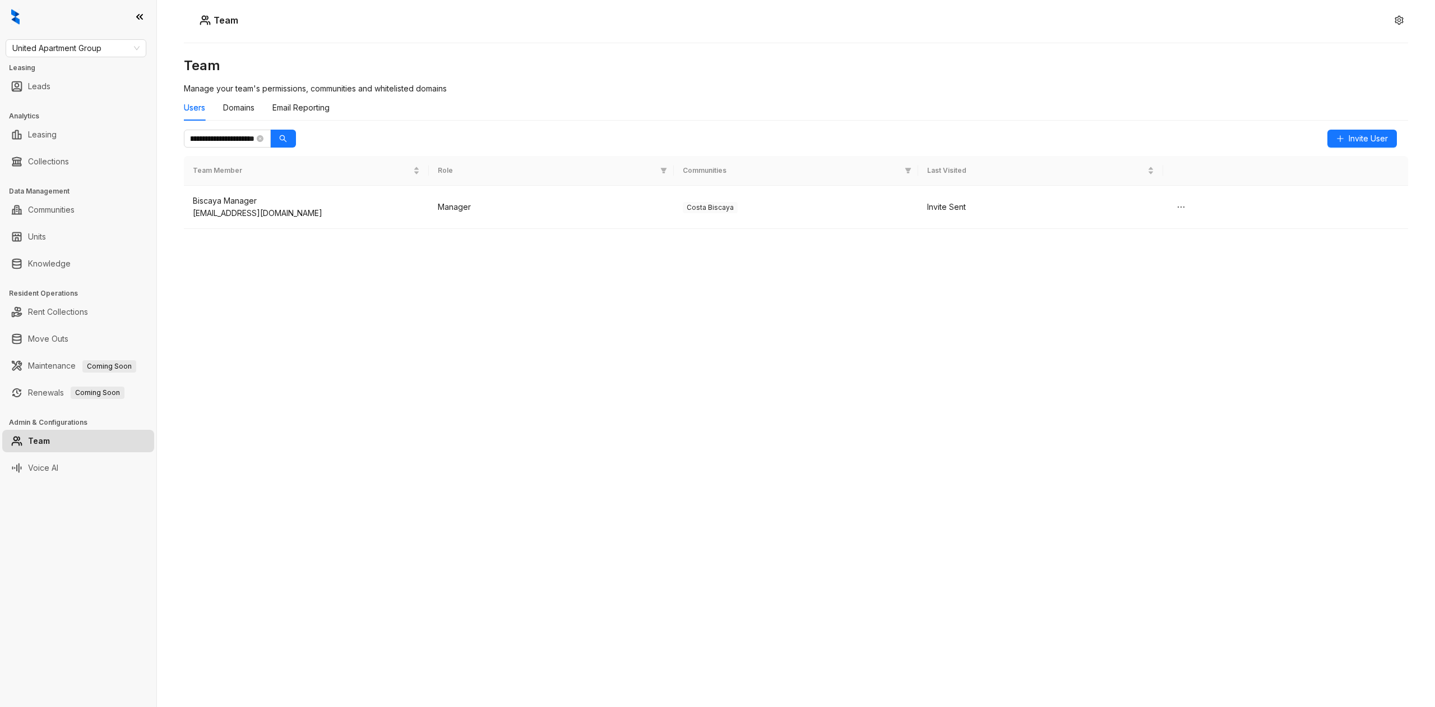
type input "**********"
click at [641, 477] on div "**********" at bounding box center [796, 330] width 1225 height 547
